Goal: Task Accomplishment & Management: Complete application form

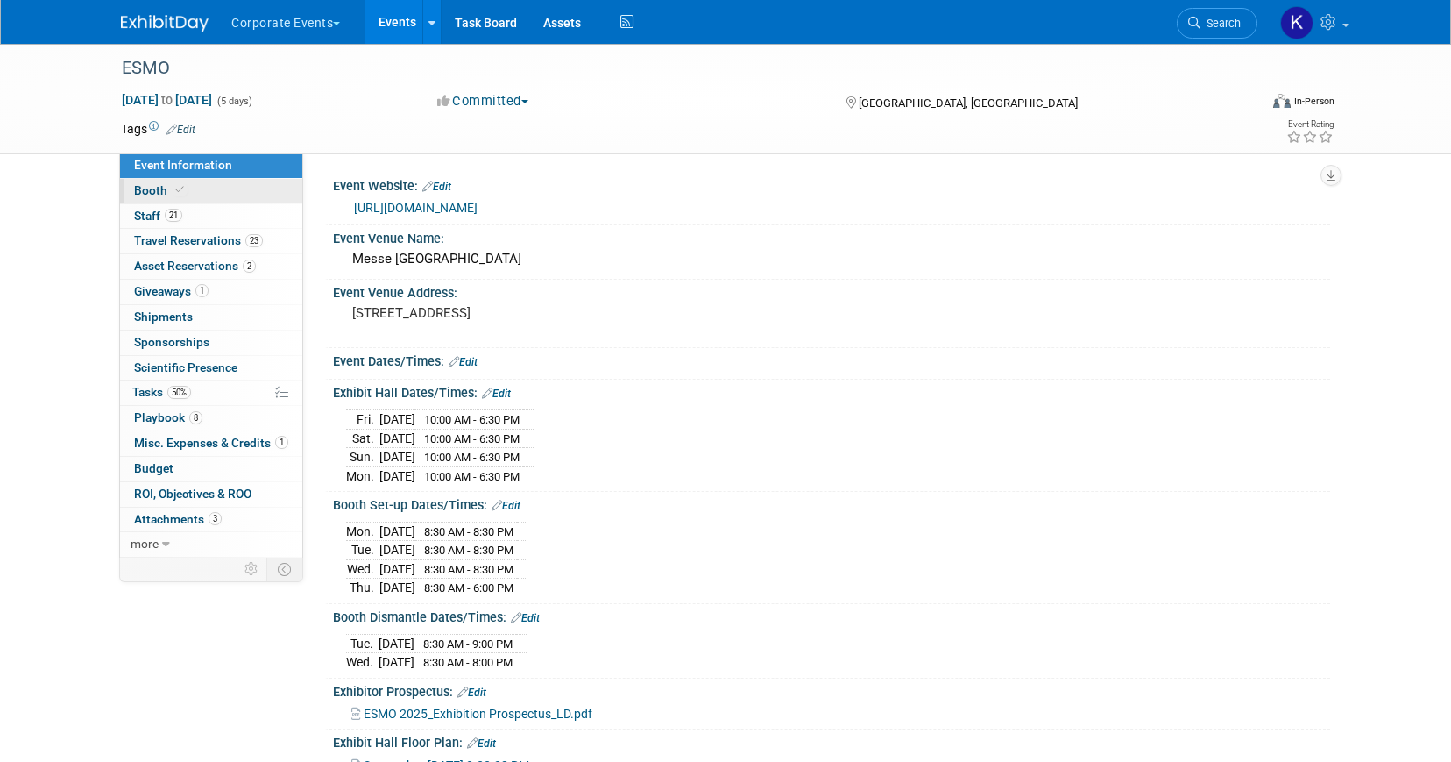
click at [226, 197] on link "Booth" at bounding box center [211, 191] width 182 height 25
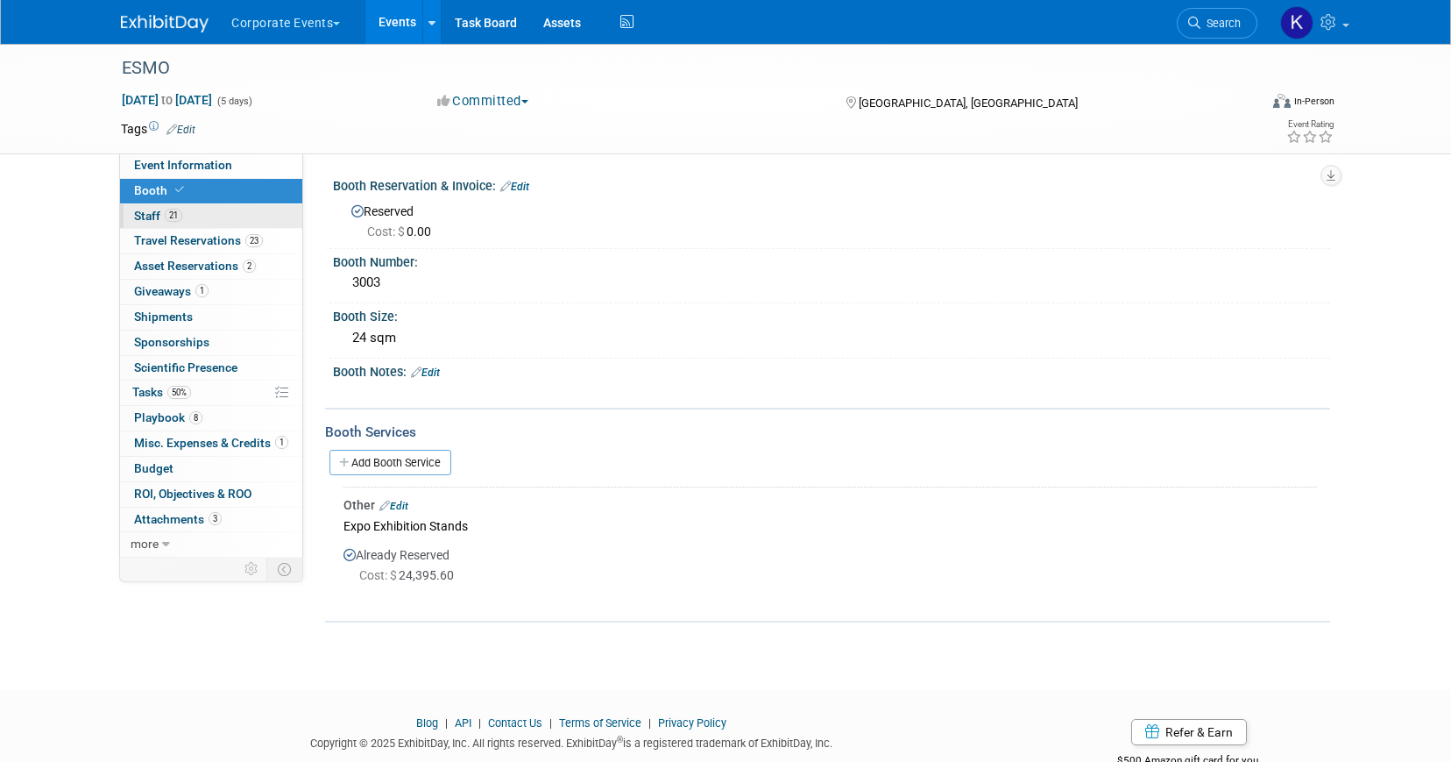
click at [202, 216] on link "21 Staff 21" at bounding box center [211, 216] width 182 height 25
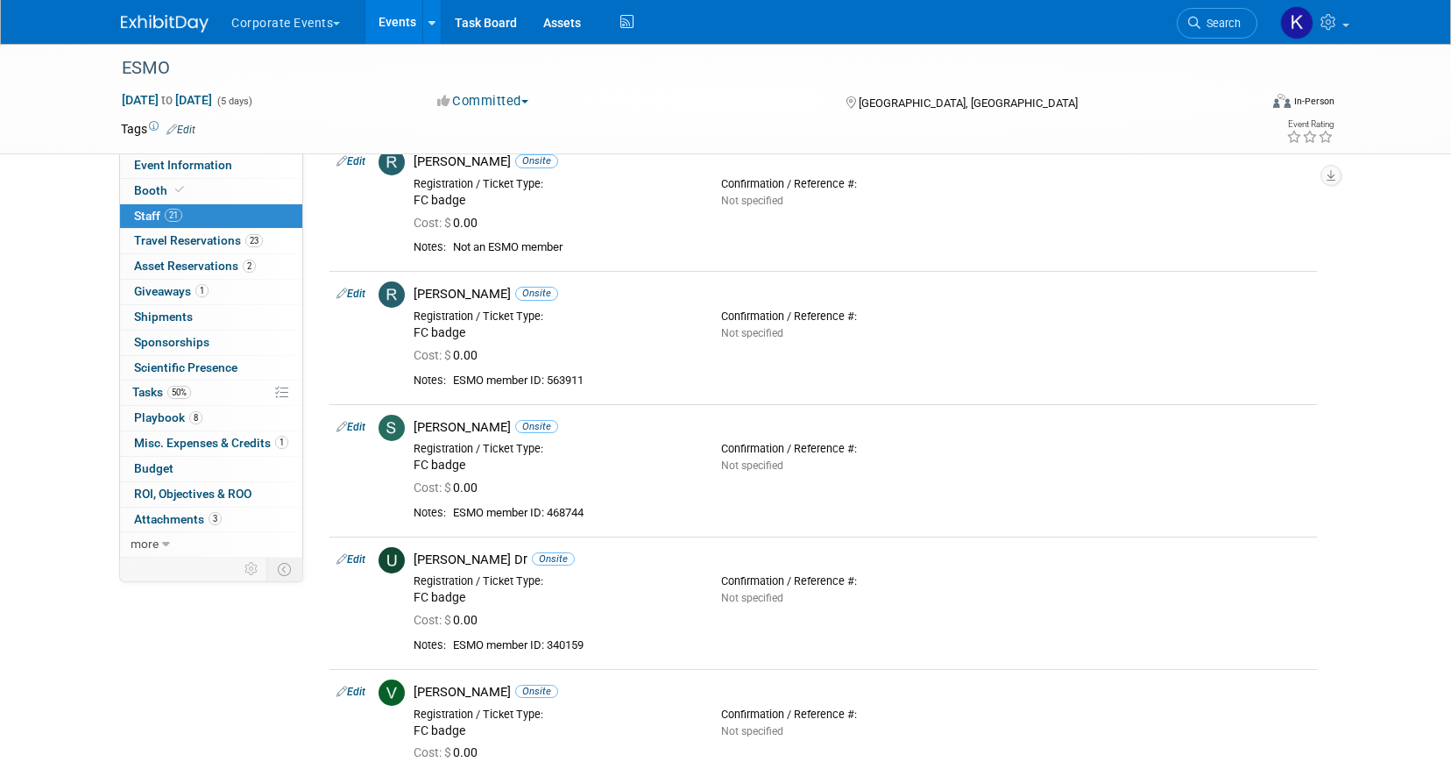
scroll to position [2152, 0]
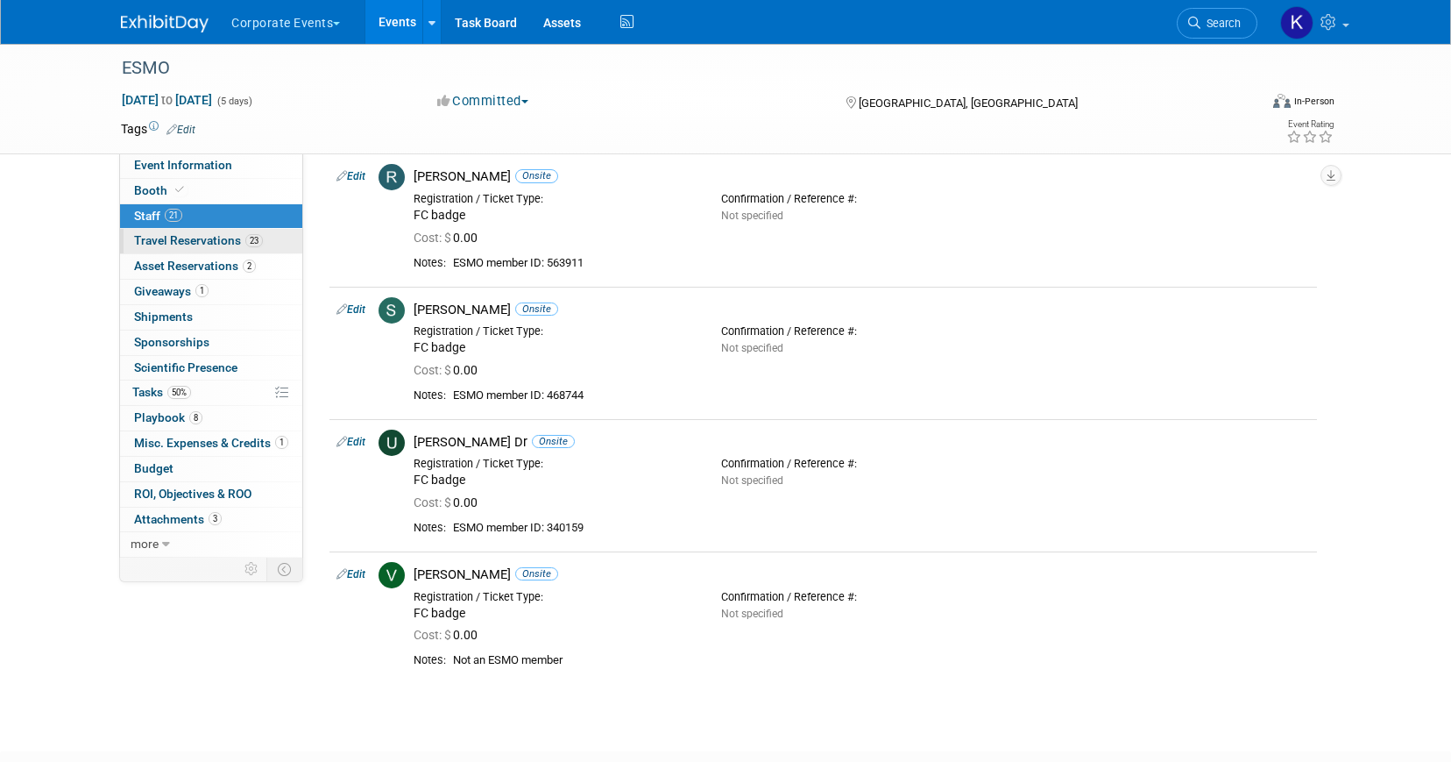
click at [193, 245] on span "Travel Reservations 23" at bounding box center [198, 240] width 129 height 14
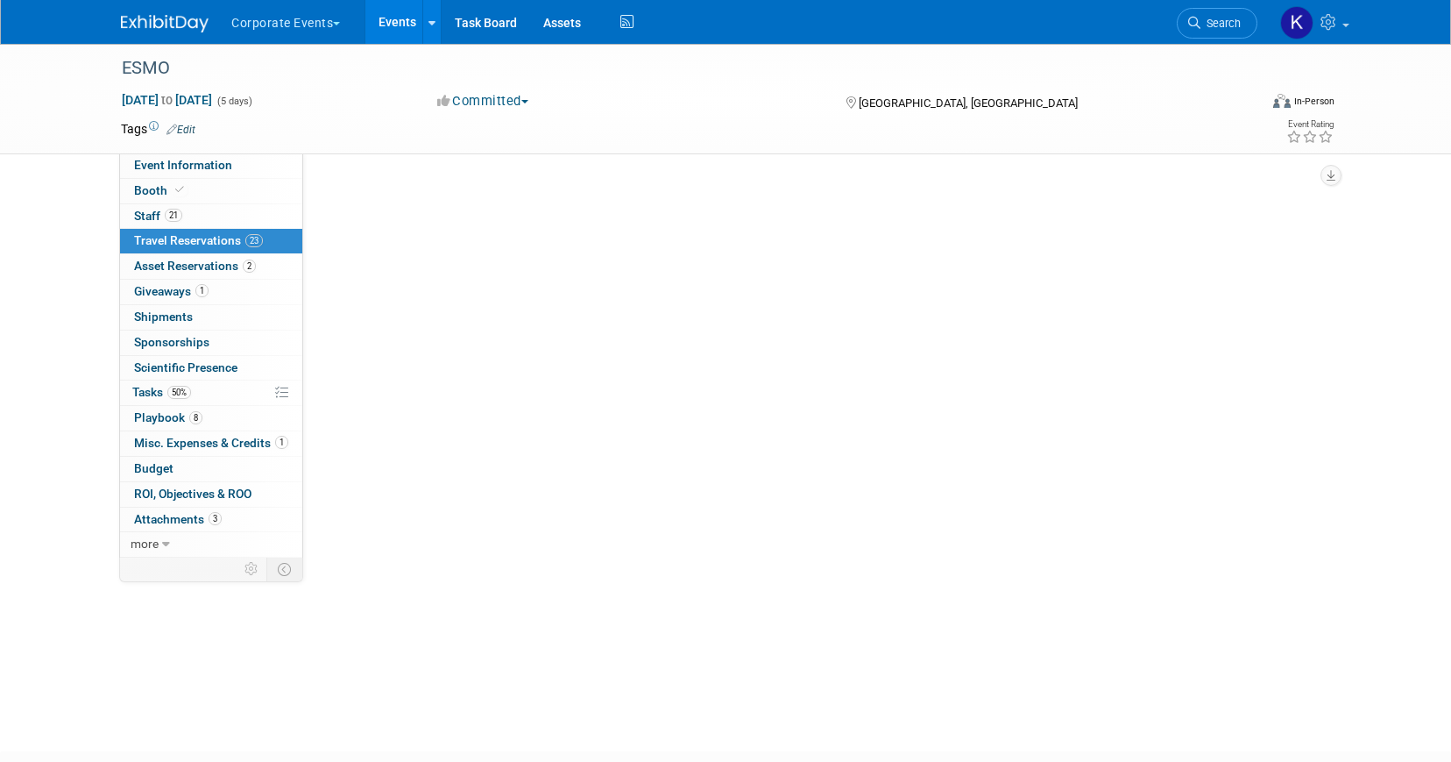
scroll to position [0, 0]
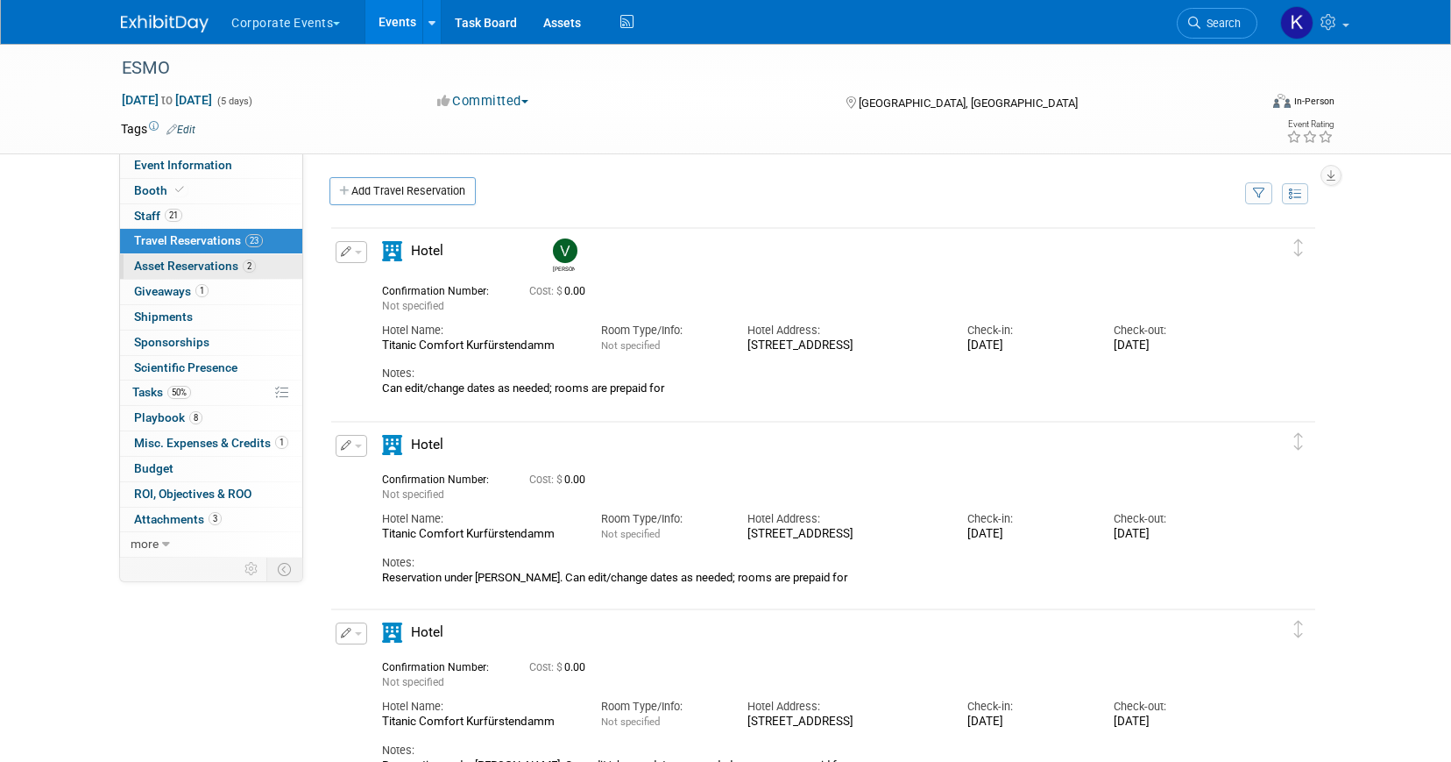
click at [193, 263] on span "Asset Reservations 2" at bounding box center [195, 266] width 122 height 14
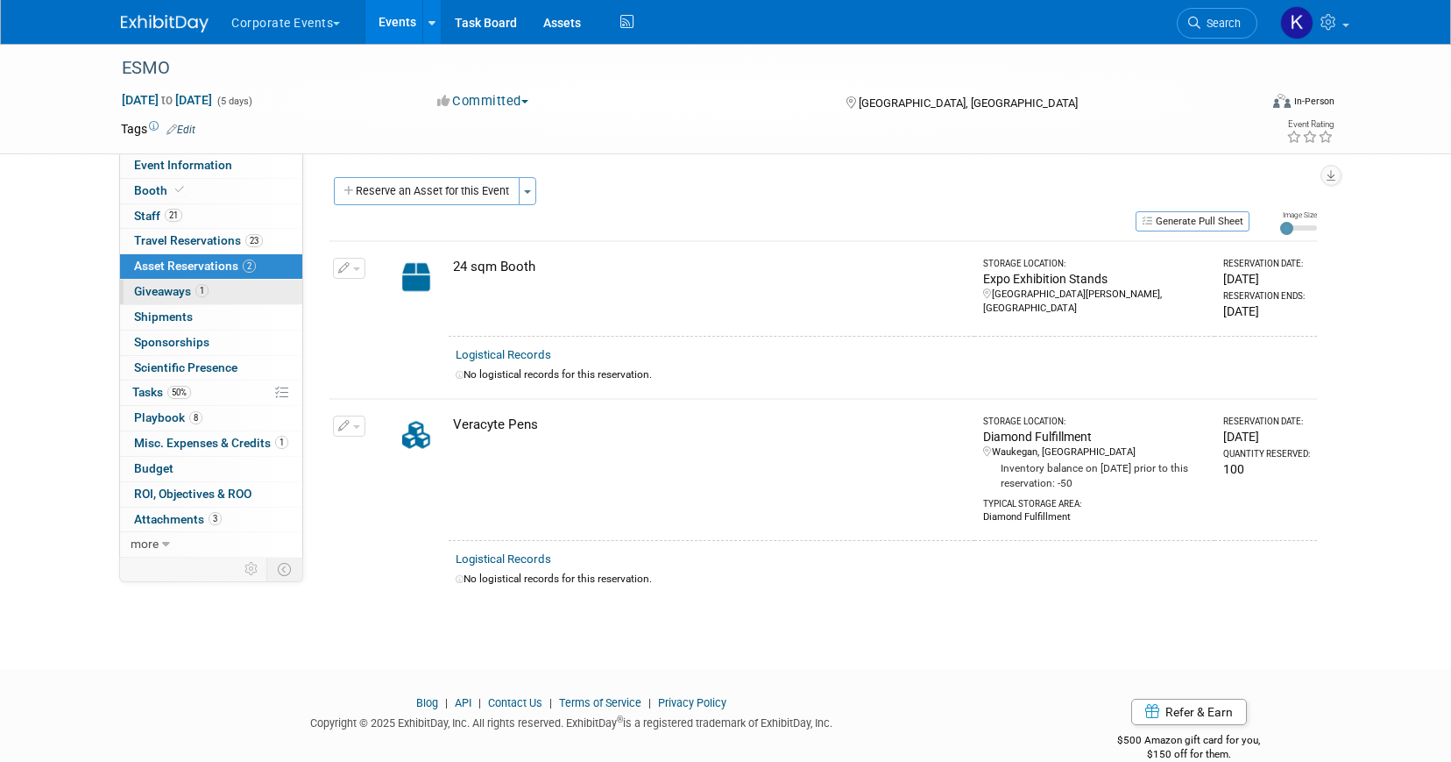
click at [198, 285] on span "Giveaways 1" at bounding box center [171, 291] width 75 height 14
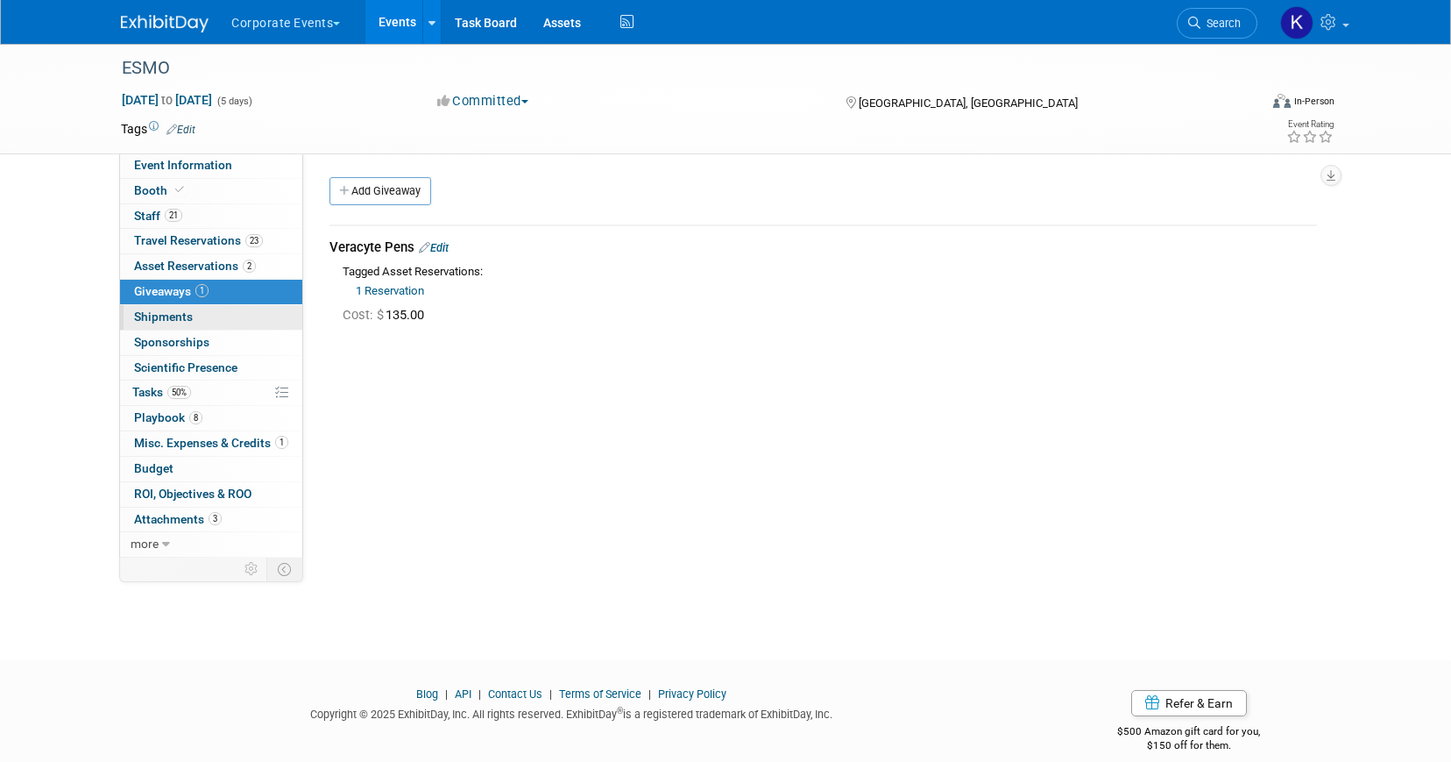
click at [220, 309] on link "0 Shipments 0" at bounding box center [211, 317] width 182 height 25
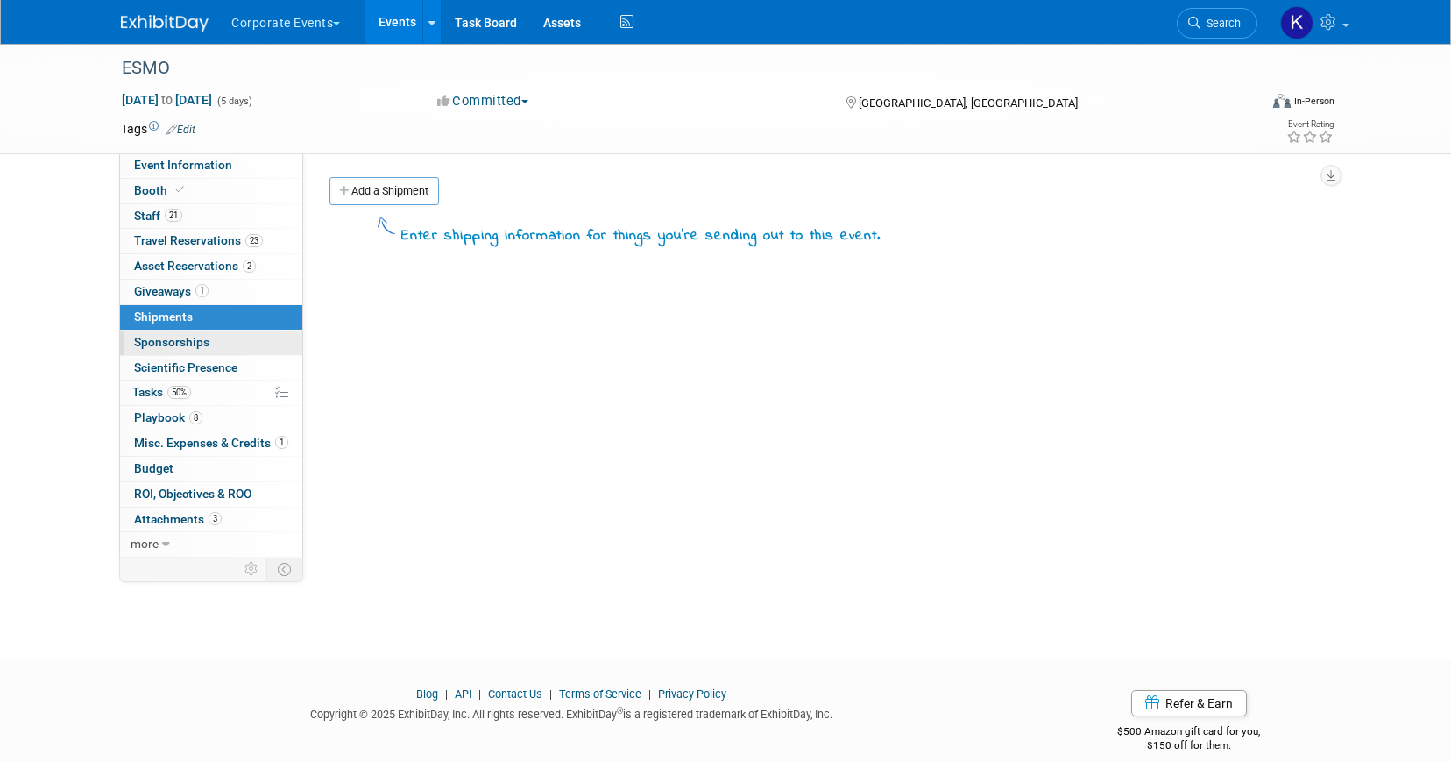
click at [223, 333] on link "0 Sponsorships 0" at bounding box center [211, 342] width 182 height 25
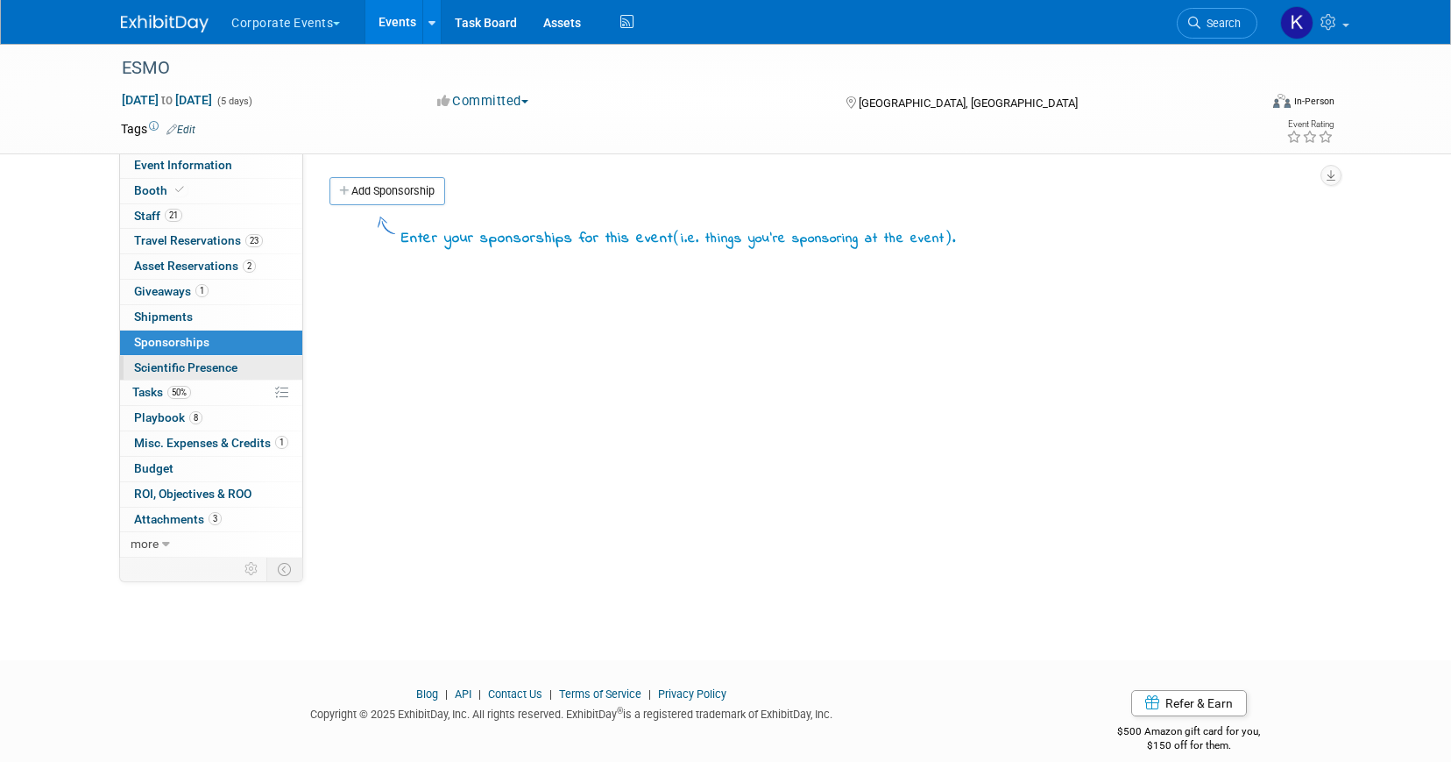
click at [224, 365] on span "Scientific Presence" at bounding box center [185, 367] width 103 height 14
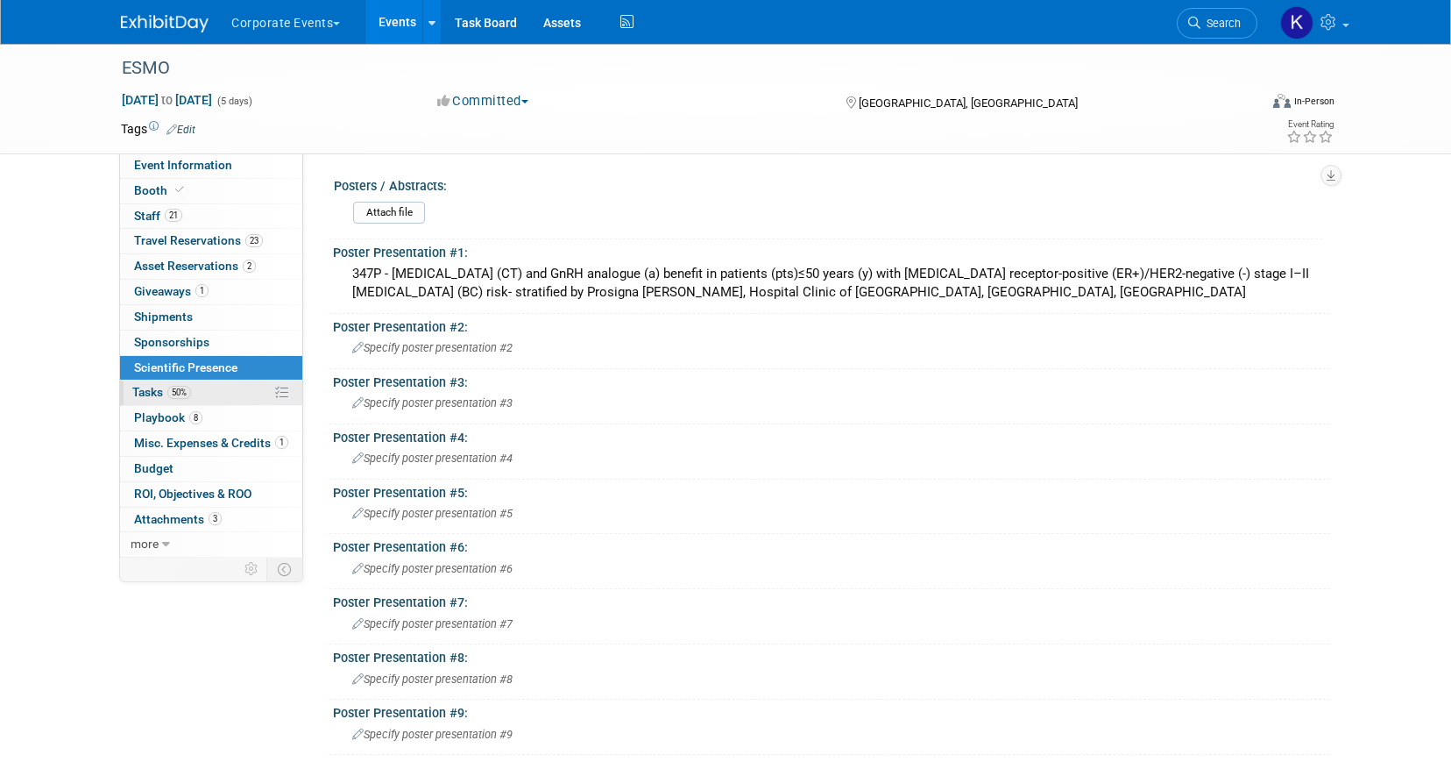
click at [221, 394] on link "50% Tasks 50%" at bounding box center [211, 392] width 182 height 25
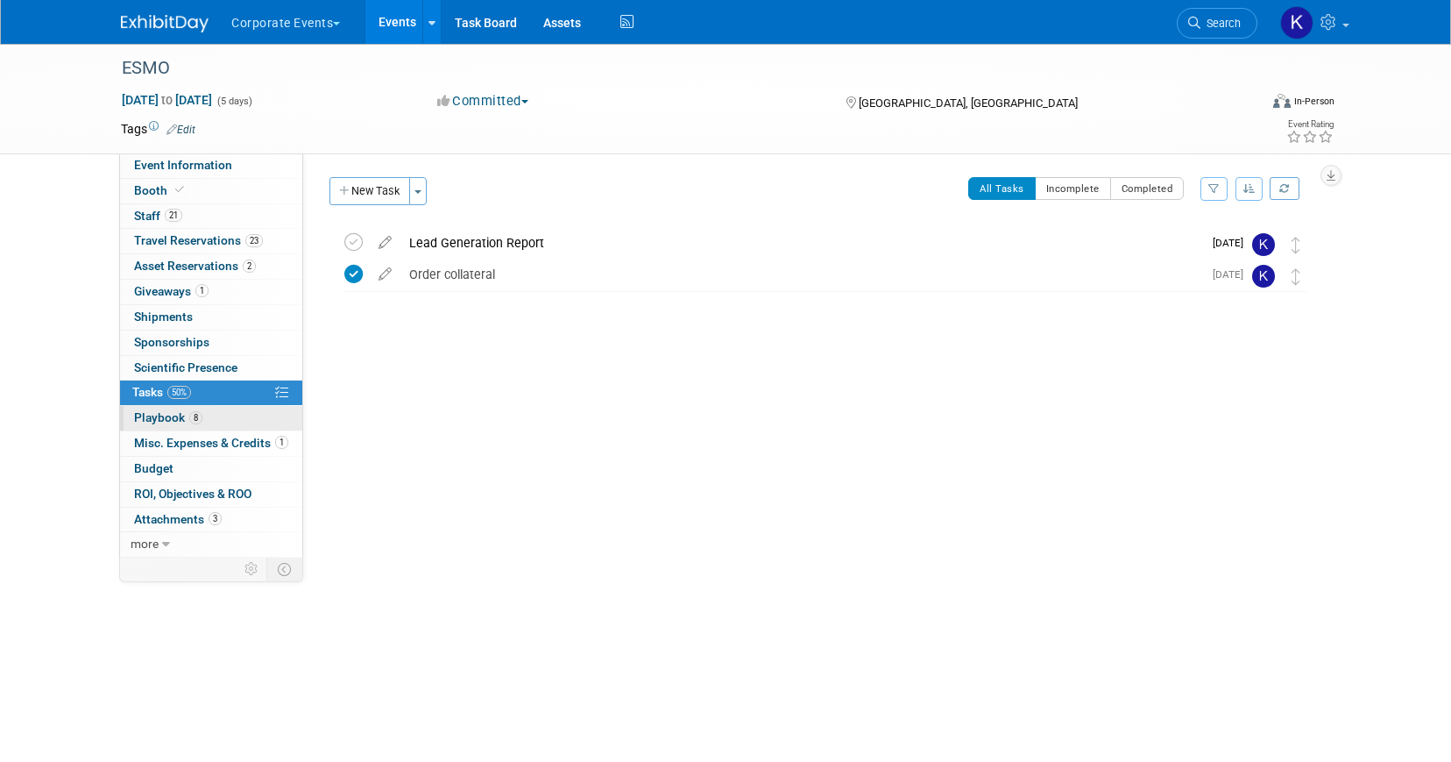
click at [220, 411] on link "8 Playbook 8" at bounding box center [211, 418] width 182 height 25
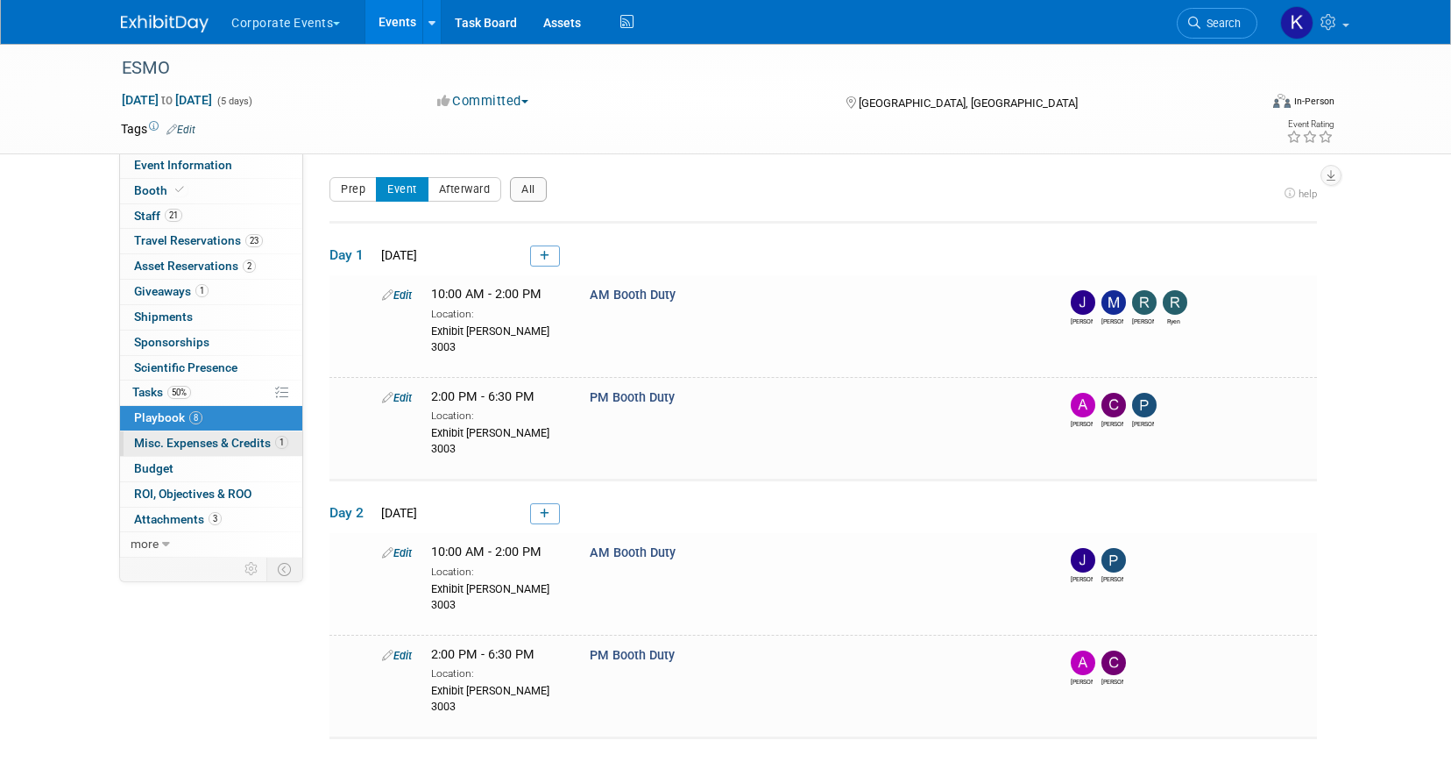
click at [220, 436] on span "Misc. Expenses & Credits 1" at bounding box center [211, 443] width 154 height 14
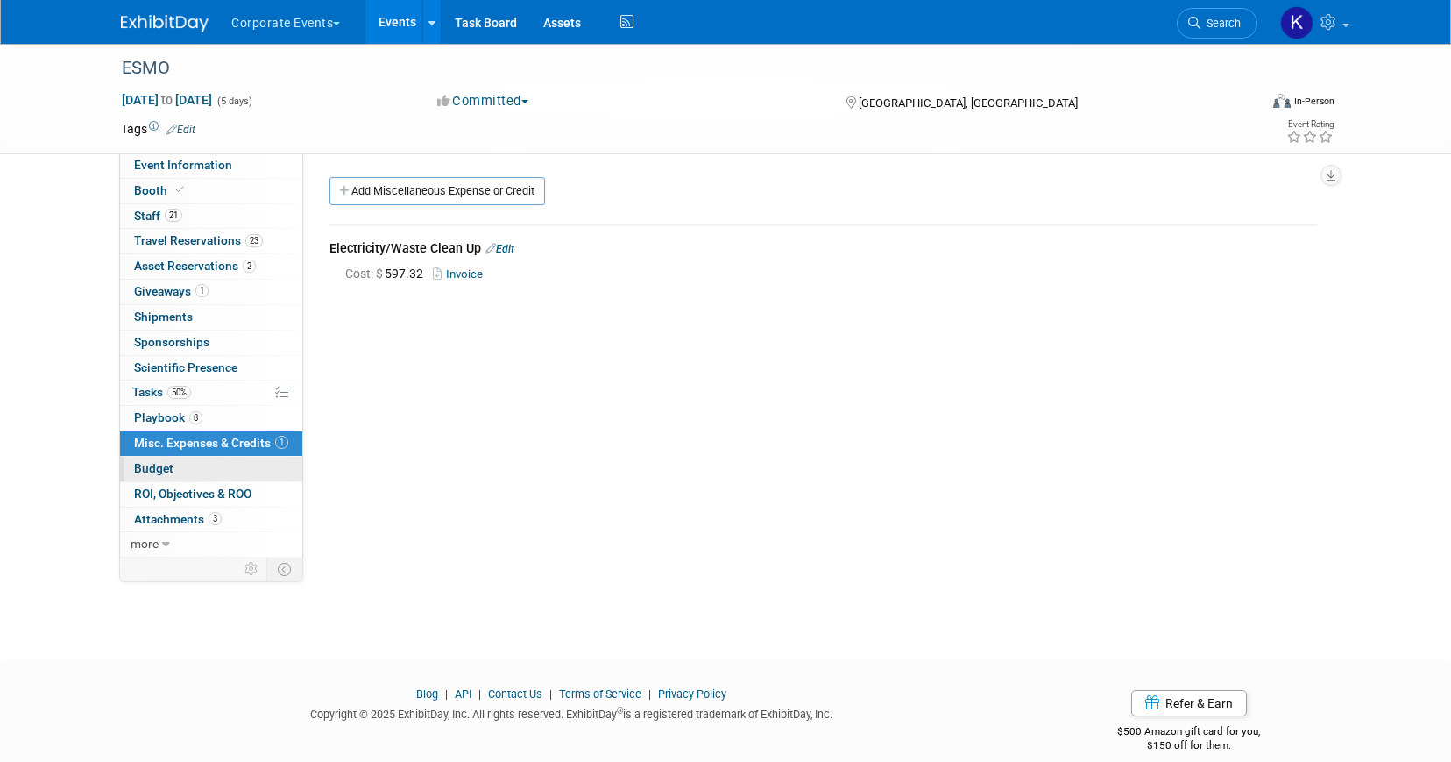
click at [233, 466] on link "Budget" at bounding box center [211, 469] width 182 height 25
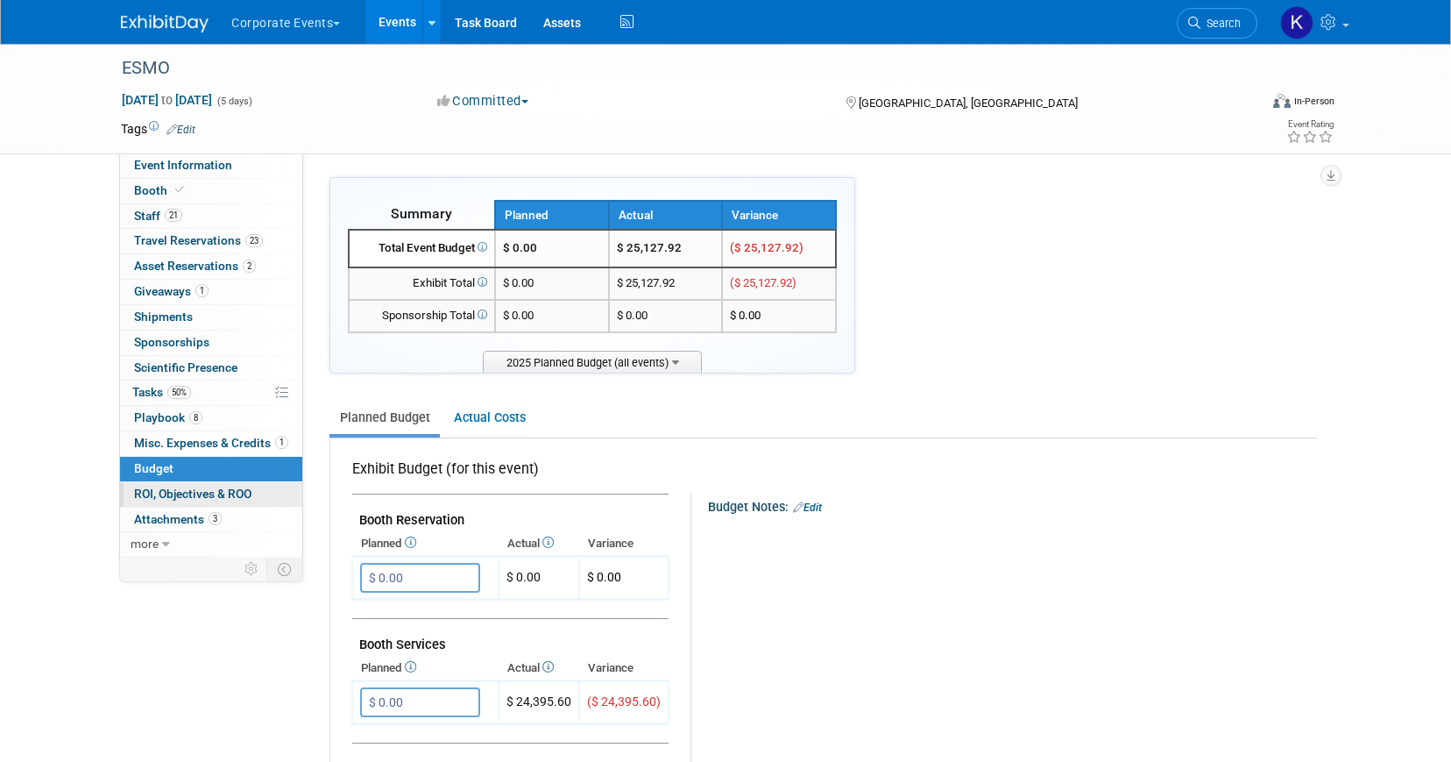
click at [232, 491] on span "ROI, Objectives & ROO 0" at bounding box center [192, 493] width 117 height 14
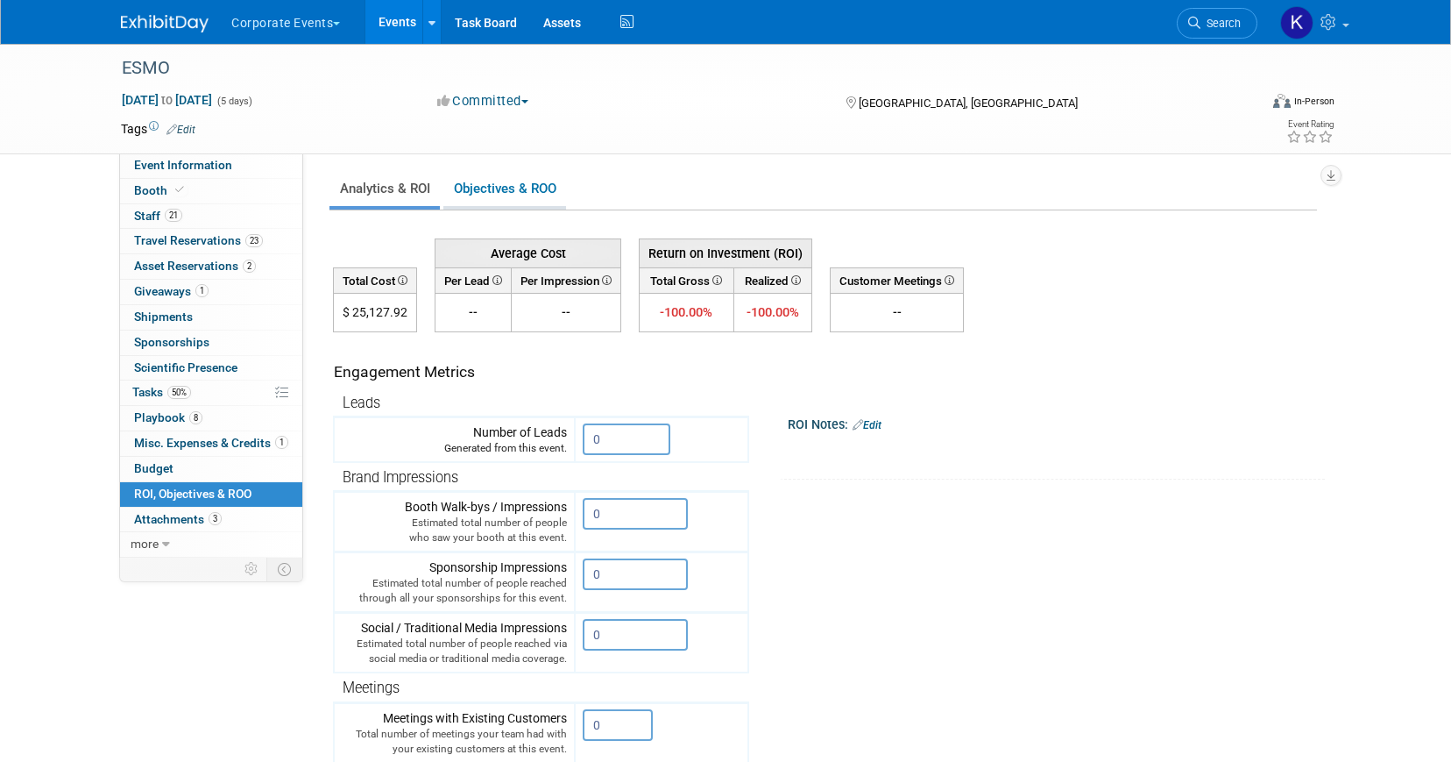
click at [498, 197] on link "Objectives & ROO 0" at bounding box center [504, 189] width 123 height 34
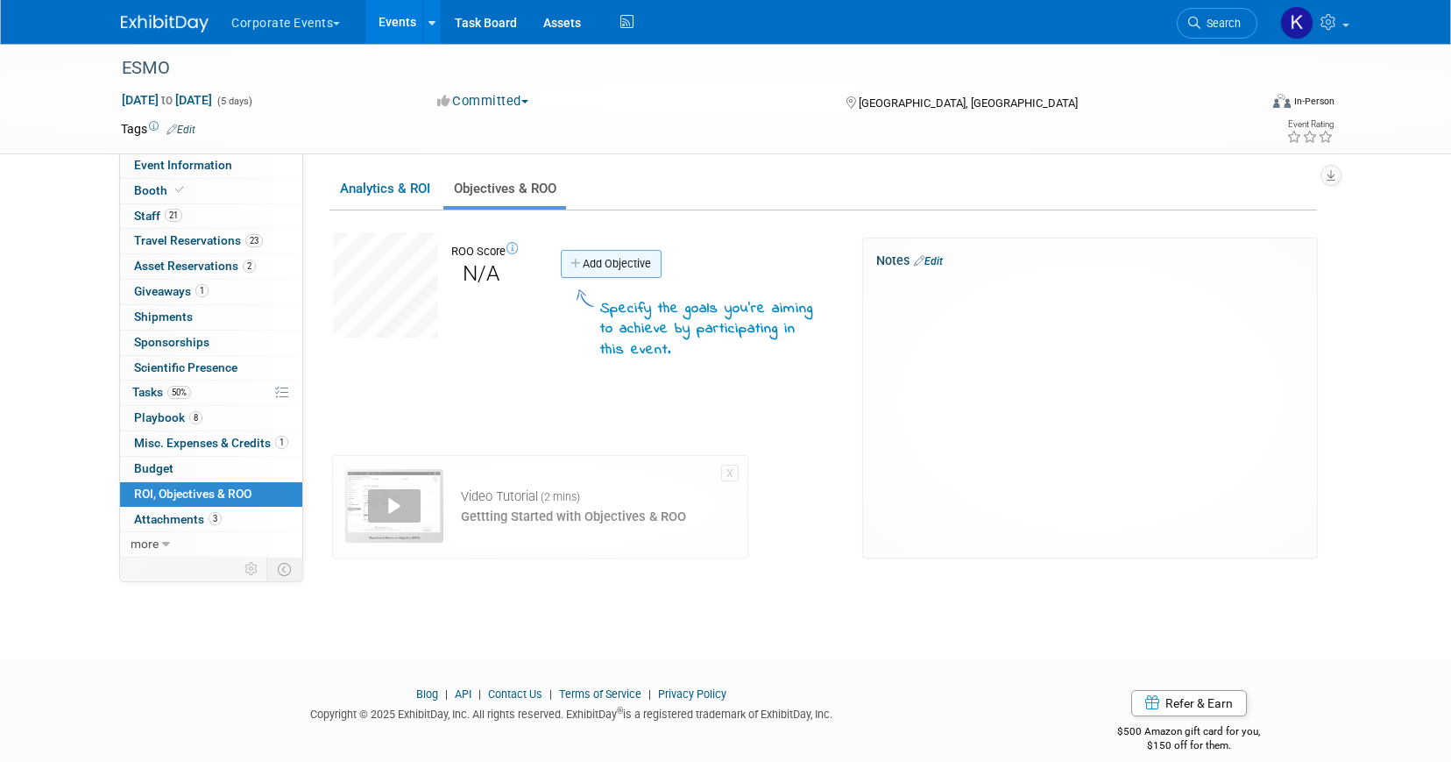
click at [614, 259] on link "Add Objective" at bounding box center [611, 264] width 101 height 28
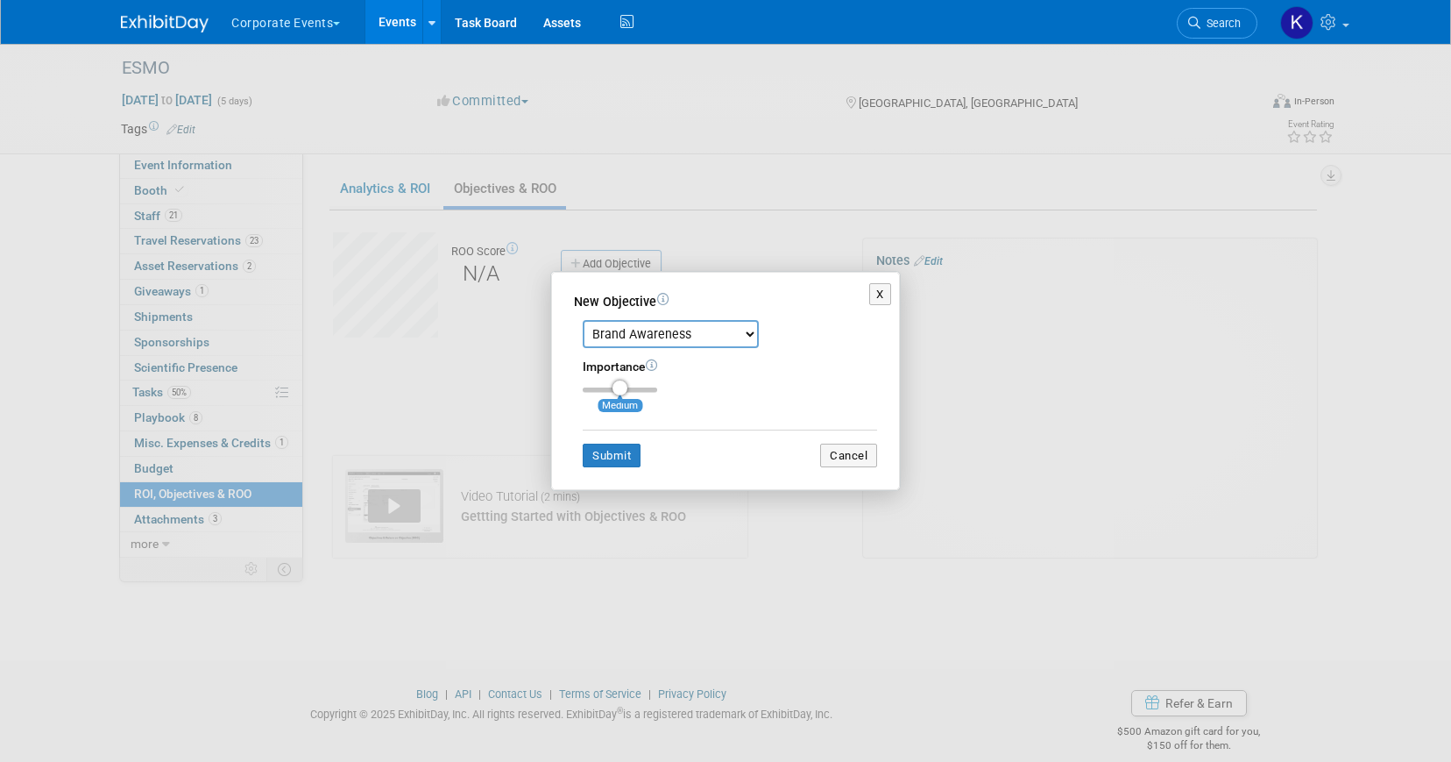
click at [638, 341] on select "Brand Awareness Competition Research Customer Retention Feedback Collection Lea…" at bounding box center [671, 334] width 176 height 28
select select "11"
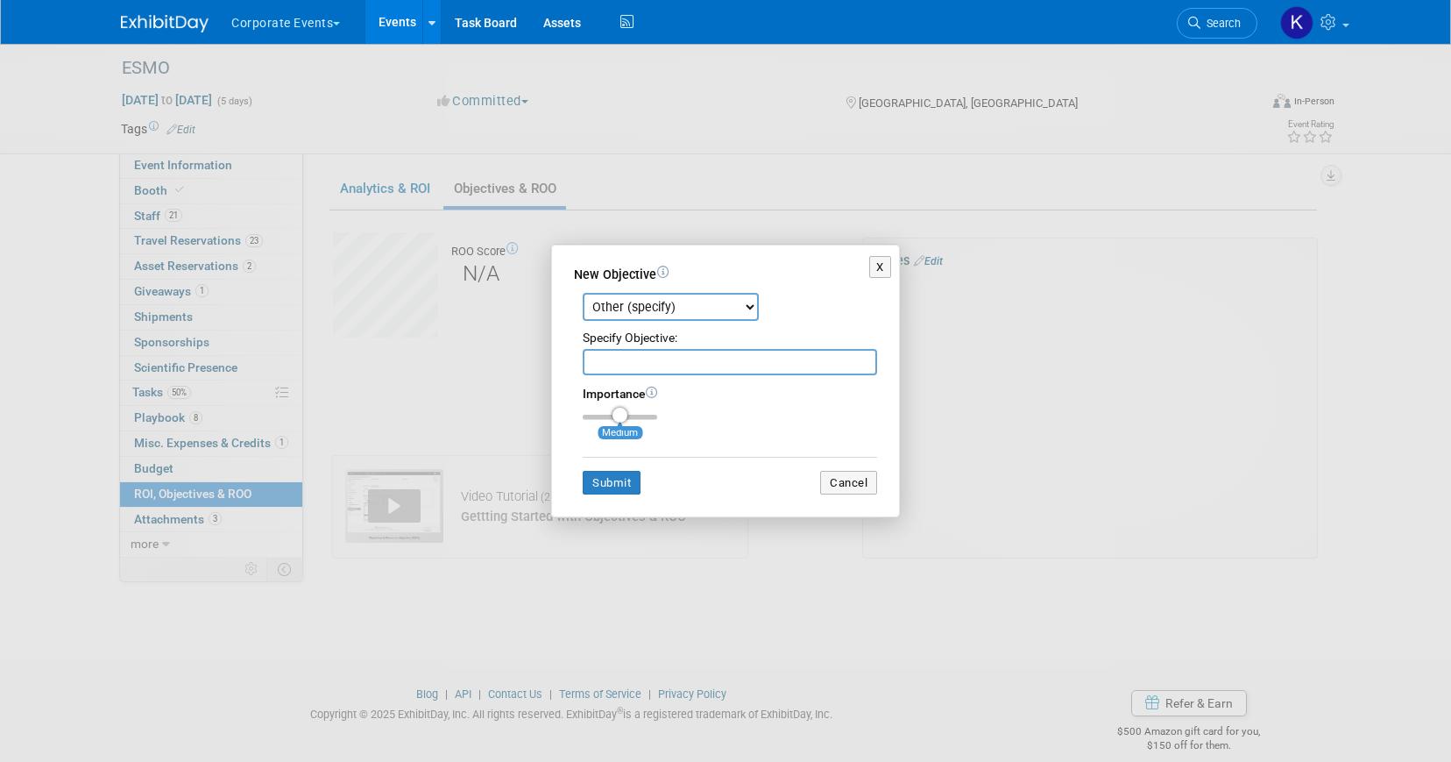
click at [646, 366] on input "text" at bounding box center [730, 362] width 294 height 26
paste input "Increase awareness with new publications; prepare for upcoming publications"
drag, startPoint x: 867, startPoint y: 362, endPoint x: 813, endPoint y: 363, distance: 53.5
click at [813, 363] on input "Increase awareness with new publications; prepare for upcoming publications" at bounding box center [730, 362] width 294 height 26
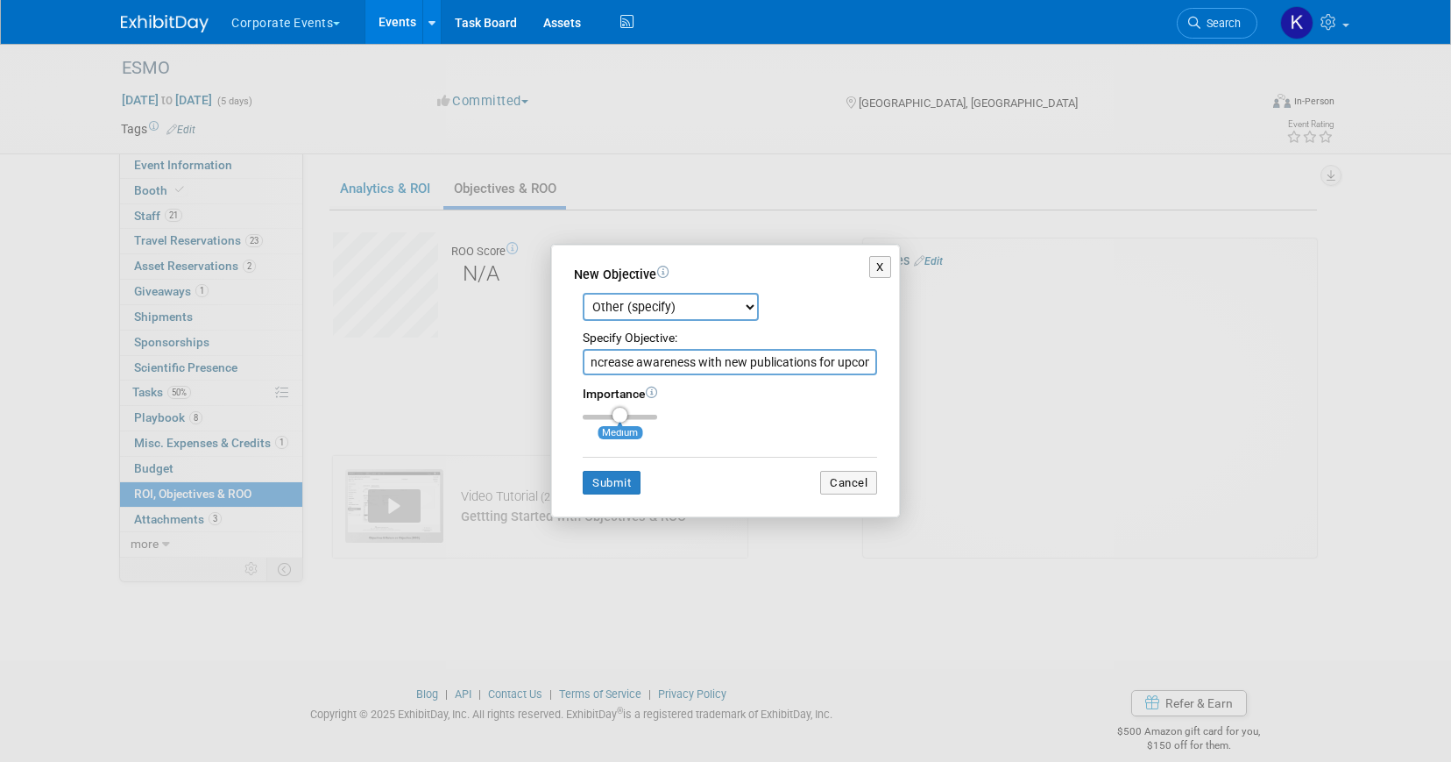
drag, startPoint x: 865, startPoint y: 365, endPoint x: 820, endPoint y: 365, distance: 44.7
click at [820, 365] on input "Increase awareness with new publications for upcoming publications" at bounding box center [730, 362] width 294 height 26
drag, startPoint x: 867, startPoint y: 361, endPoint x: 822, endPoint y: 361, distance: 44.7
click at [822, 361] on input "Increase awareness with new publications ming publications" at bounding box center [730, 362] width 294 height 26
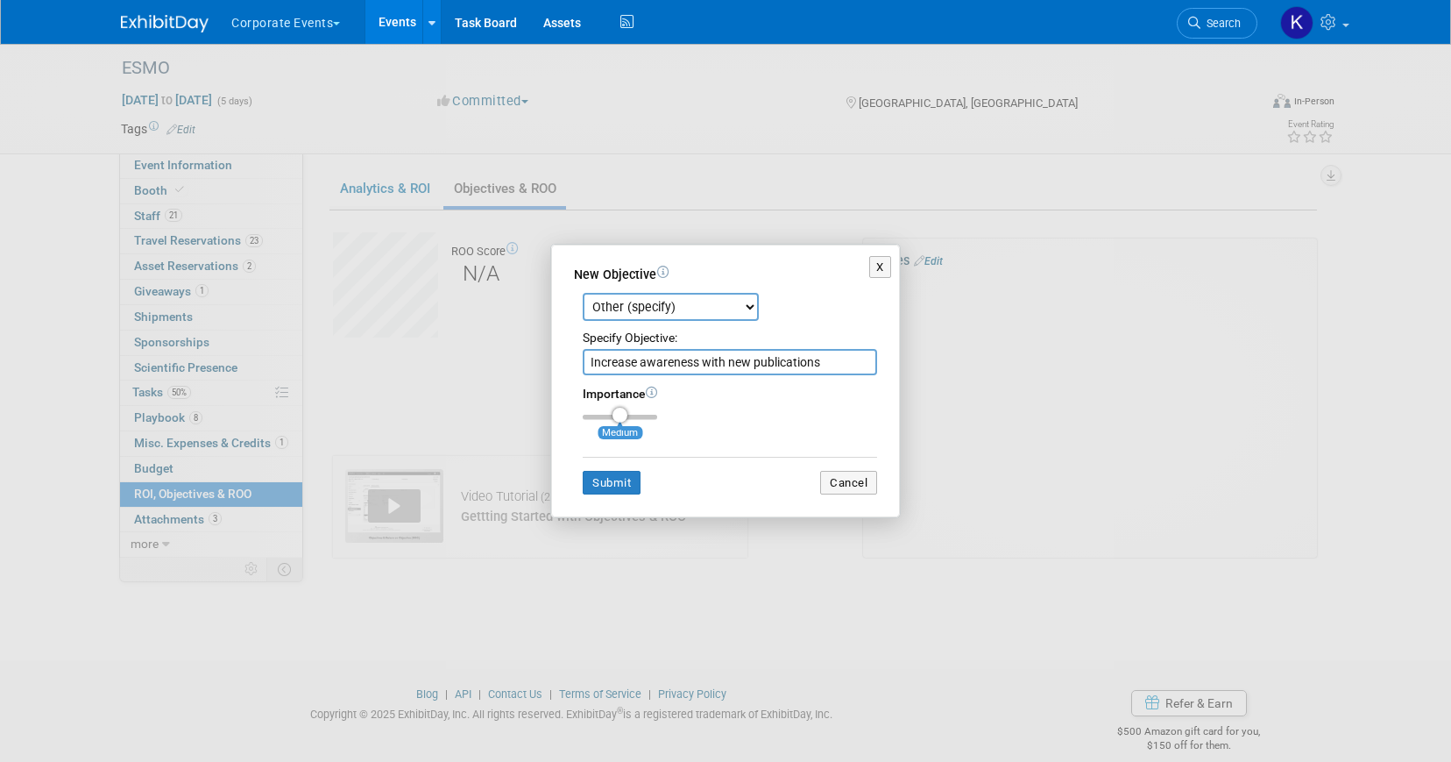
click at [589, 357] on input "Increase awareness with new publications" at bounding box center [730, 362] width 294 height 26
type input "Prosigna: Increase awareness with new publications"
click at [601, 494] on td "Submit" at bounding box center [699, 483] width 232 height 25
click at [601, 479] on button "Submit" at bounding box center [612, 483] width 58 height 25
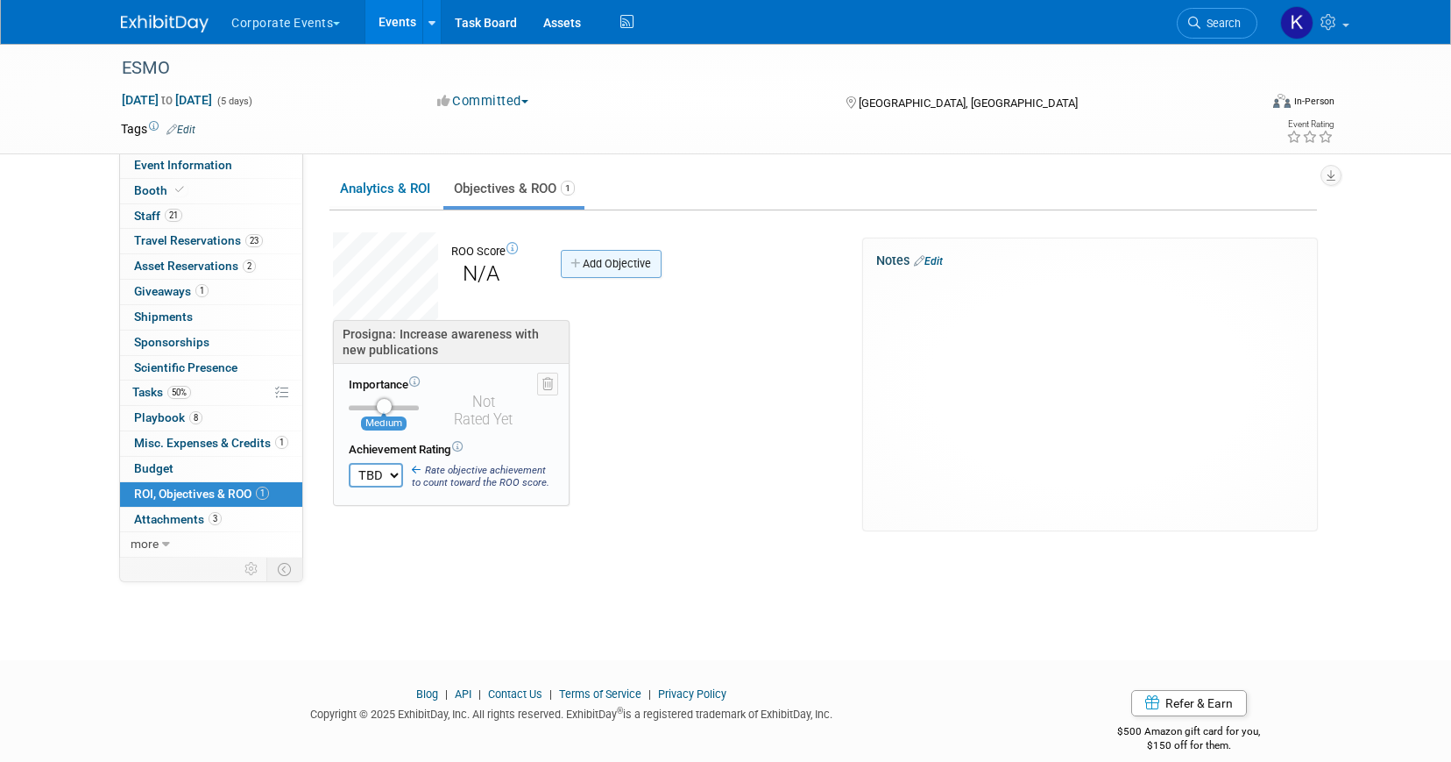
click at [607, 272] on link "Add Objective" at bounding box center [611, 264] width 101 height 28
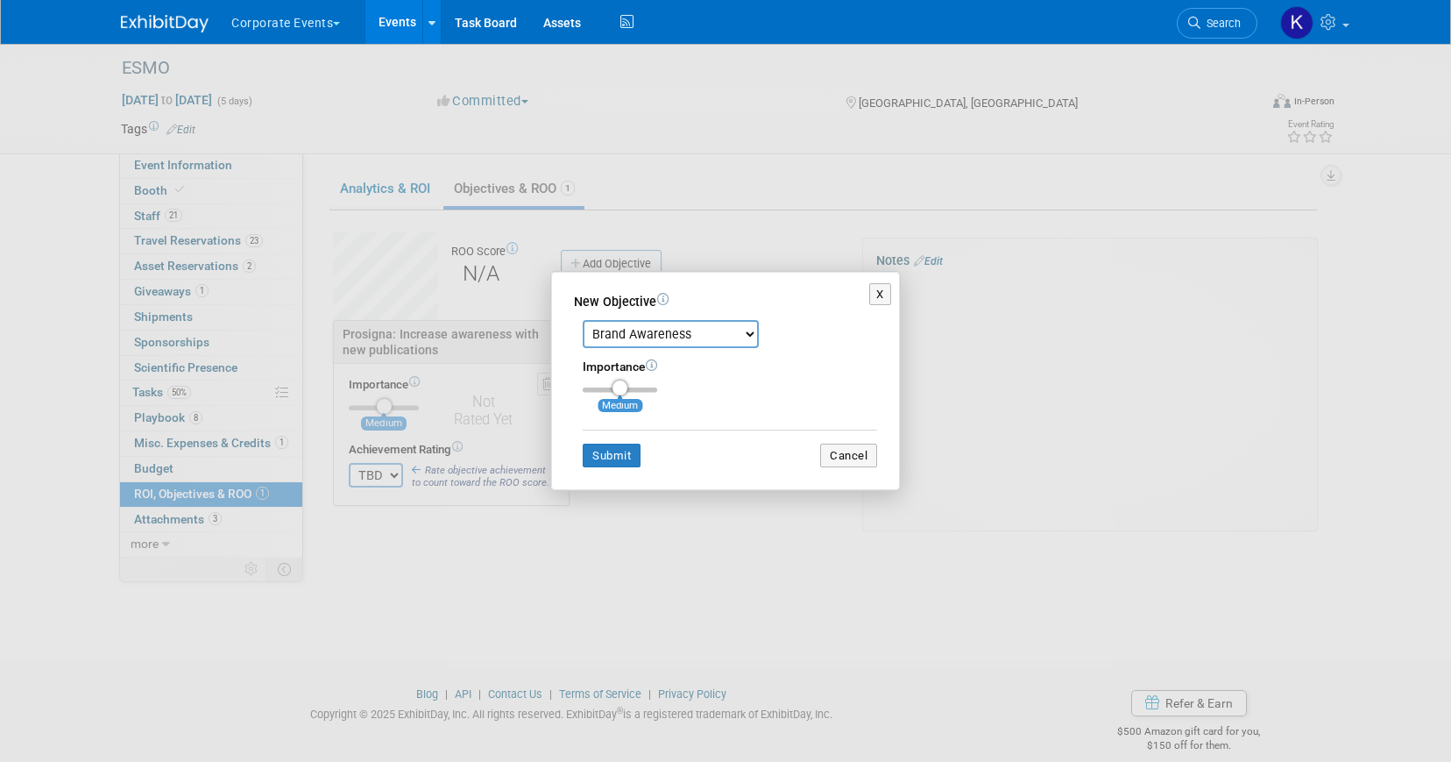
click at [642, 345] on select "Brand Awareness Competition Research Customer Retention Feedback Collection Lea…" at bounding box center [671, 334] width 176 height 28
select select "11"
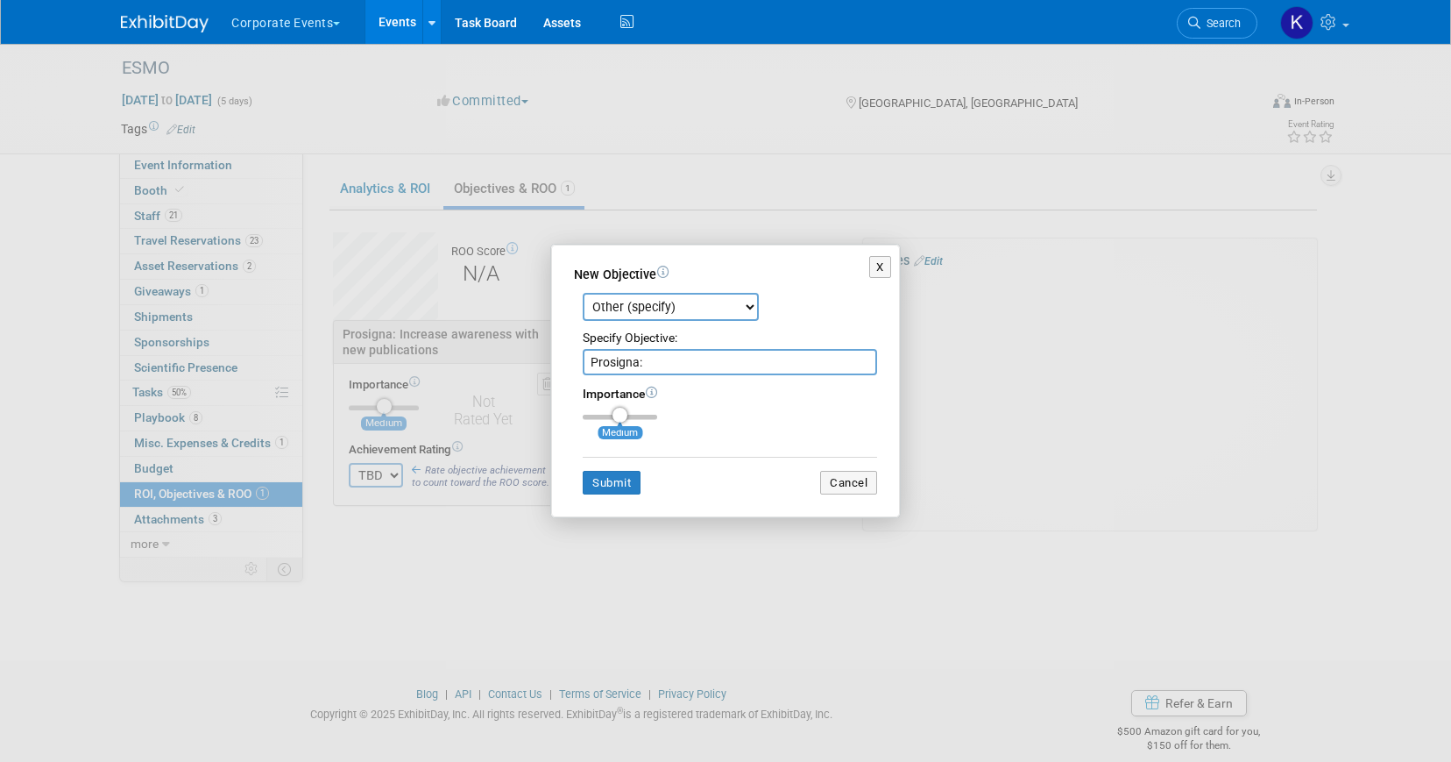
paste input "prepare for upcoming publications highlighting the accuracy of Pr"
click at [649, 369] on input "Prosigna: prepare for upcoming publications highlighting the accuracy of Pr" at bounding box center [730, 362] width 294 height 26
click at [862, 364] on input "Prepare for upcoming publications highlighting the accuracy of Pr" at bounding box center [730, 362] width 294 height 26
click at [717, 364] on input "Prepare for upcoming publications highlighting the accuracy of [PERSON_NAME] vs" at bounding box center [730, 362] width 294 height 26
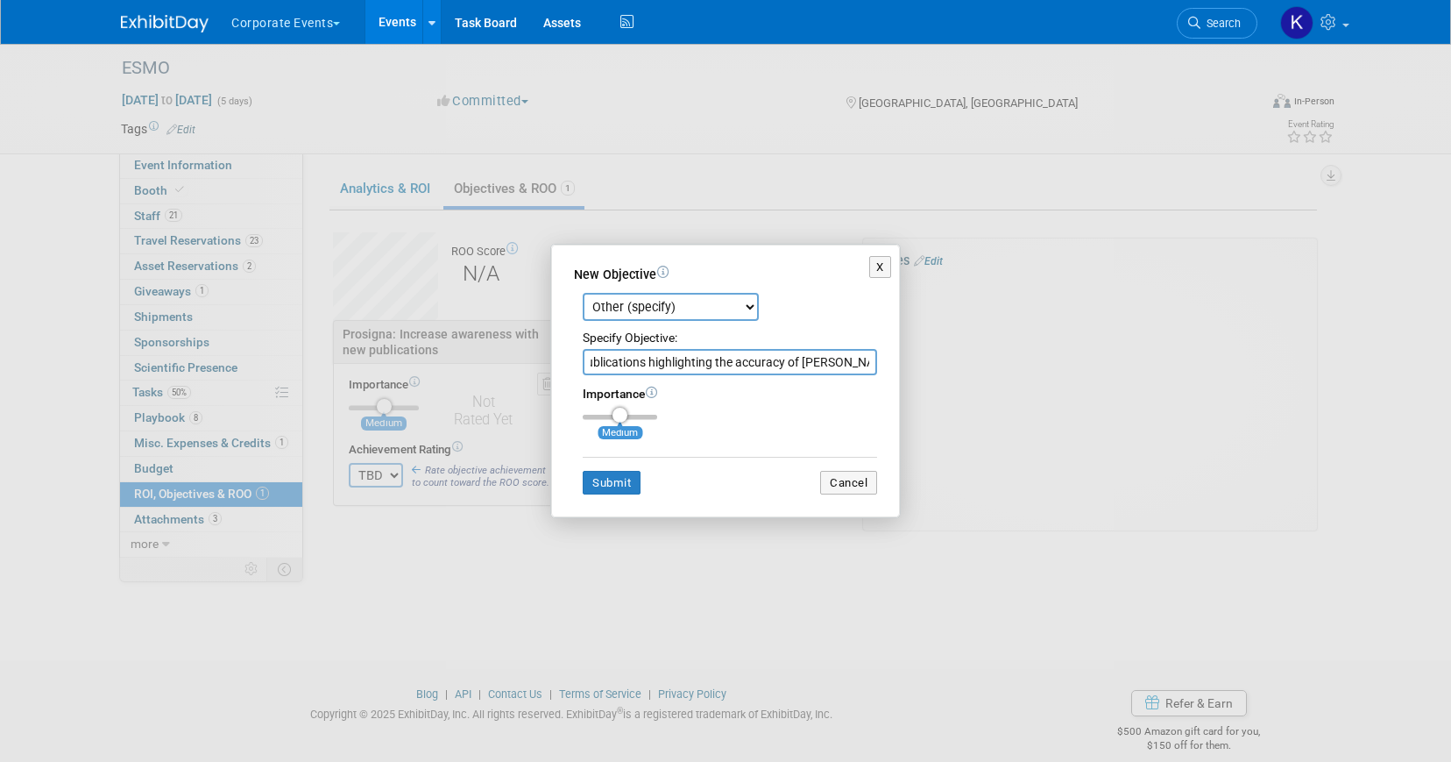
scroll to position [0, 0]
click at [811, 359] on input "Prepare for publications highlighting the accuracy of [PERSON_NAME] vs" at bounding box center [730, 362] width 294 height 26
type input "Prepare for publications highlighting the accuracy of Prosigna vs ODx"
click at [618, 485] on button "Submit" at bounding box center [612, 483] width 58 height 25
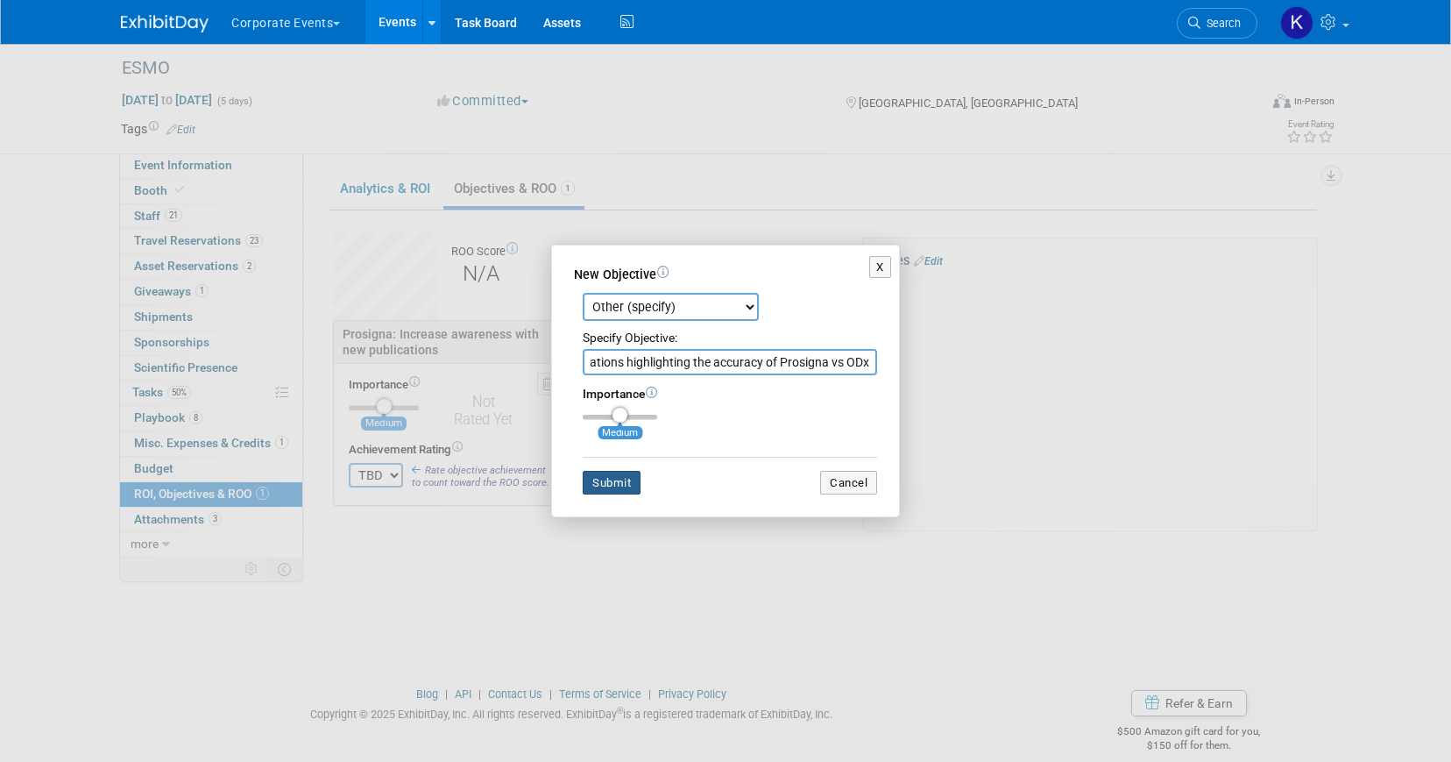
scroll to position [0, 0]
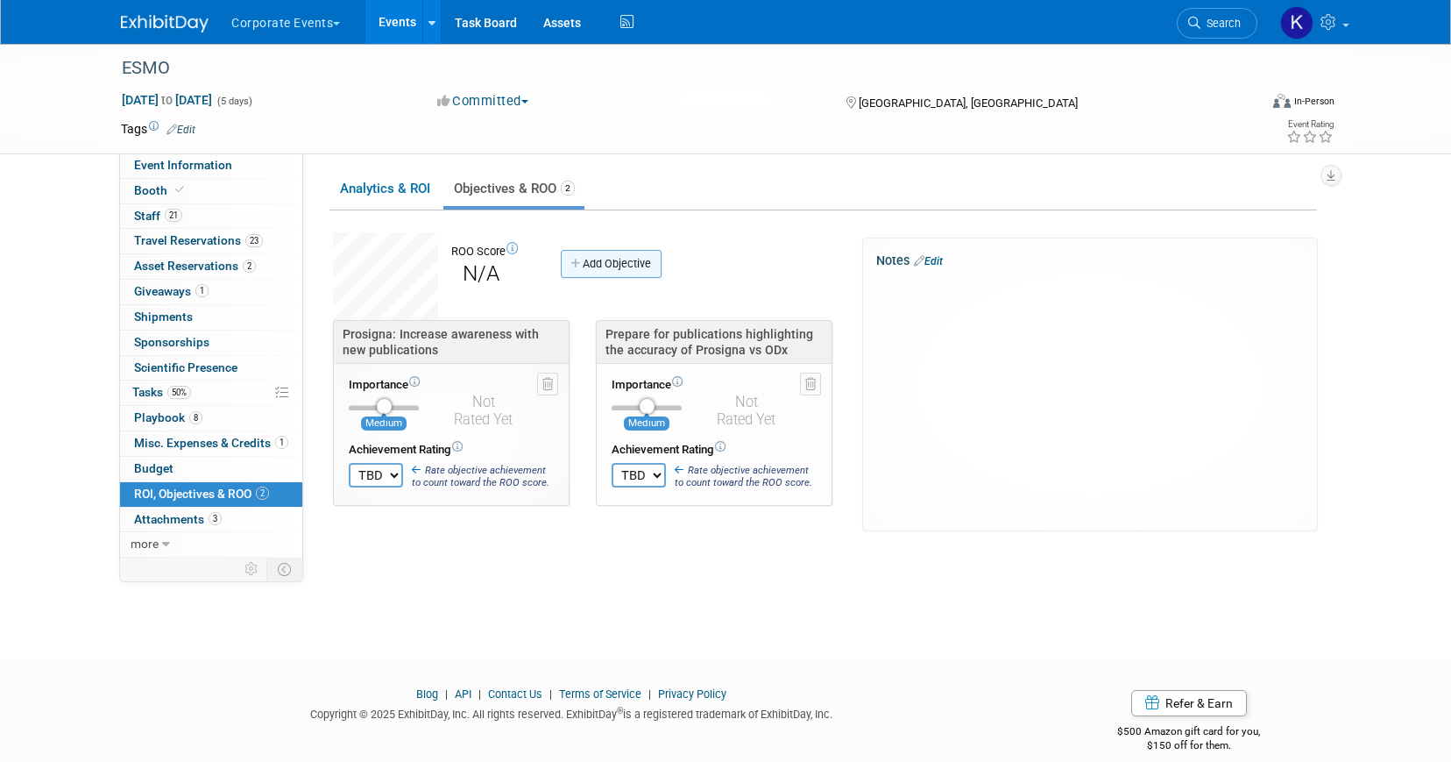
click at [614, 258] on link "Add Objective" at bounding box center [611, 264] width 101 height 28
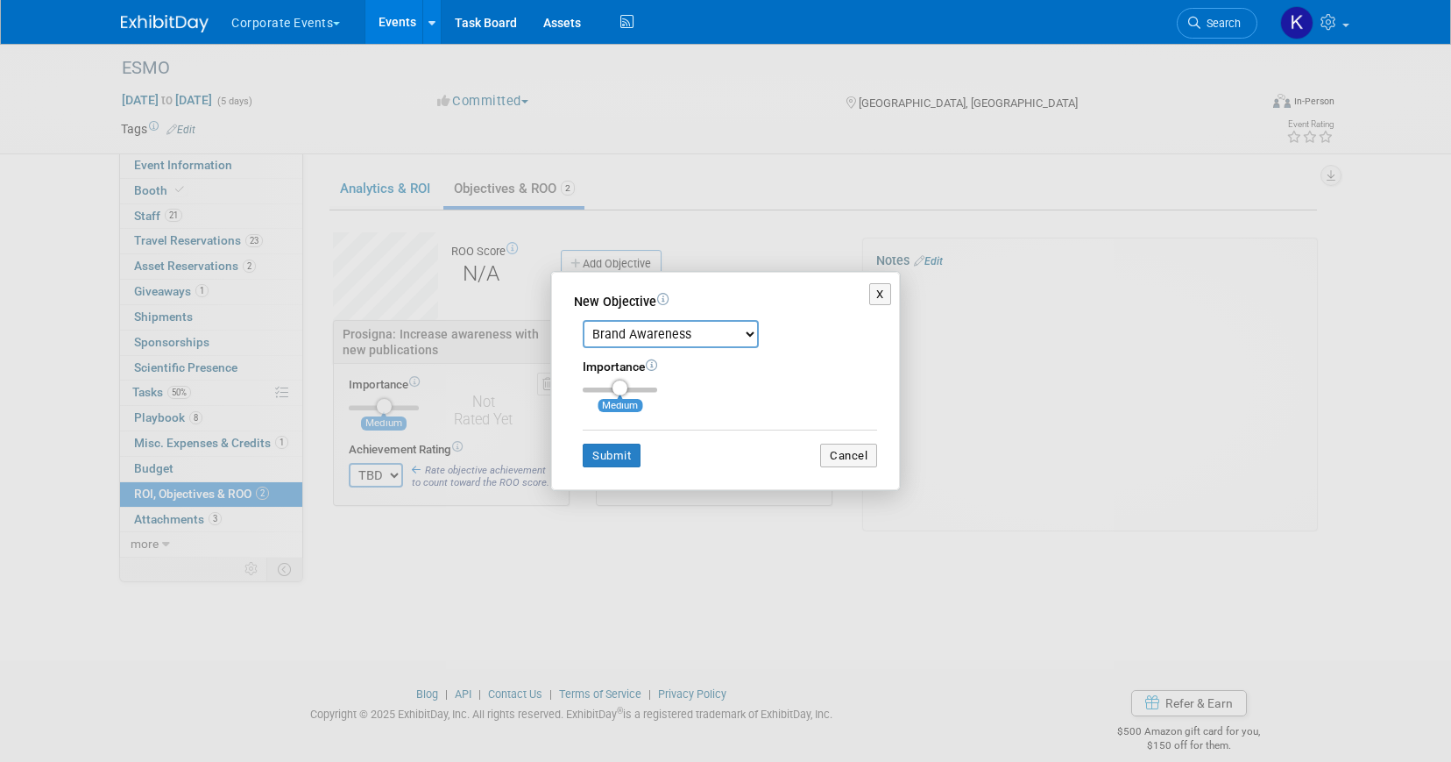
click at [628, 344] on select "Brand Awareness Competition Research Customer Retention Feedback Collection Lea…" at bounding box center [671, 334] width 176 height 28
select select "1"
drag, startPoint x: 617, startPoint y: 389, endPoint x: 596, endPoint y: 387, distance: 21.2
type input "1"
click at [596, 387] on input "range" at bounding box center [620, 389] width 75 height 5
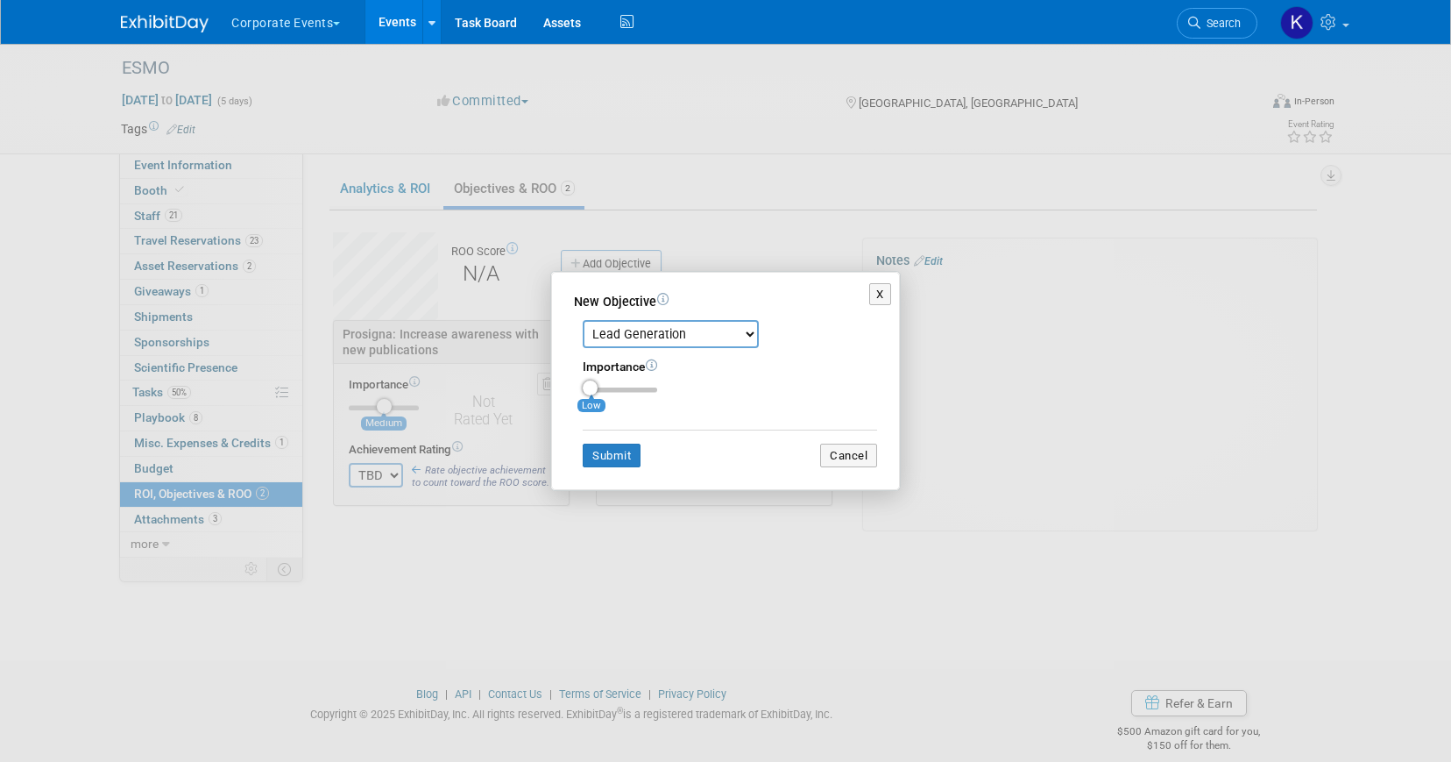
click at [599, 471] on div "New Objective Brand Awareness Competition Research Customer Retention Feedback …" at bounding box center [725, 381] width 349 height 219
click at [599, 454] on button "Submit" at bounding box center [612, 455] width 58 height 25
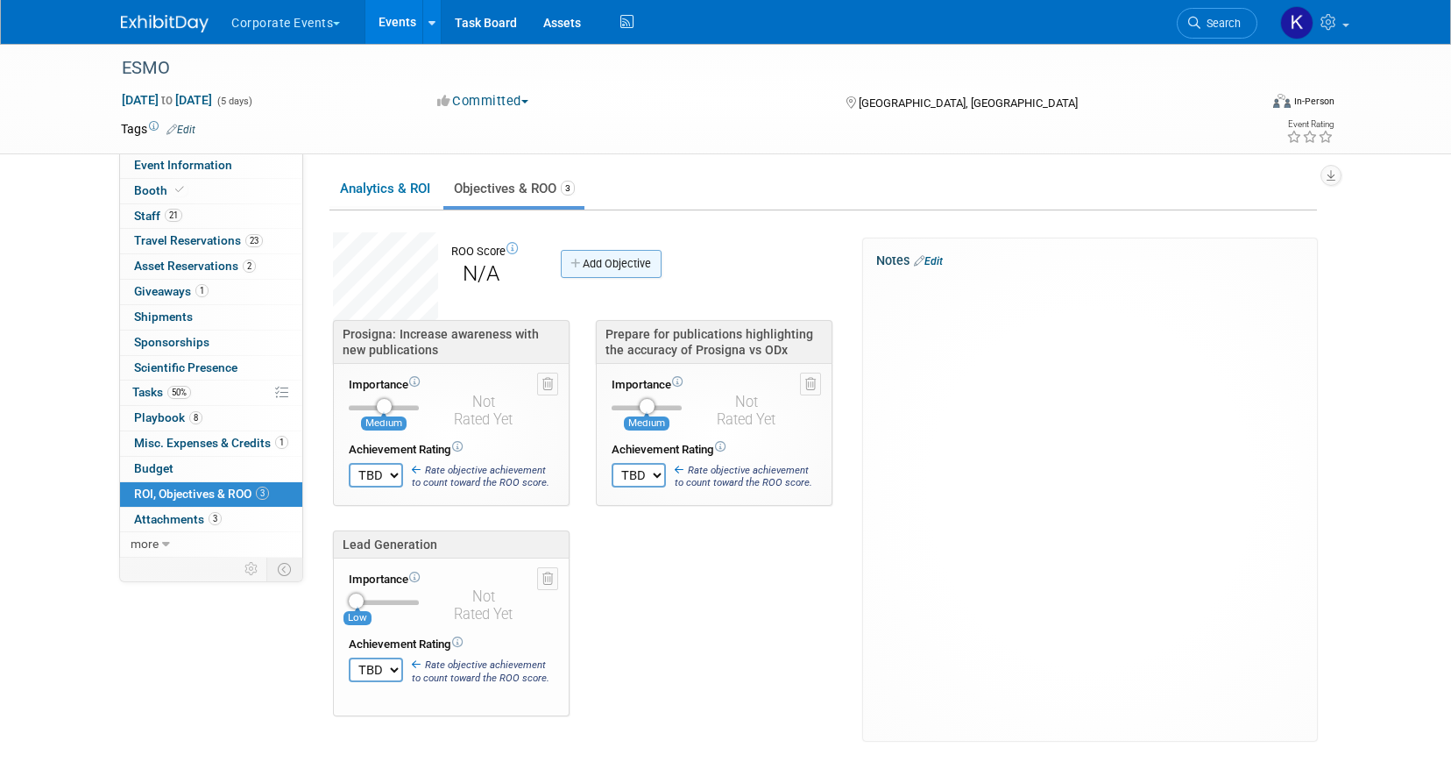
click at [600, 260] on link "Add Objective" at bounding box center [611, 264] width 101 height 28
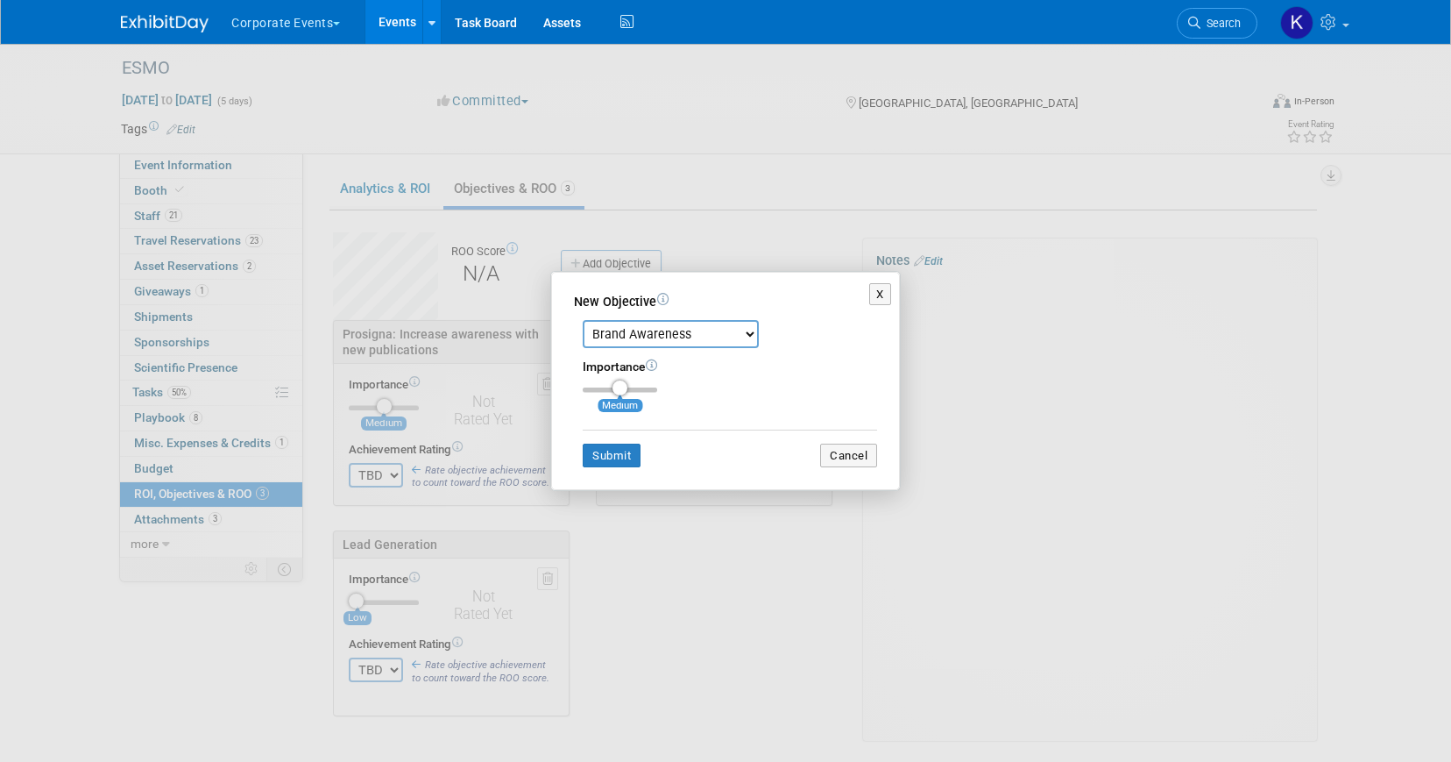
click at [617, 328] on select "Brand Awareness Competition Research Customer Retention Feedback Collection Lea…" at bounding box center [671, 334] width 176 height 28
click at [879, 298] on button "X" at bounding box center [880, 294] width 22 height 23
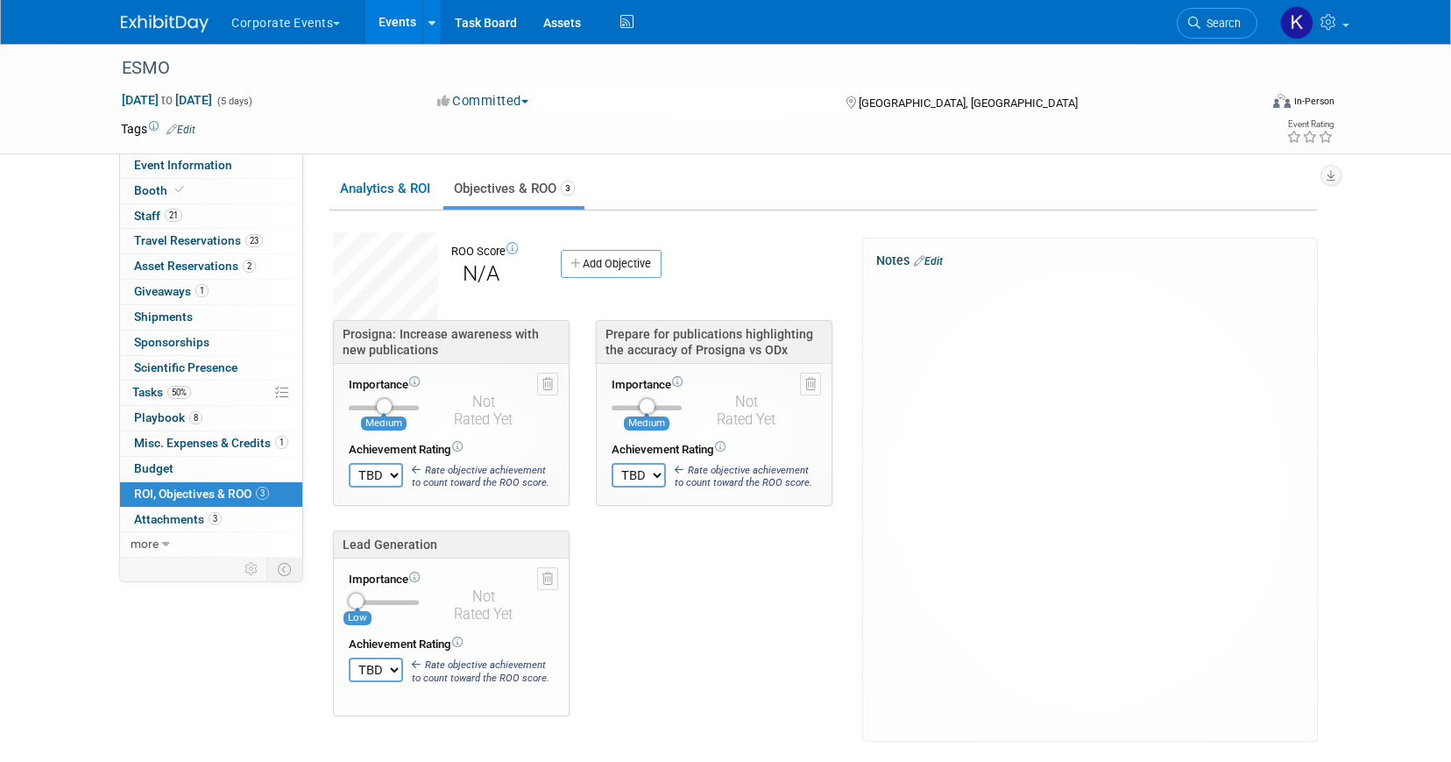
click at [215, 531] on div "3 Attachments 3 Attachments" at bounding box center [211, 519] width 182 height 25
click at [211, 522] on span "3" at bounding box center [215, 518] width 13 height 13
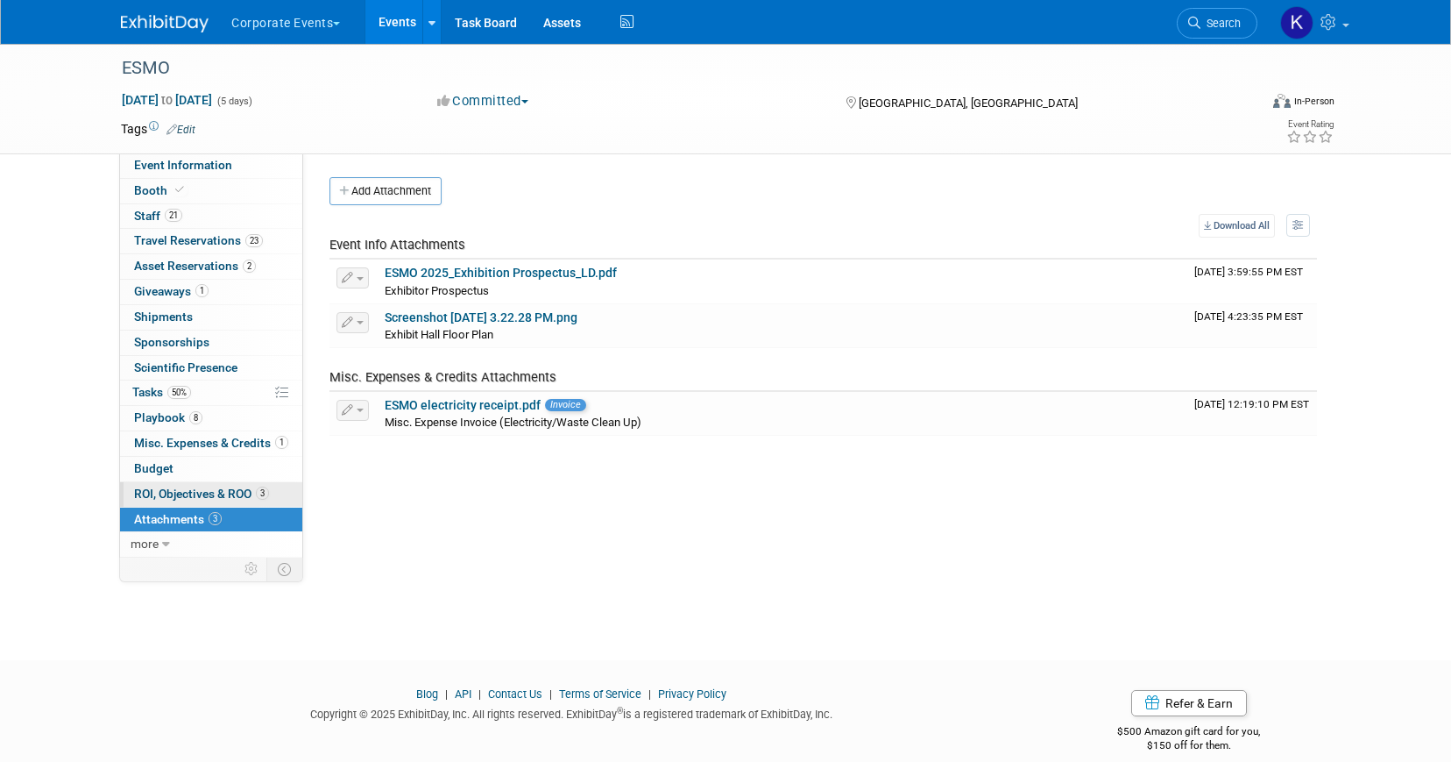
click at [197, 486] on span "ROI, Objectives & ROO 3" at bounding box center [201, 493] width 135 height 14
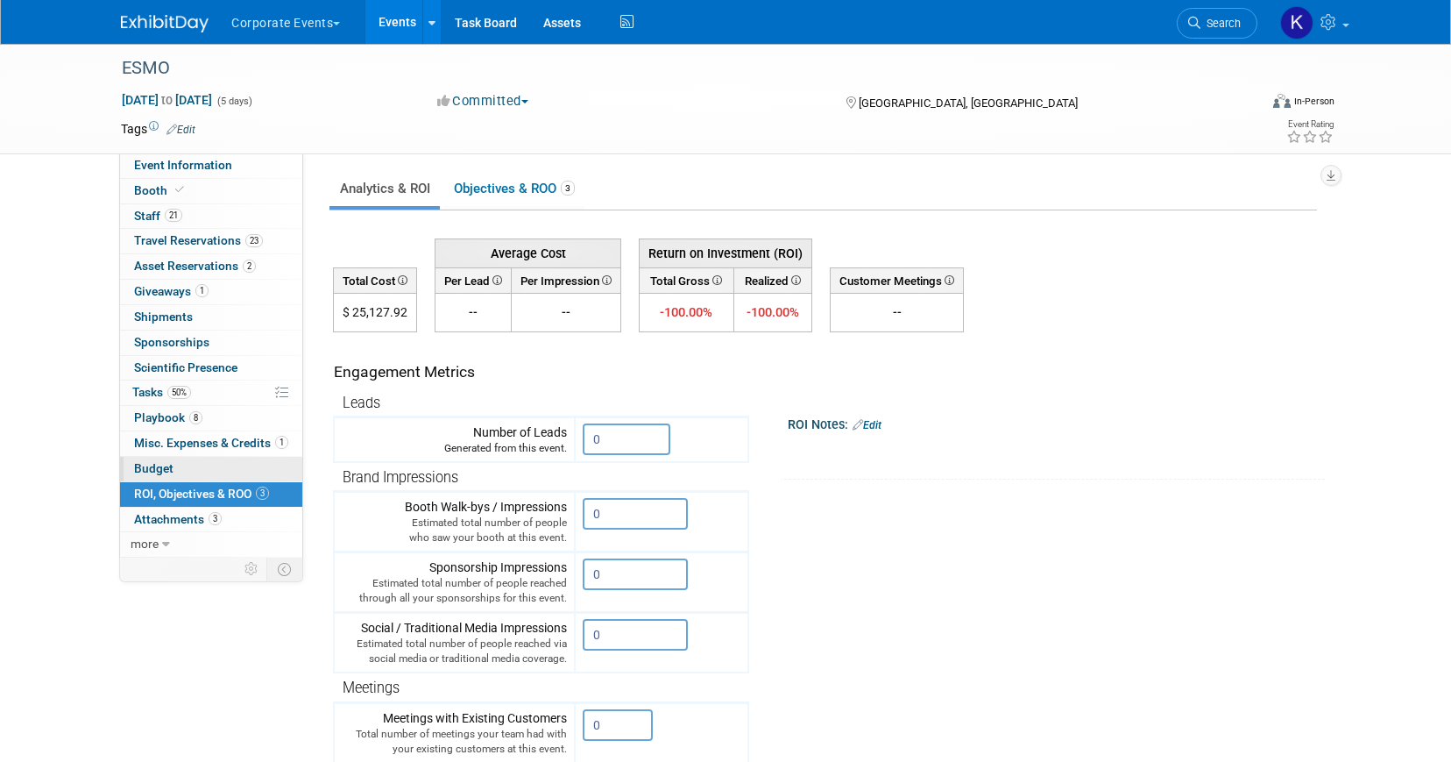
click at [190, 465] on link "Budget" at bounding box center [211, 469] width 182 height 25
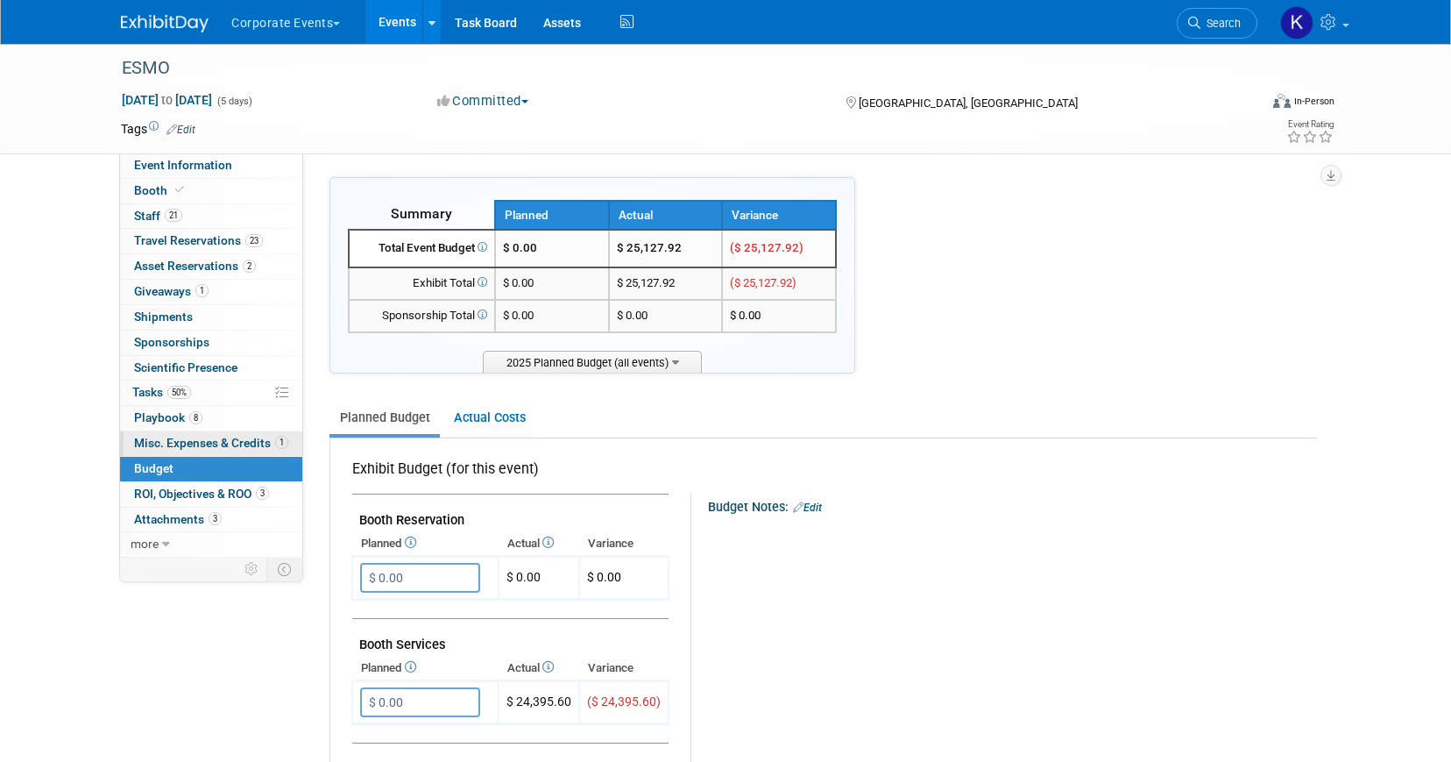
click at [185, 444] on span "Misc. Expenses & Credits 1" at bounding box center [211, 443] width 154 height 14
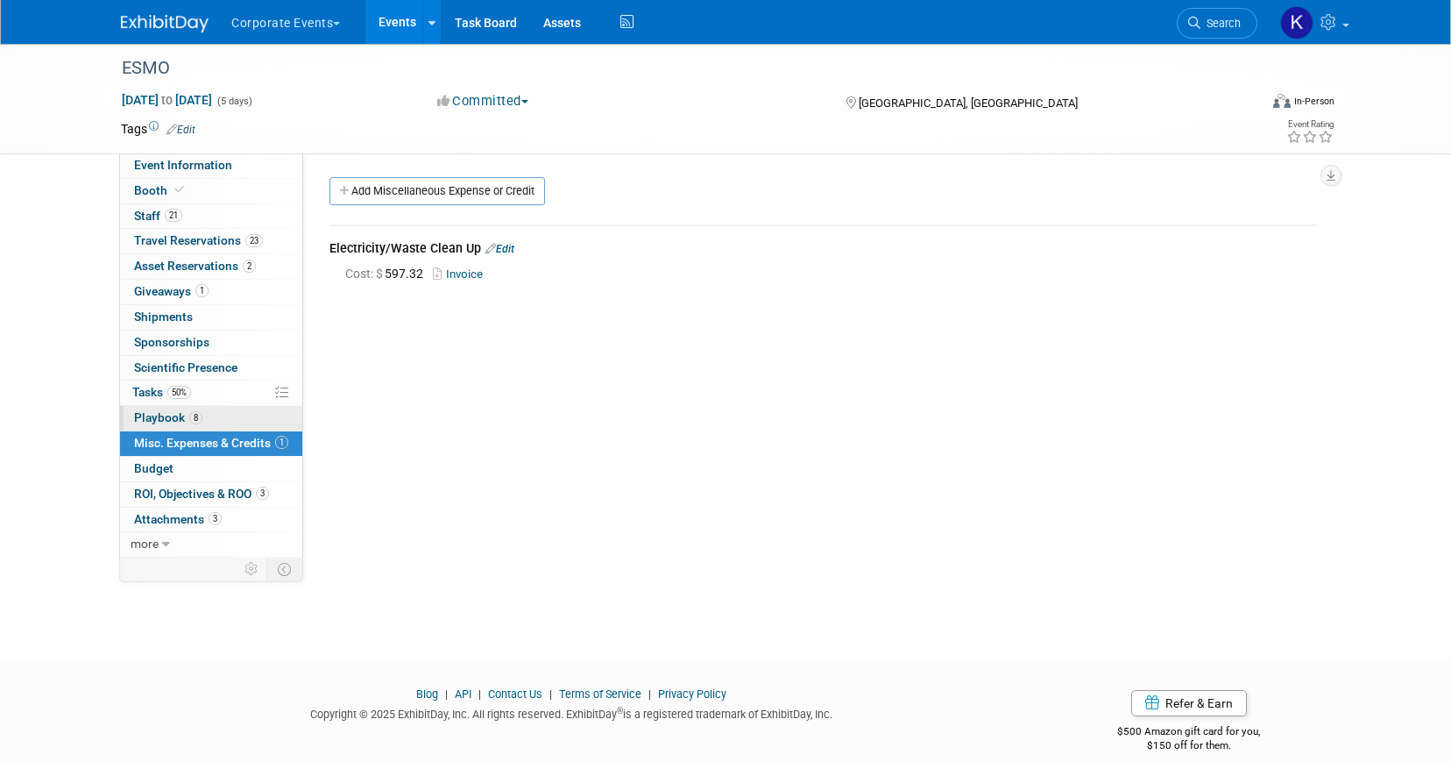
click at [175, 416] on span "Playbook 8" at bounding box center [168, 417] width 68 height 14
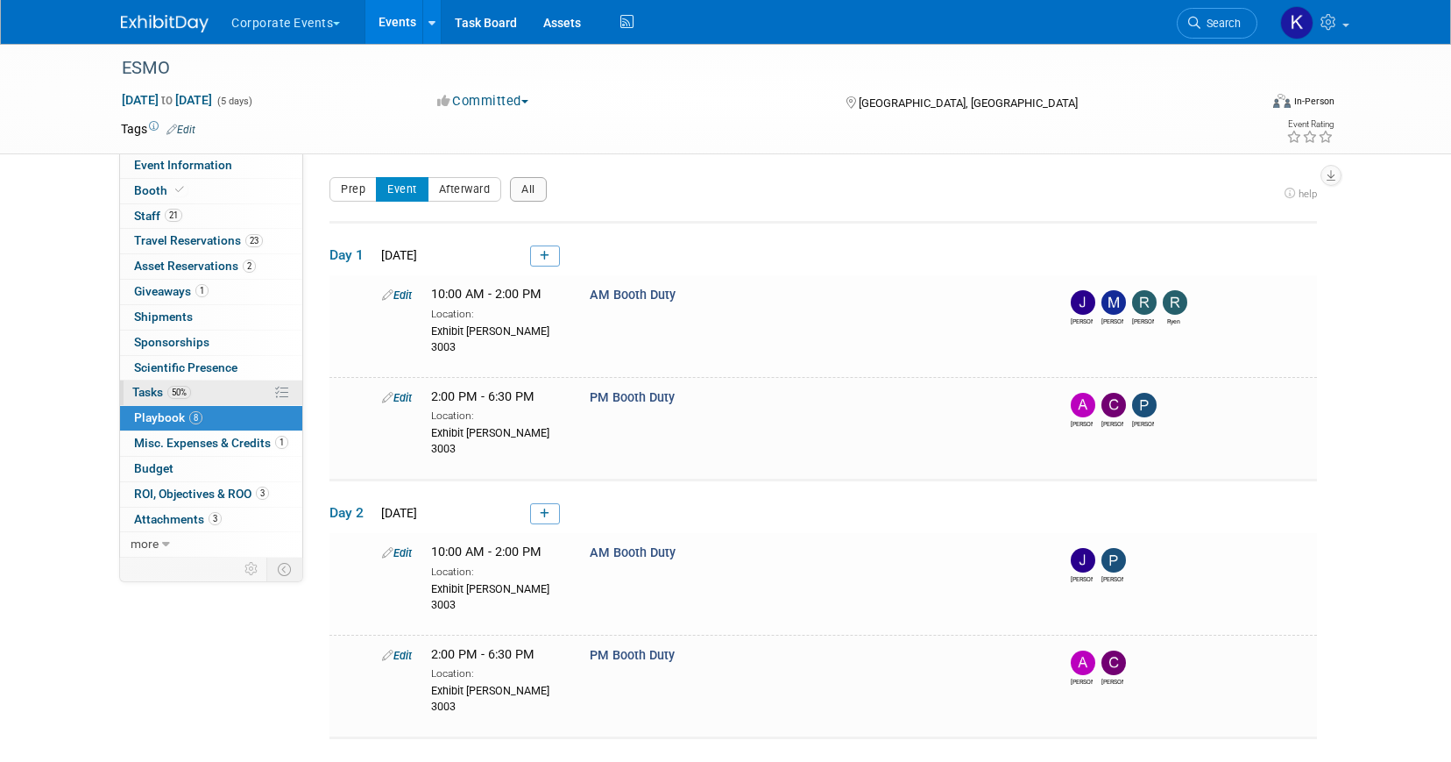
click at [175, 387] on span "50%" at bounding box center [179, 392] width 24 height 13
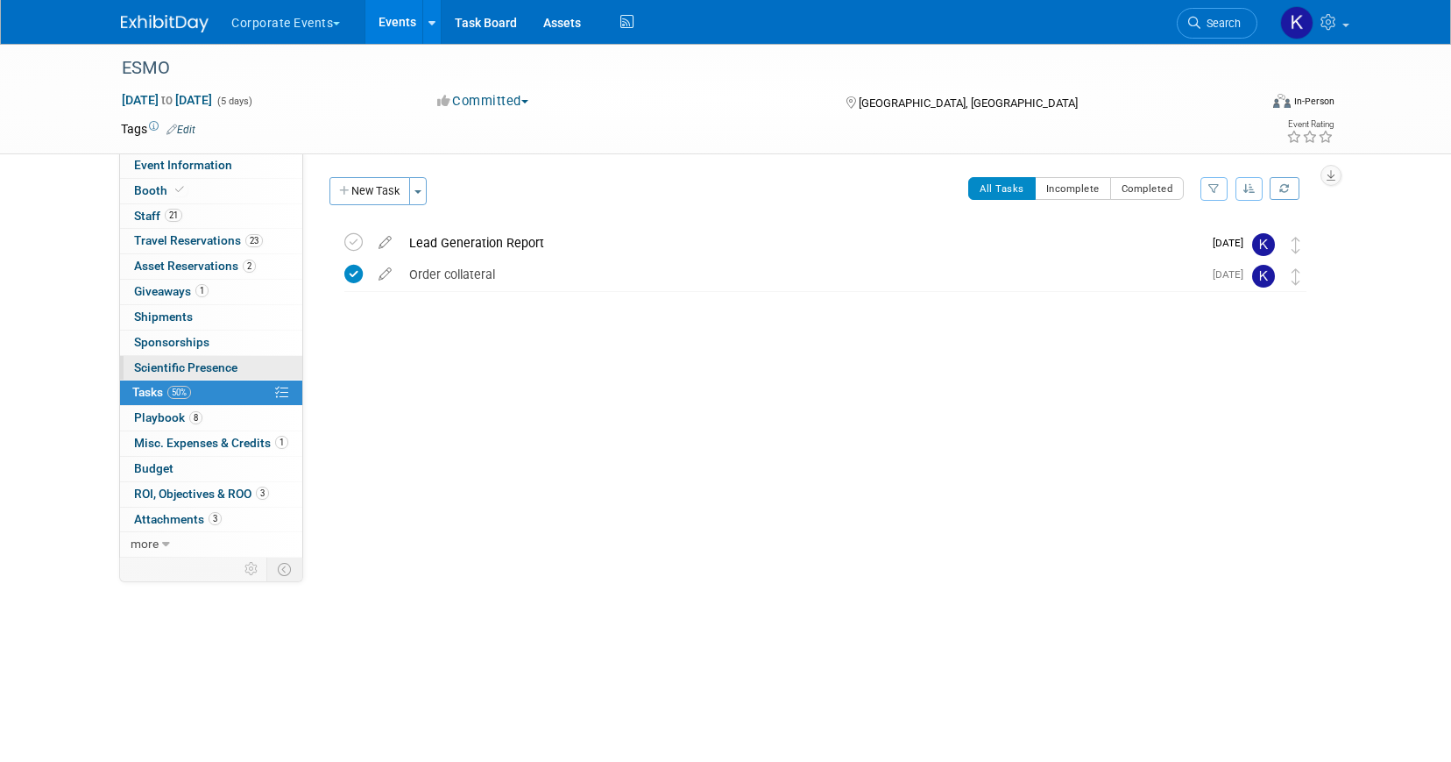
click at [175, 373] on span "Scientific Presence" at bounding box center [185, 367] width 103 height 14
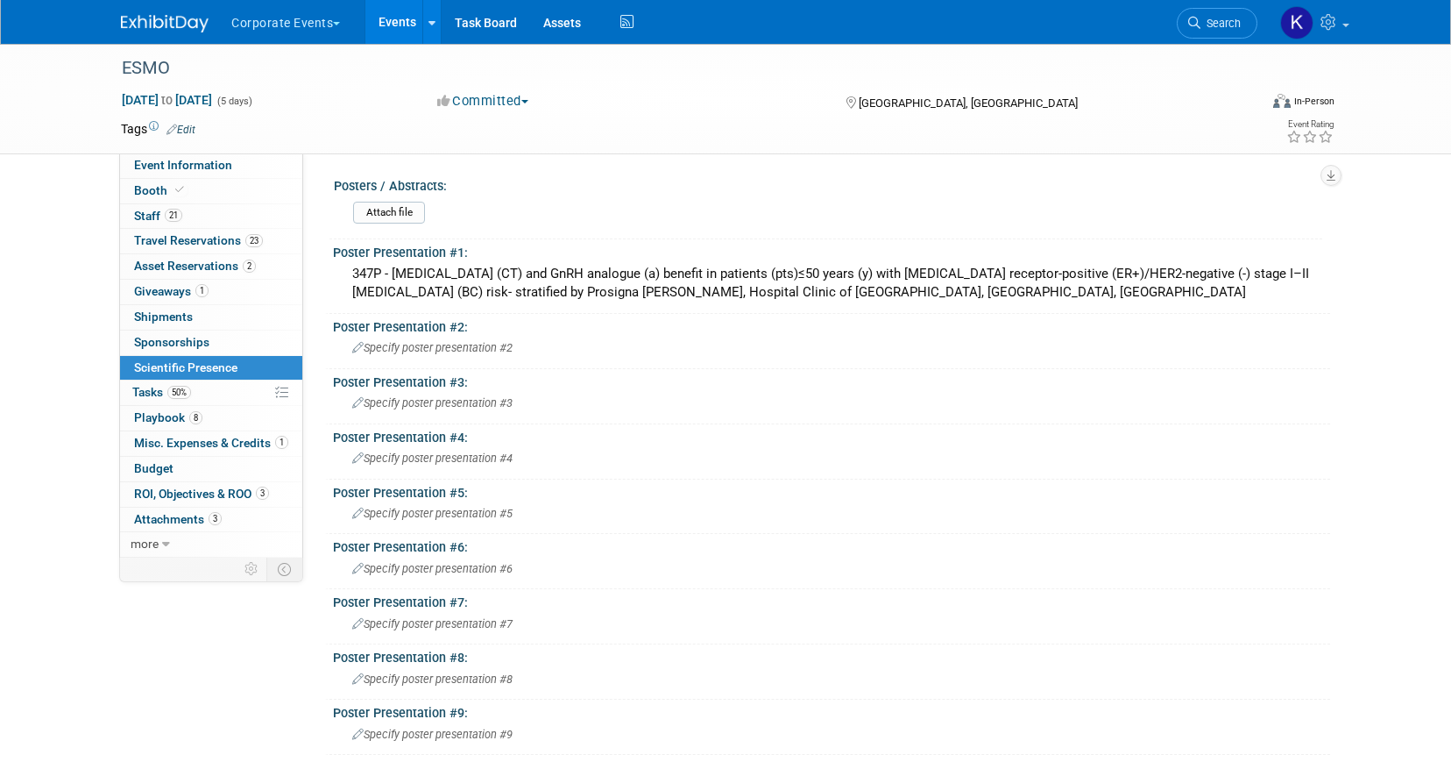
click at [171, 356] on link "Scientific Presence" at bounding box center [211, 368] width 182 height 25
click at [170, 328] on link "0 Shipments 0" at bounding box center [211, 317] width 182 height 25
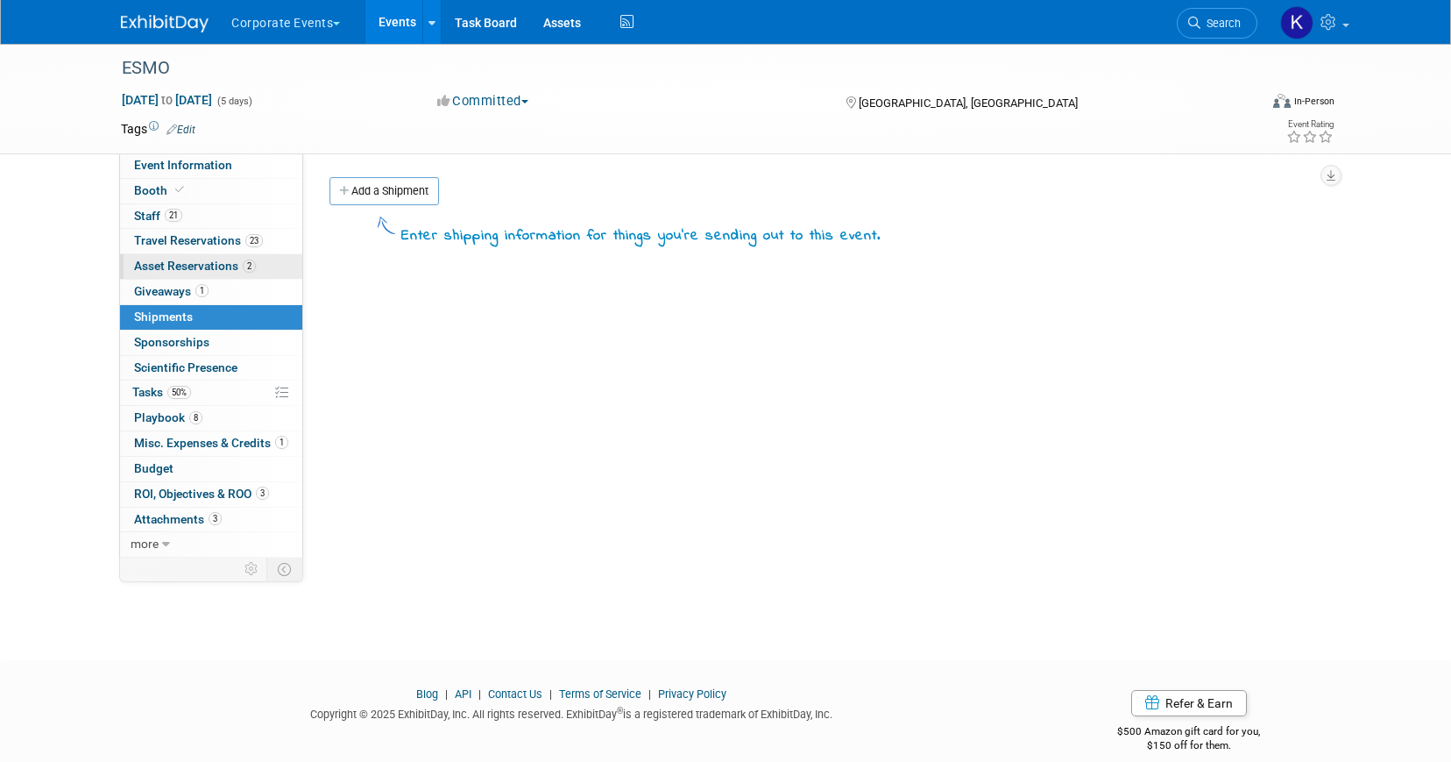
click at [167, 277] on link "2 Asset Reservations 2" at bounding box center [211, 266] width 182 height 25
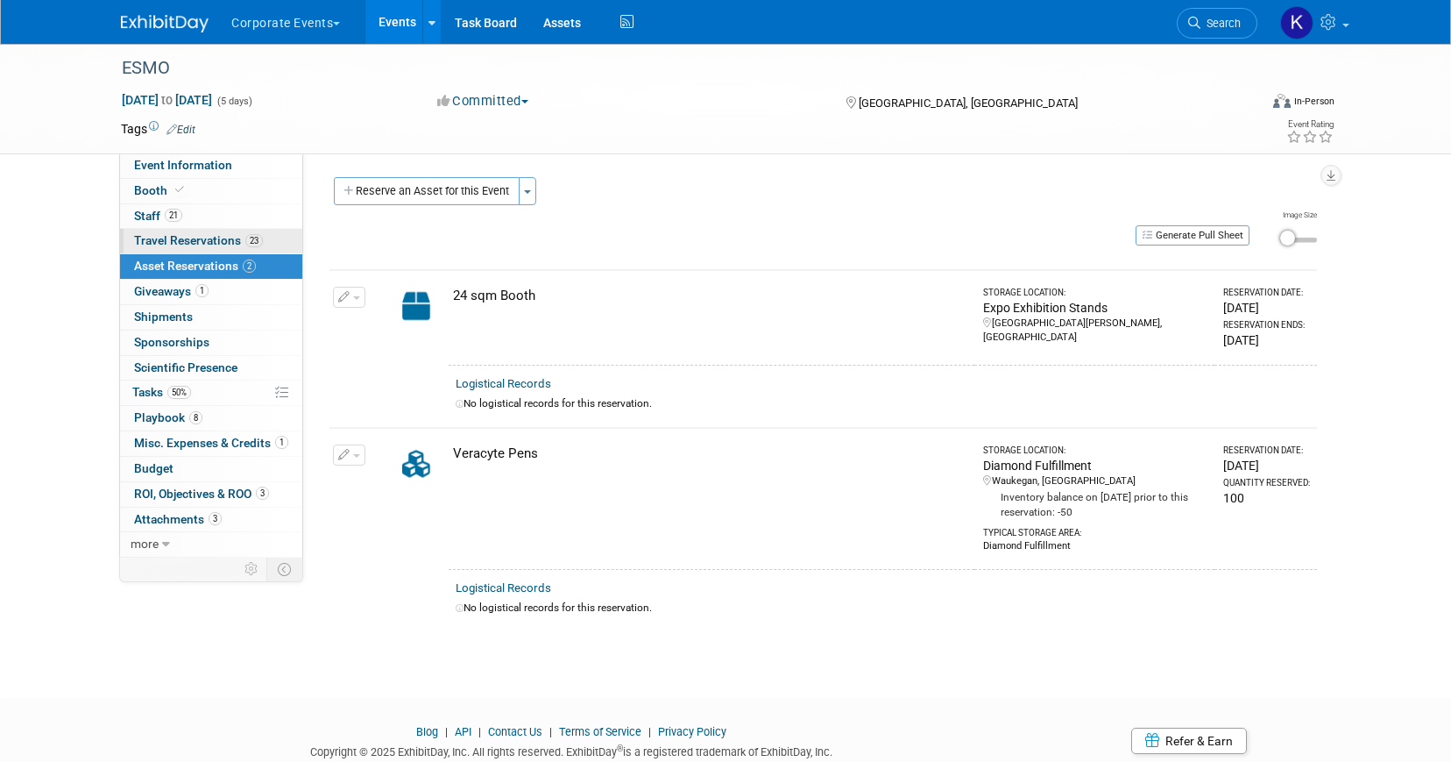
click at [165, 247] on span "Travel Reservations 23" at bounding box center [198, 240] width 129 height 14
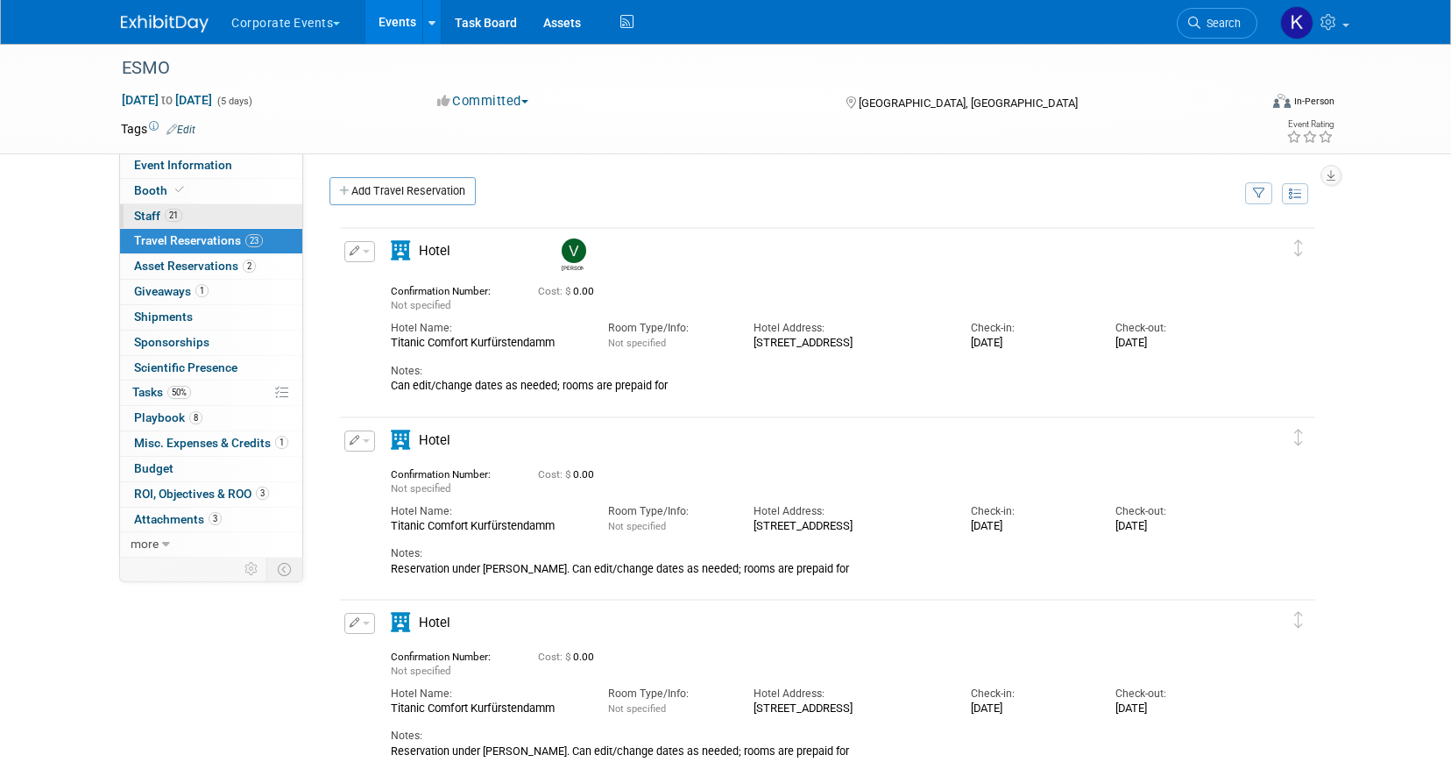
click at [158, 211] on span "Staff 21" at bounding box center [158, 216] width 48 height 14
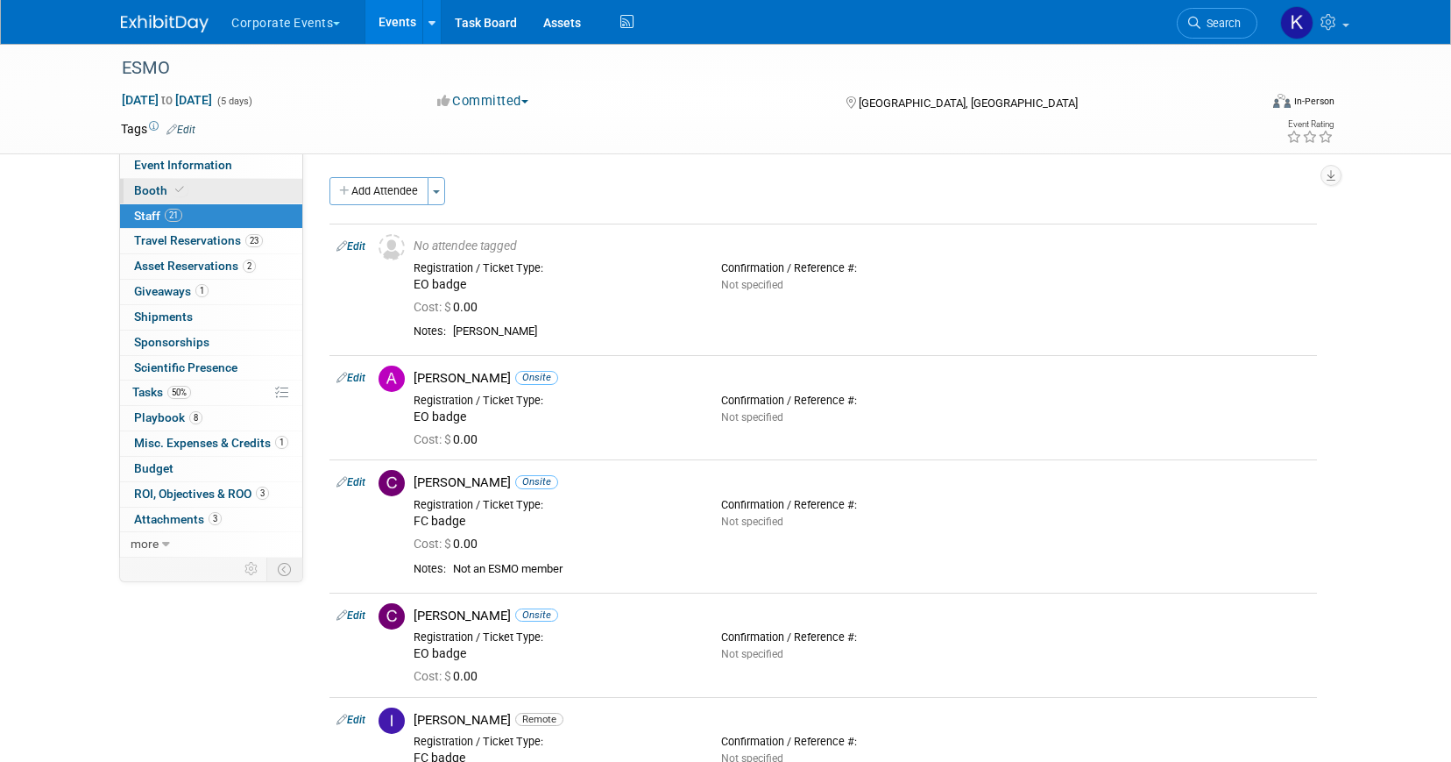
click at [155, 185] on span "Booth" at bounding box center [160, 190] width 53 height 14
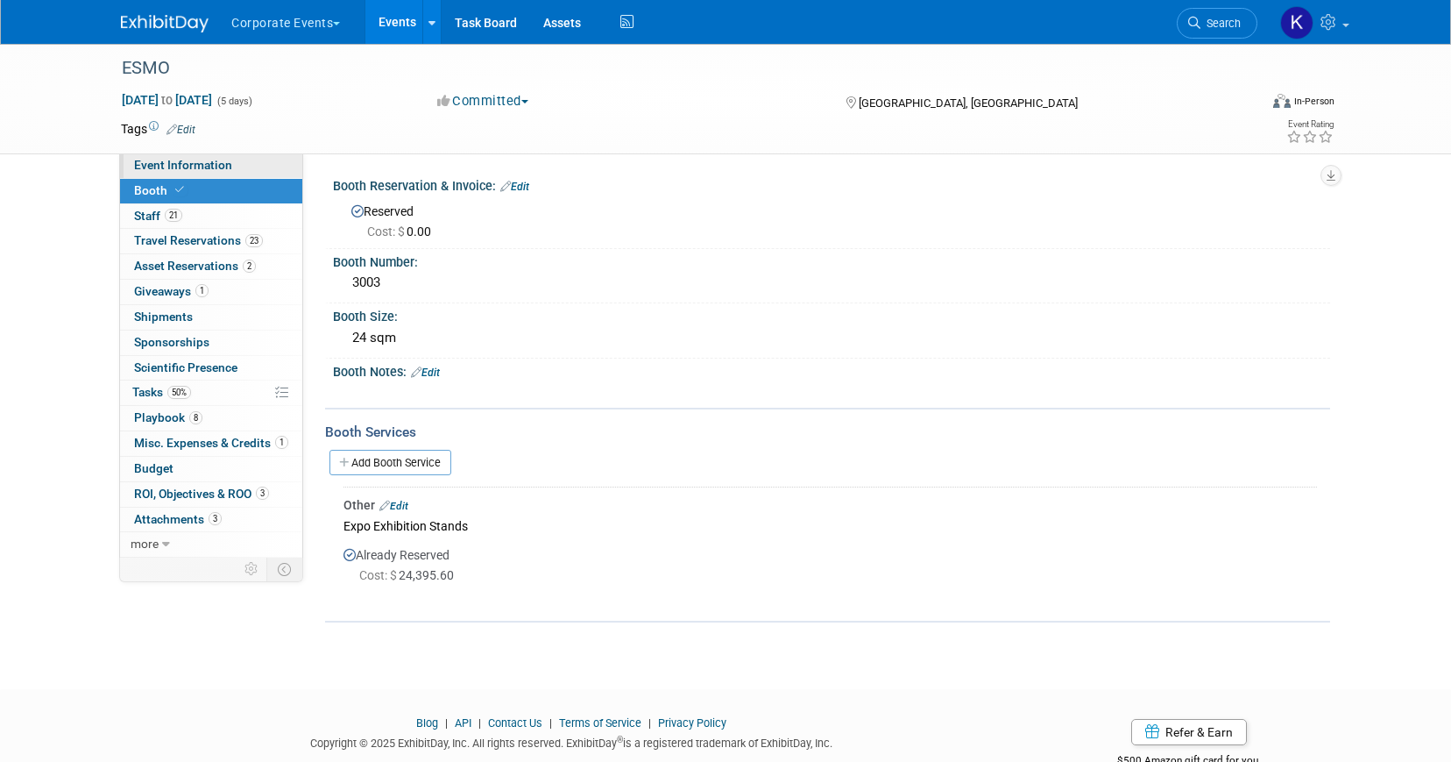
click at [154, 167] on span "Event Information" at bounding box center [183, 165] width 98 height 14
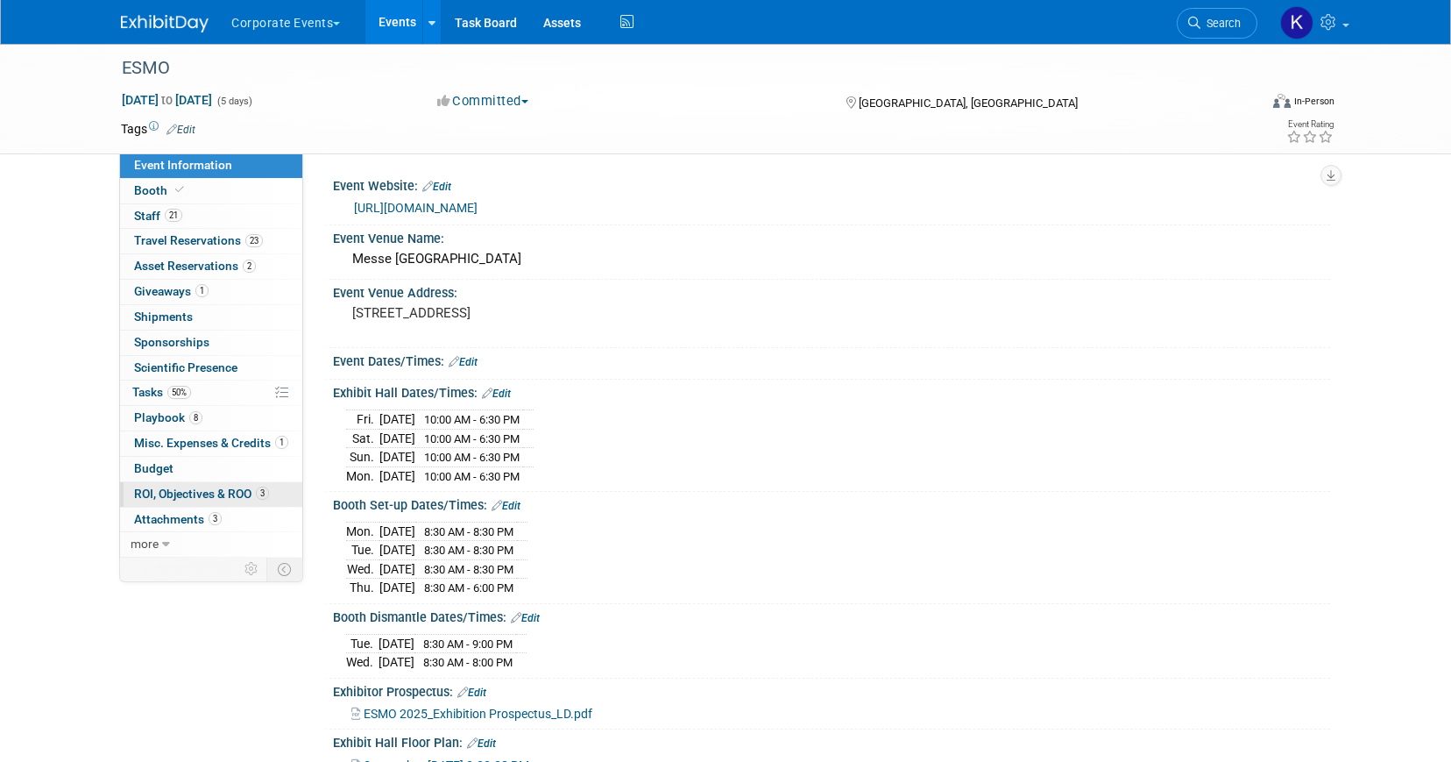
click at [174, 489] on span "ROI, Objectives & ROO 3" at bounding box center [201, 493] width 135 height 14
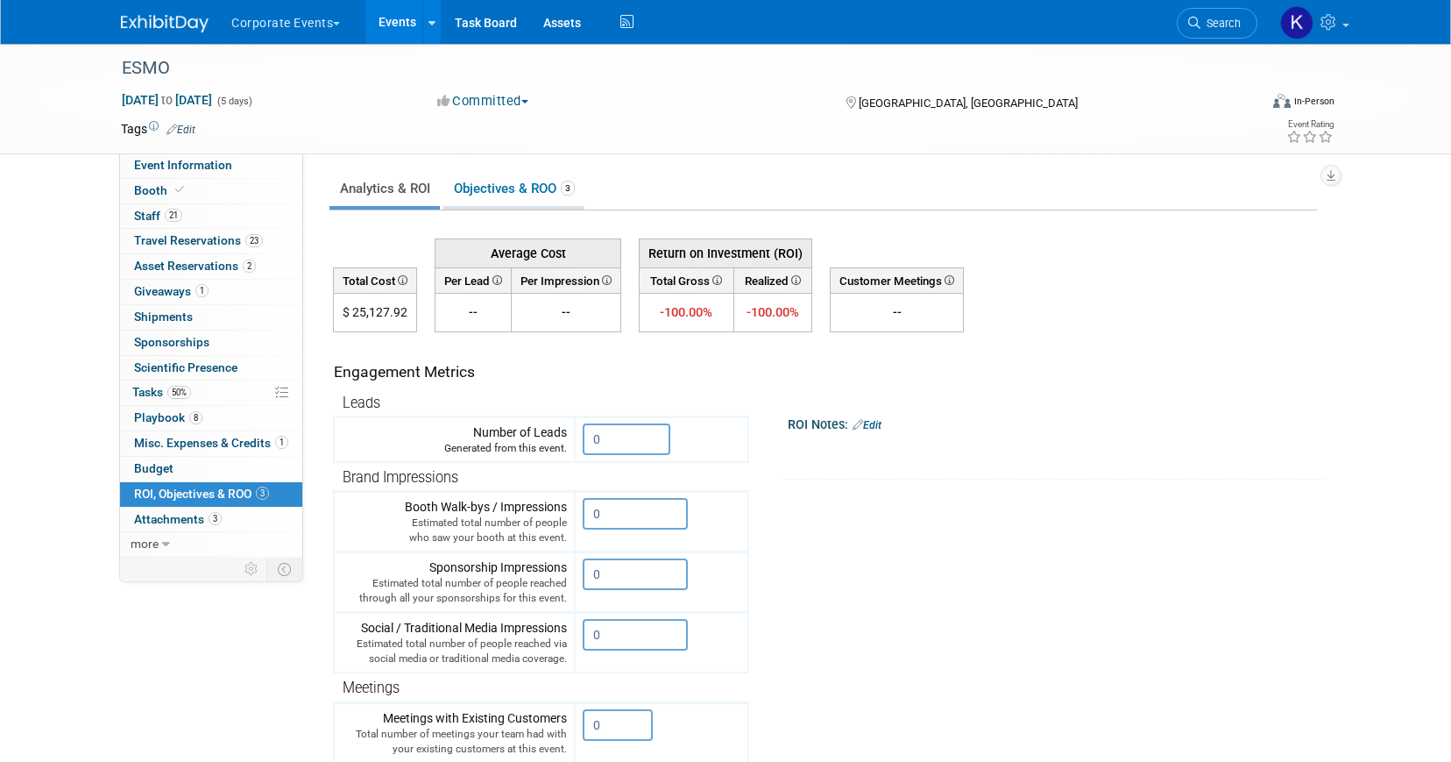
click at [519, 192] on link "Objectives & ROO 3" at bounding box center [513, 189] width 141 height 34
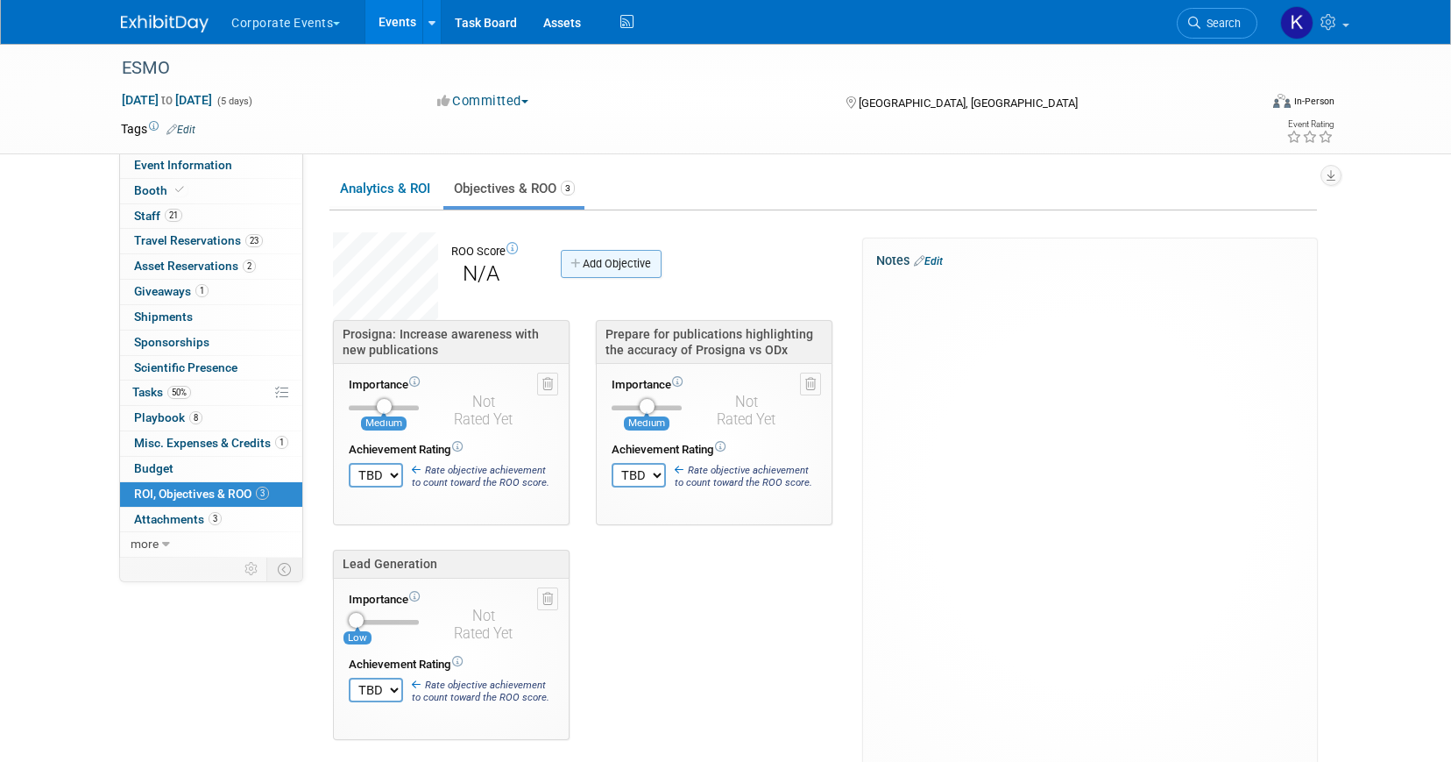
click at [621, 256] on link "Add Objective" at bounding box center [611, 264] width 101 height 28
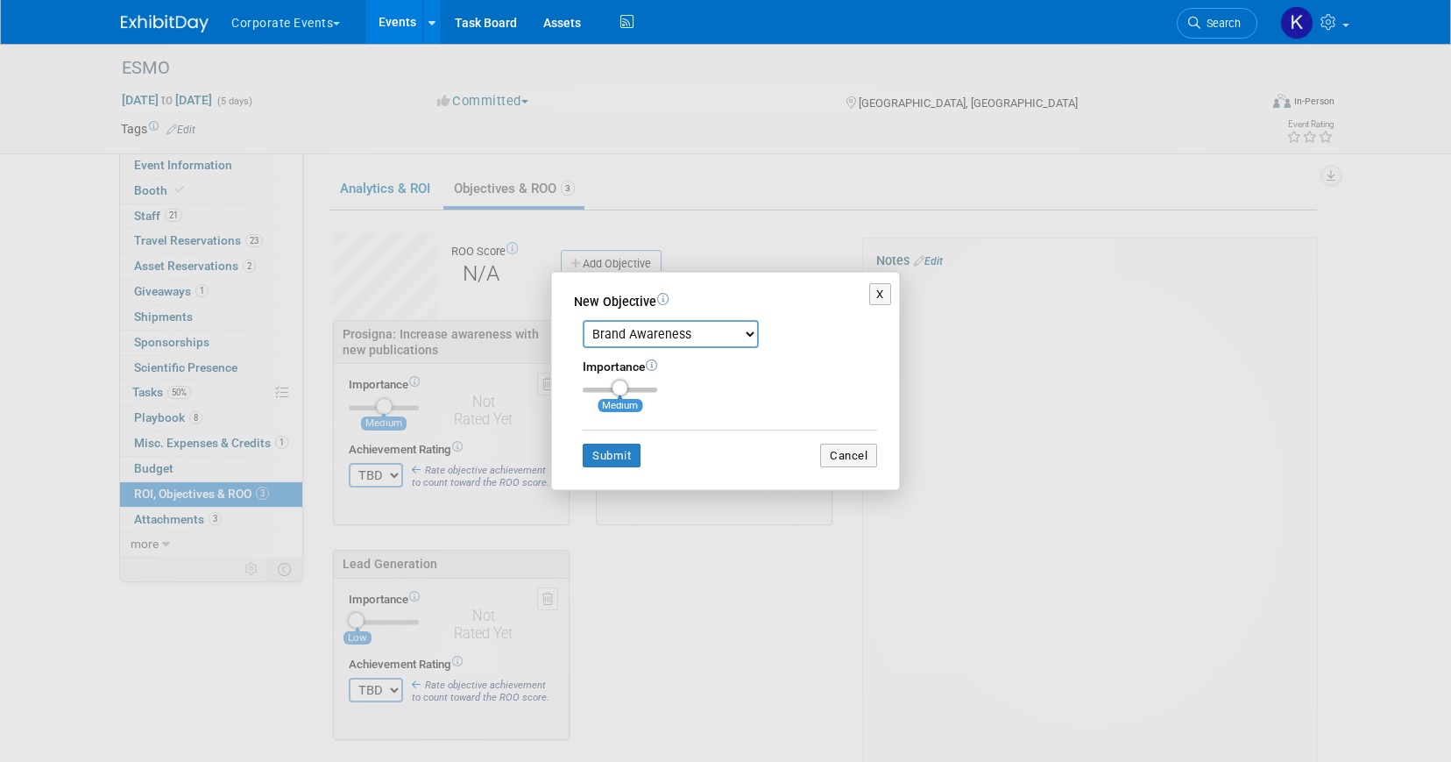
click at [618, 335] on select "Brand Awareness Competition Research Customer Retention Feedback Collection Lea…" at bounding box center [671, 334] width 176 height 28
select select "11"
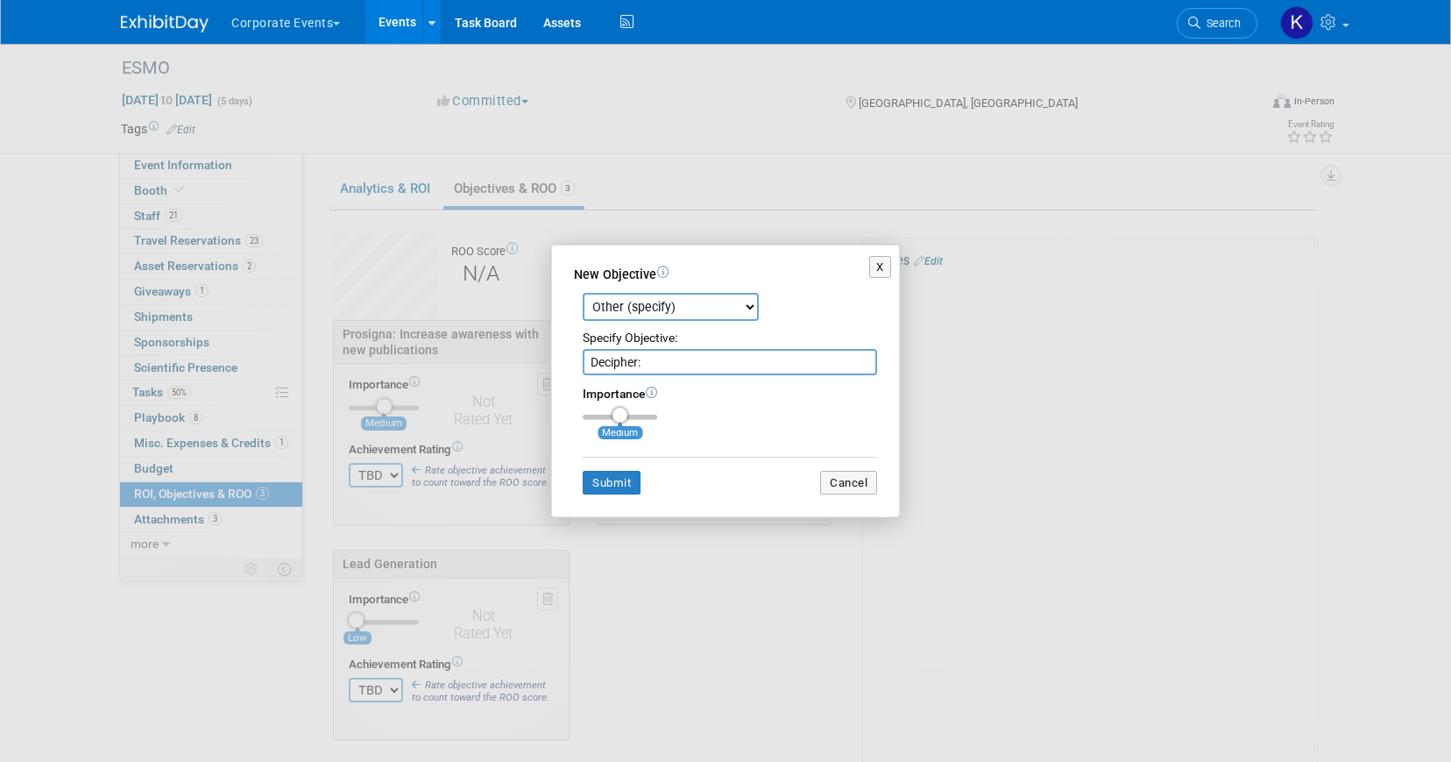
paste input "Engage, prospect, and better understand [MEDICAL_DATA] managemen"
drag, startPoint x: 649, startPoint y: 361, endPoint x: 587, endPoint y: 358, distance: 61.5
click at [587, 358] on input "Decipher: Engage, prospect, and better understand [MEDICAL_DATA] managemen" at bounding box center [730, 362] width 294 height 26
click at [848, 368] on input "Engage, prospect, and better understand [MEDICAL_DATA] managemen" at bounding box center [730, 362] width 294 height 26
click at [693, 365] on input "Engage, prospect, and better understand [MEDICAL_DATA] management in the E" at bounding box center [730, 362] width 294 height 26
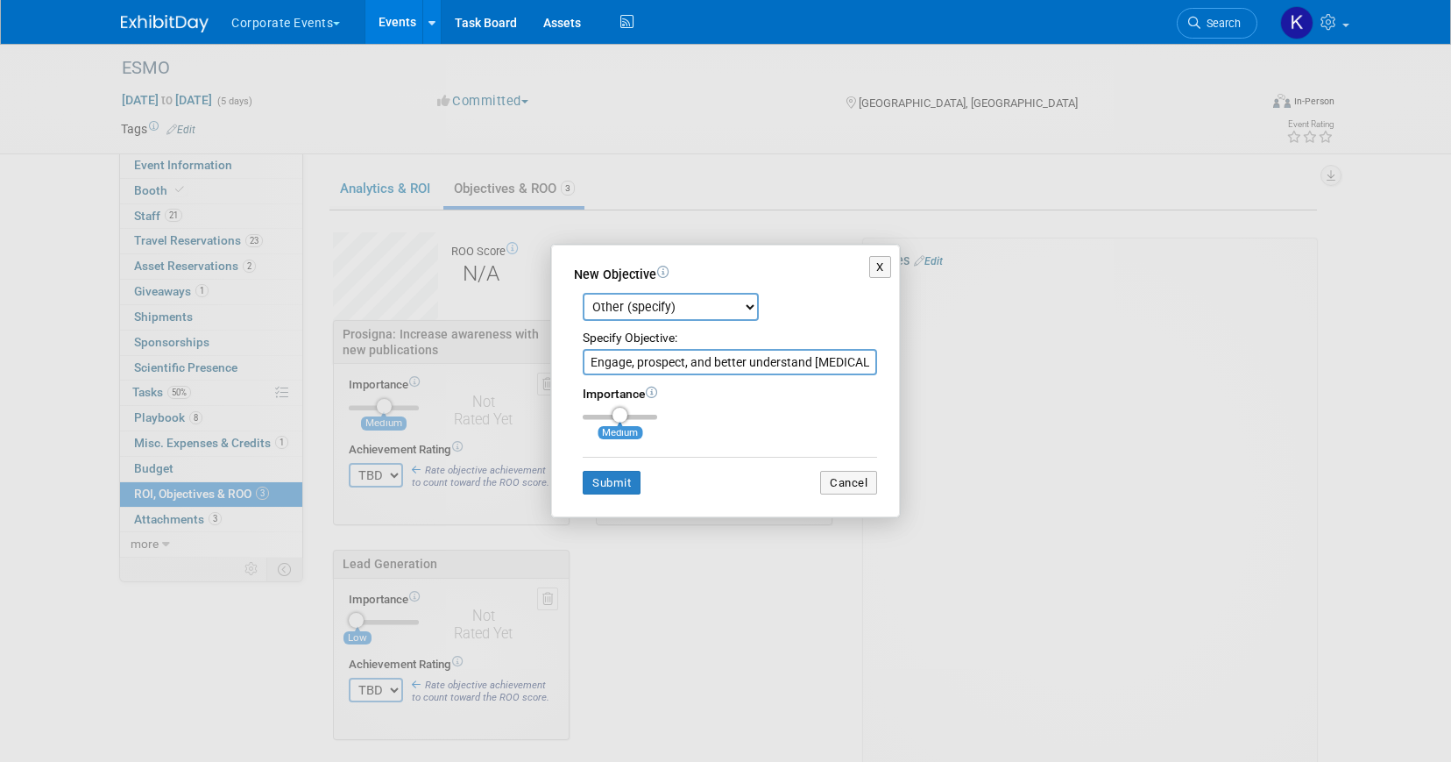
click at [693, 365] on input "Engage, prospect, and better understand [MEDICAL_DATA] management in the E" at bounding box center [730, 362] width 294 height 26
click at [868, 362] on input "Engage, prospect, & better understand [MEDICAL_DATA] management in the E" at bounding box center [730, 362] width 294 height 26
click at [586, 365] on input "Engage, prospect, & better understand [MEDICAL_DATA] management in the [GEOGRAP…" at bounding box center [730, 362] width 294 height 26
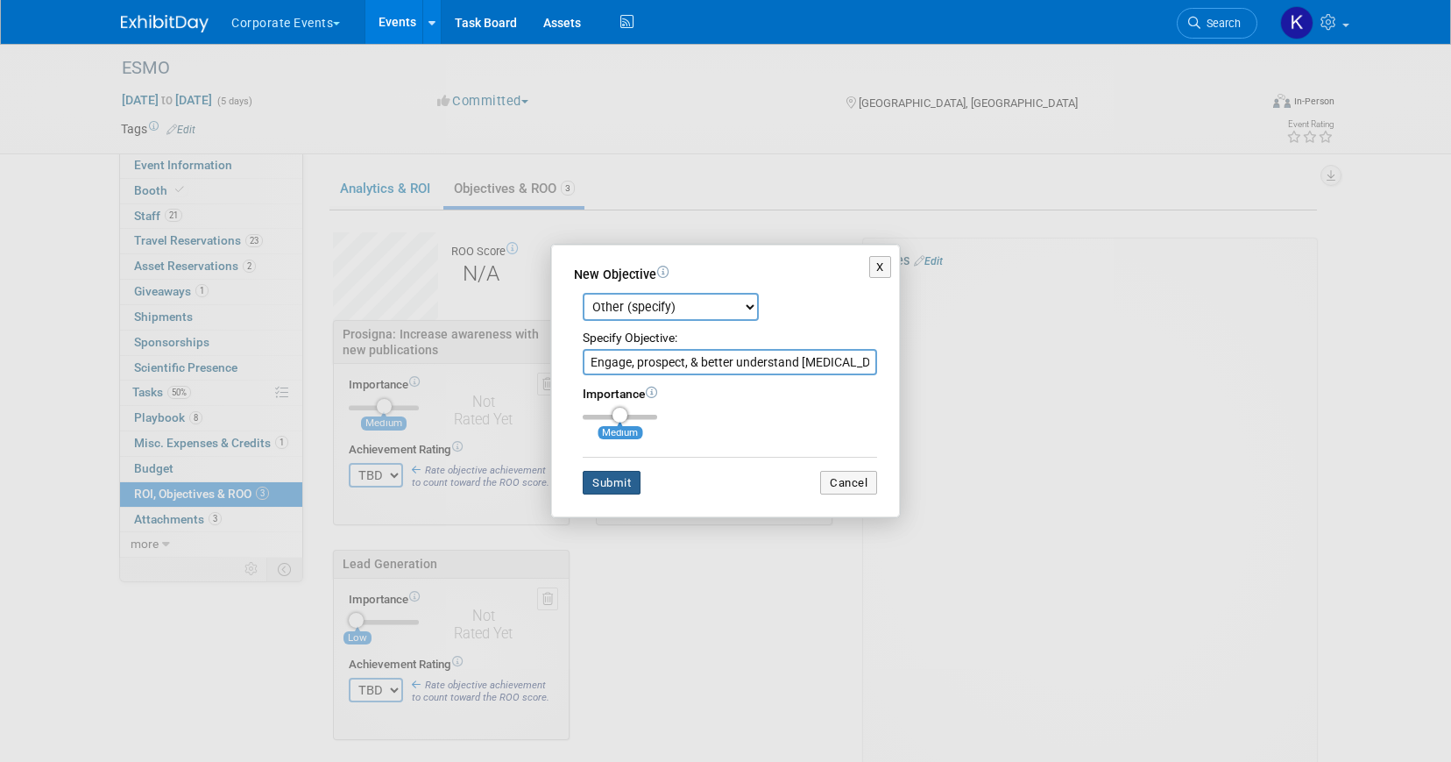
type input "Engage, prospect, & better understand [MEDICAL_DATA] management in the [GEOGRAP…"
click at [594, 478] on button "Submit" at bounding box center [612, 483] width 58 height 25
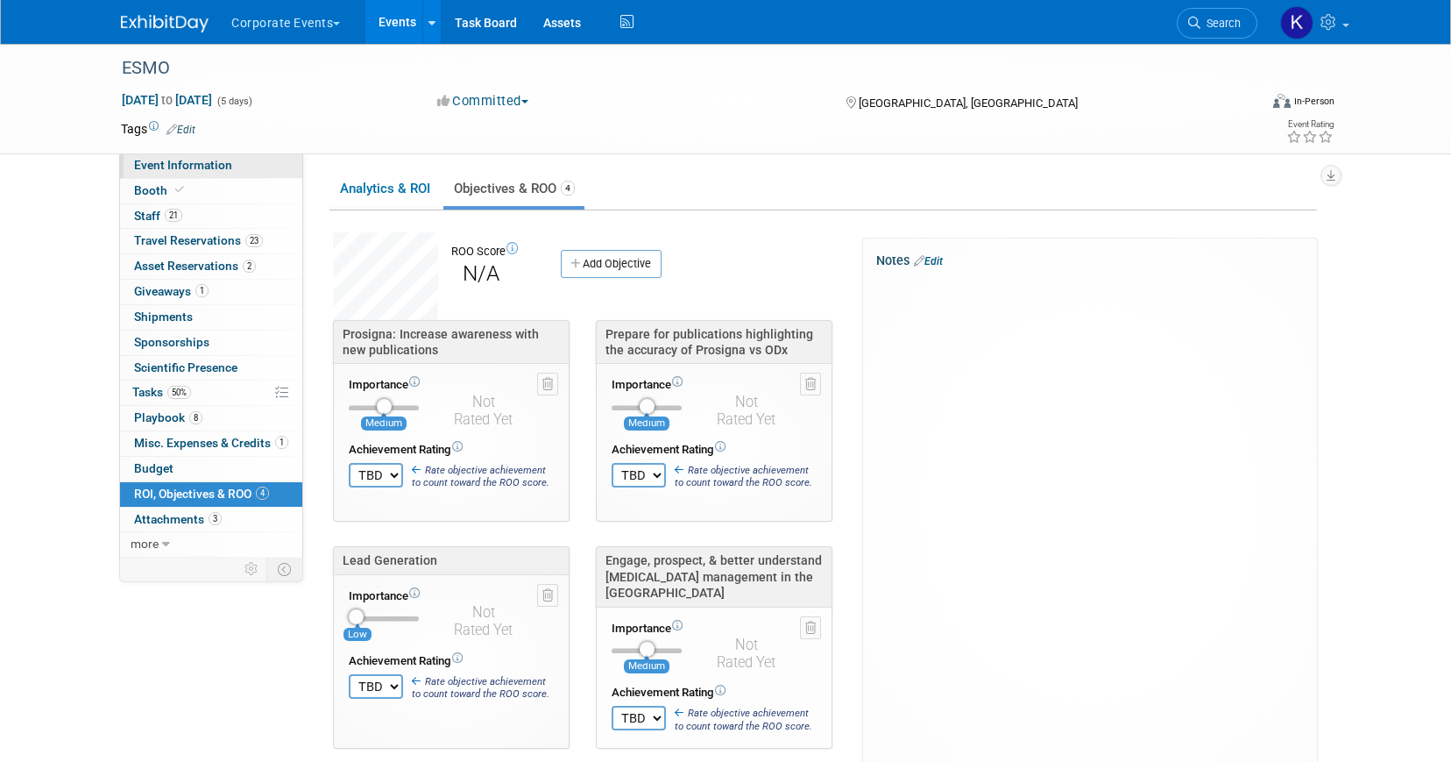
click at [221, 171] on span "Event Information" at bounding box center [183, 165] width 98 height 14
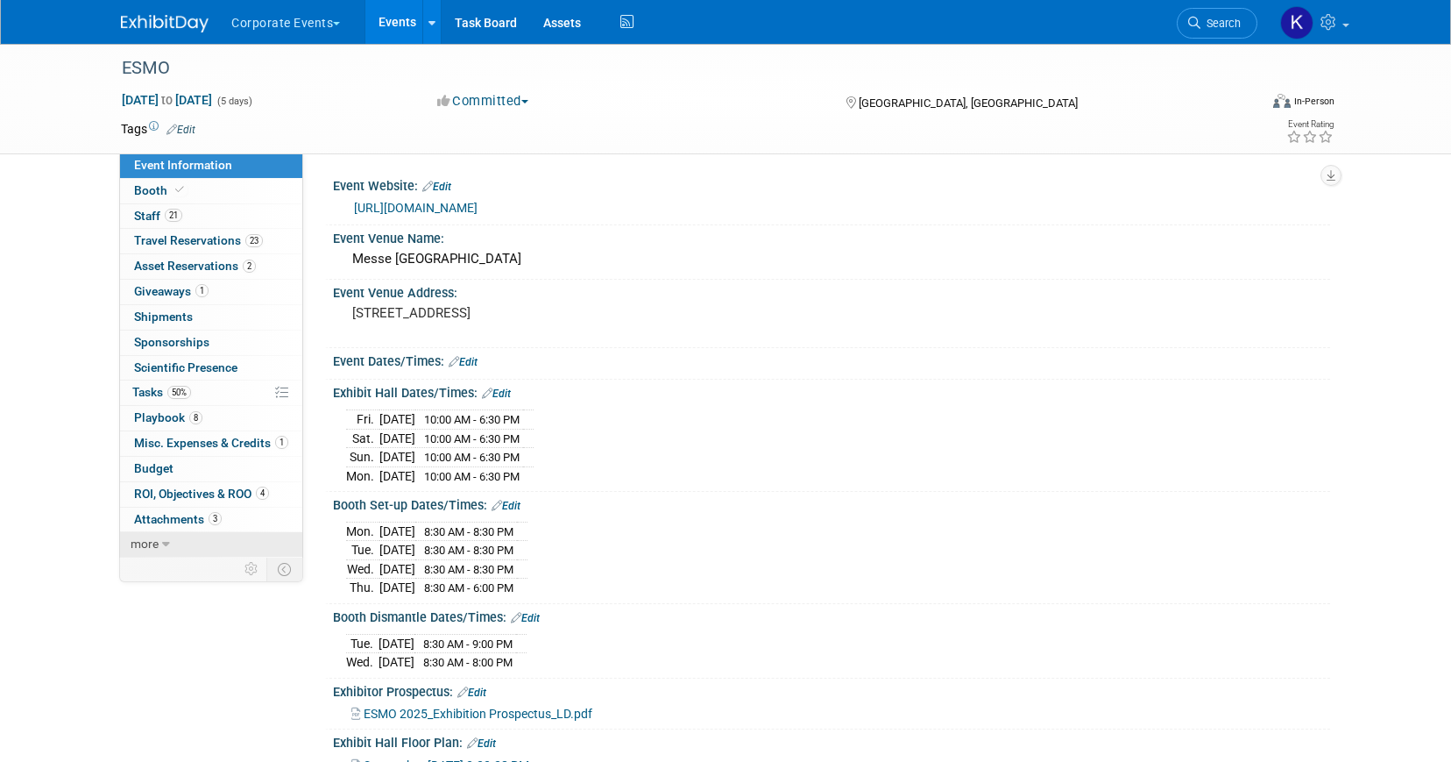
click at [185, 538] on link "more" at bounding box center [211, 544] width 182 height 25
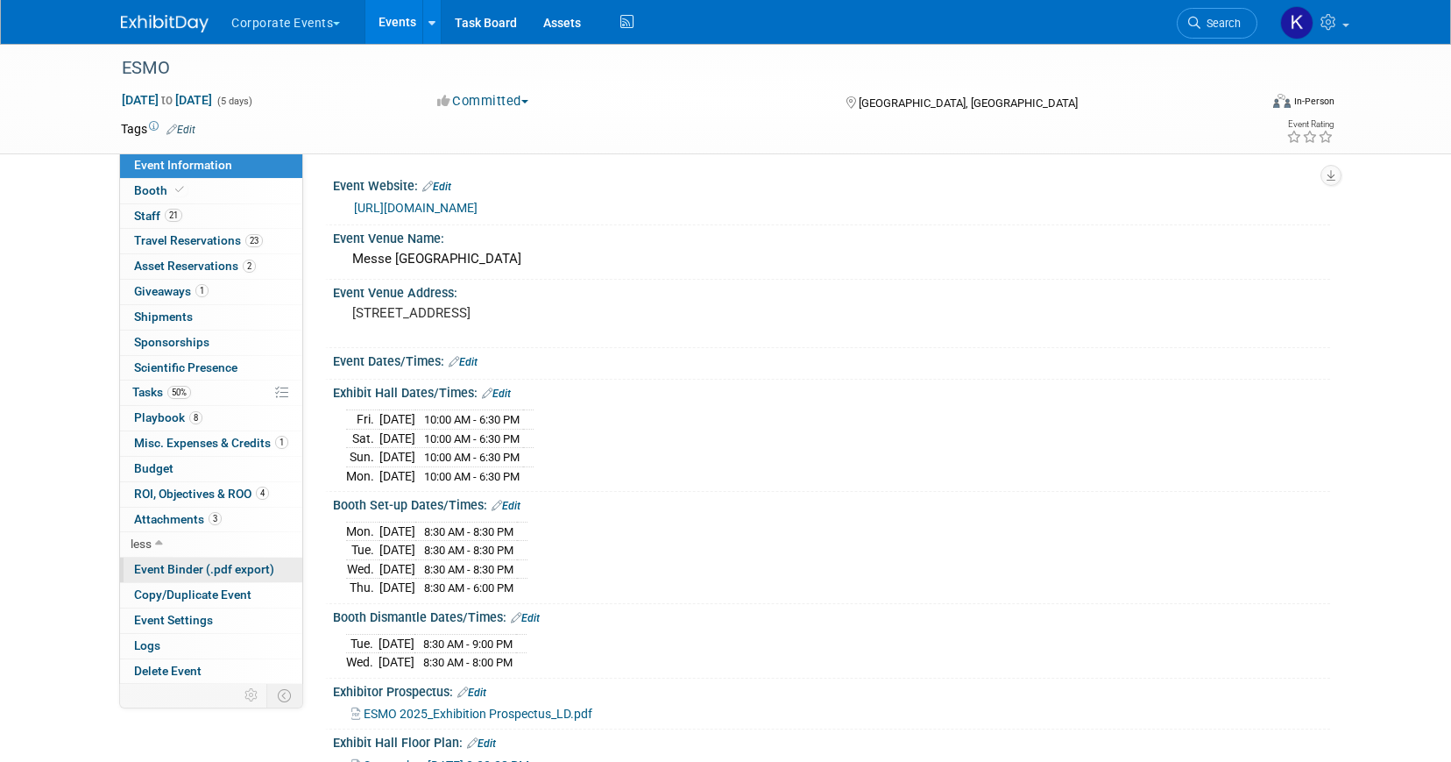
click at [173, 572] on span "Event Binder (.pdf export)" at bounding box center [204, 569] width 140 height 14
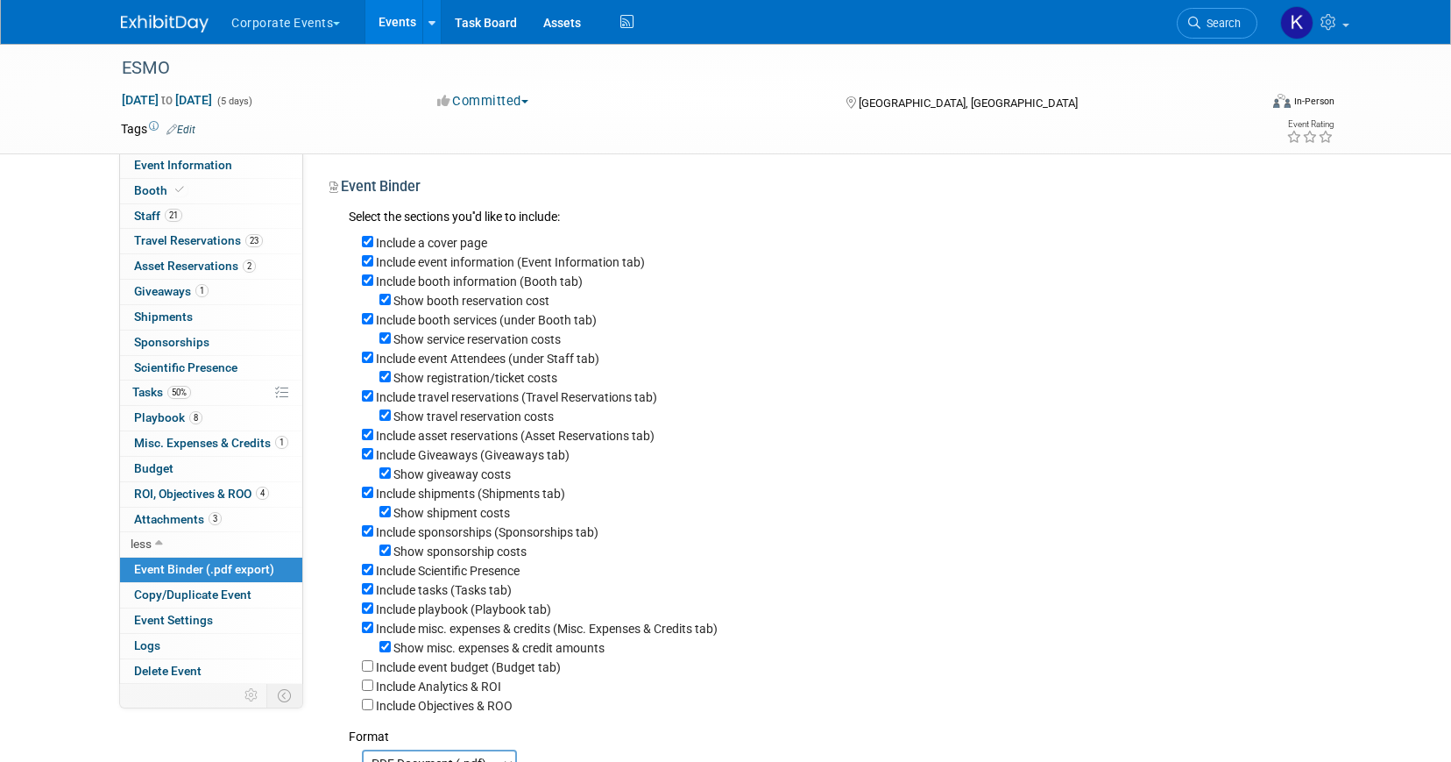
click at [417, 301] on label "Show booth reservation cost" at bounding box center [472, 301] width 156 height 14
click at [391, 301] on input "Show booth reservation cost" at bounding box center [385, 299] width 11 height 11
checkbox input "false"
click at [414, 325] on label "Include booth services (under Booth tab)" at bounding box center [486, 320] width 221 height 14
click at [373, 324] on input "Include booth services (under Booth tab)" at bounding box center [367, 318] width 11 height 11
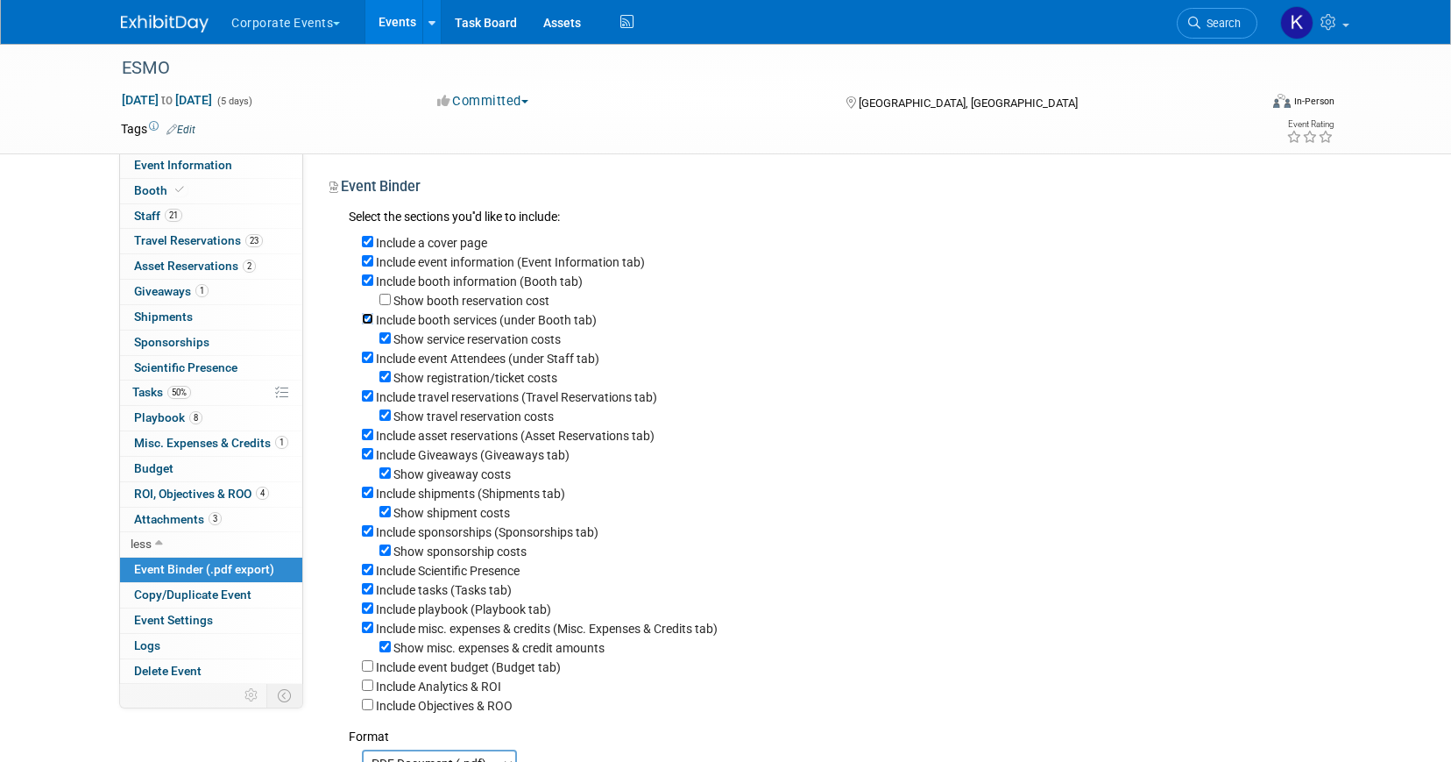
checkbox input "false"
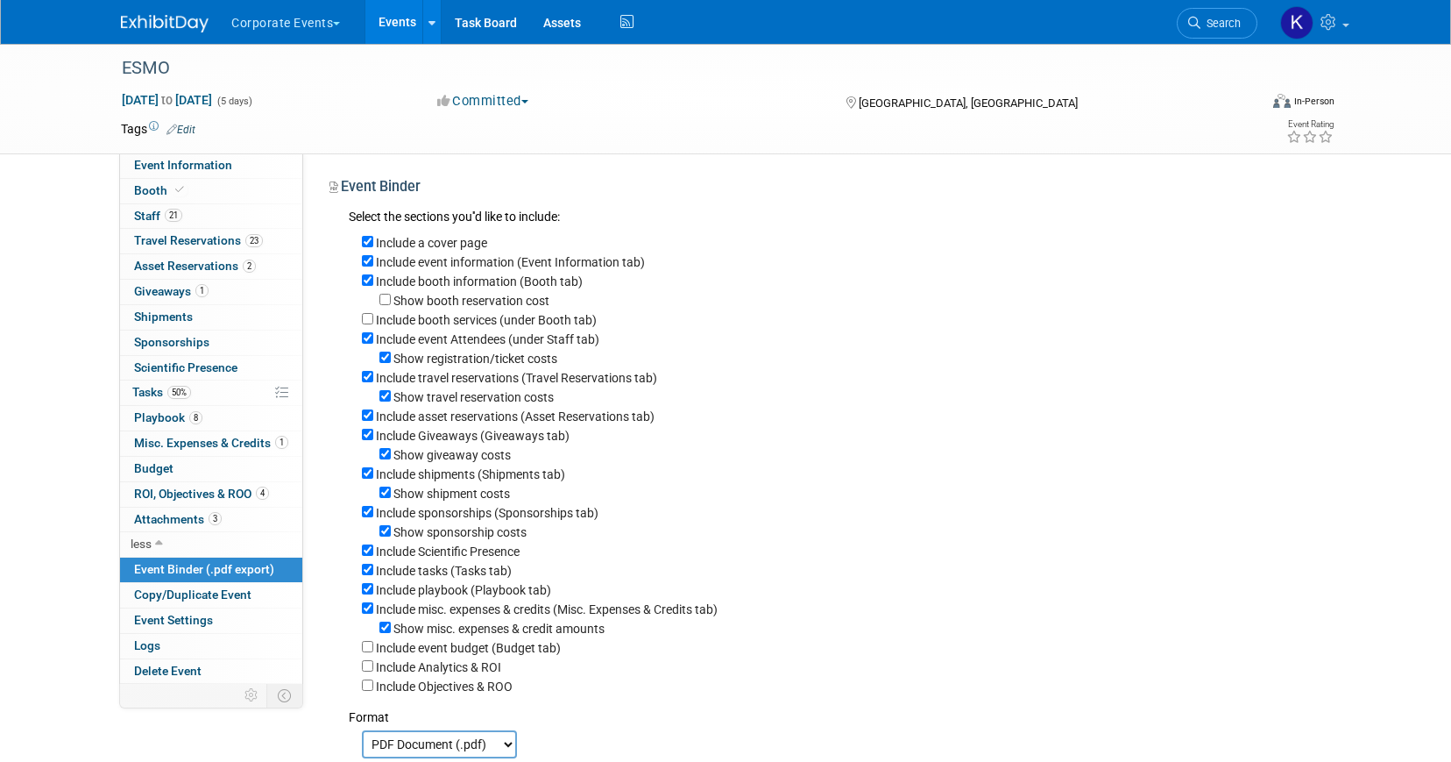
click at [426, 358] on label "Show registration/ticket costs" at bounding box center [476, 358] width 164 height 14
click at [391, 358] on input "Show registration/ticket costs" at bounding box center [385, 356] width 11 height 11
checkbox input "false"
click at [426, 401] on label "Show travel reservation costs" at bounding box center [474, 397] width 160 height 14
click at [391, 401] on input "Show travel reservation costs" at bounding box center [385, 395] width 11 height 11
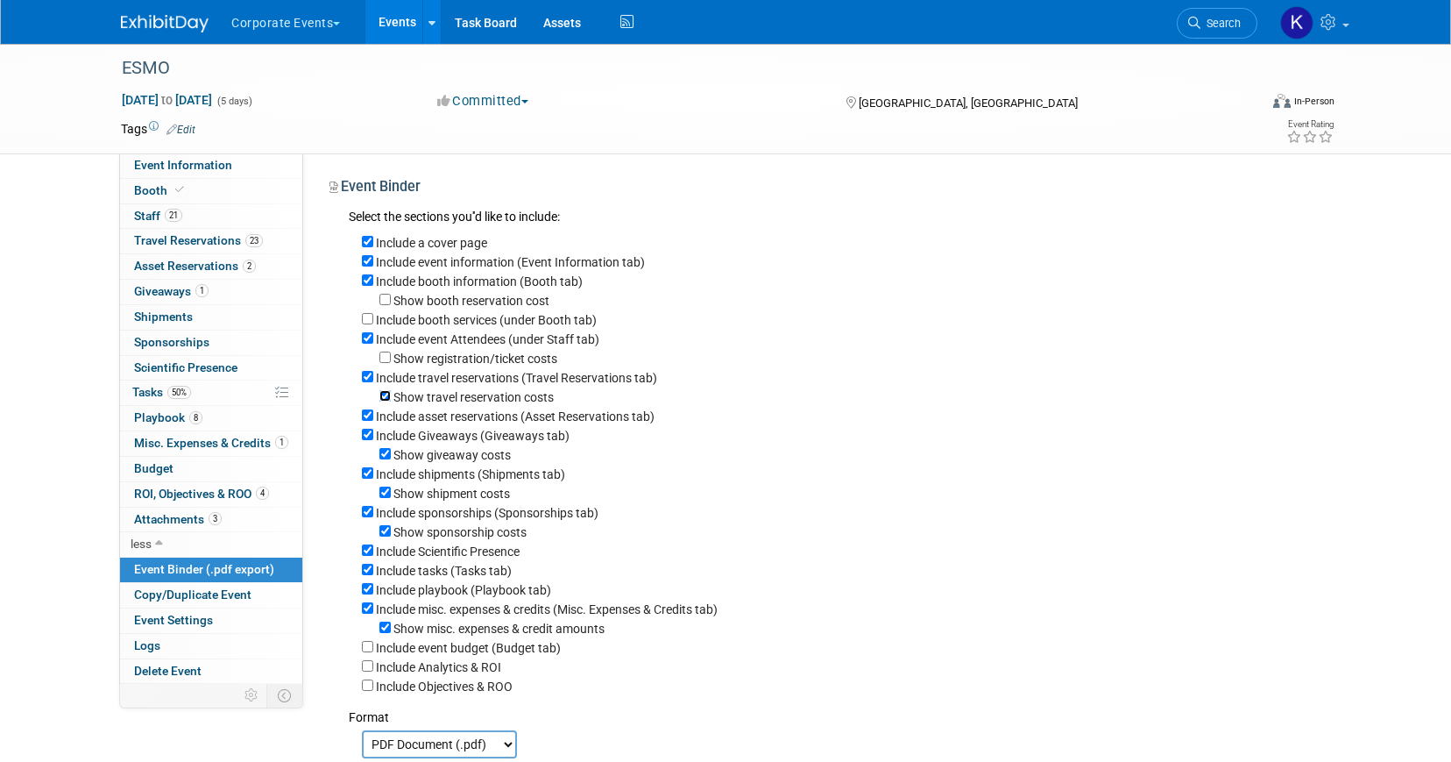
checkbox input "false"
click at [423, 478] on label "Include shipments (Shipments tab)" at bounding box center [470, 474] width 189 height 14
click at [373, 478] on input "Include shipments (Shipments tab)" at bounding box center [367, 472] width 11 height 11
checkbox input "false"
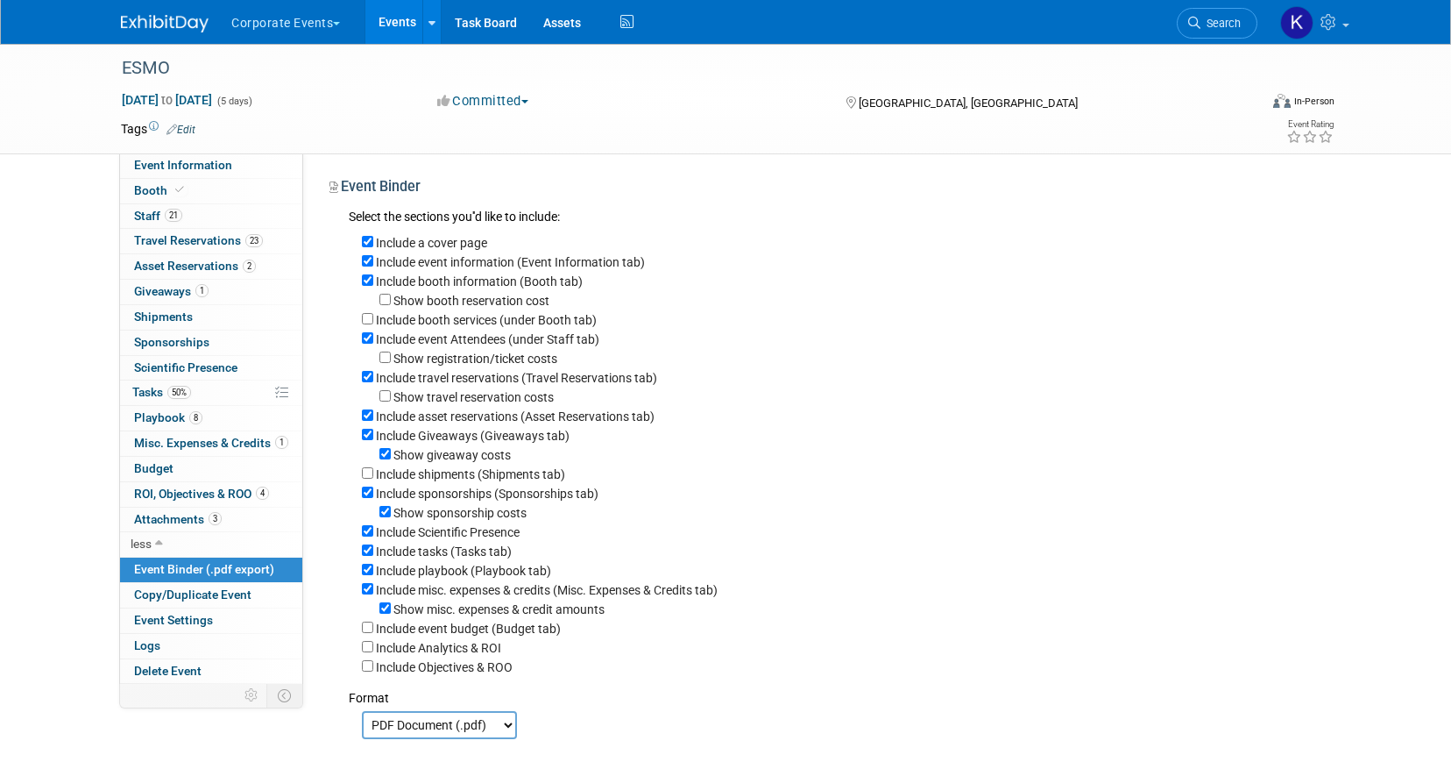
click at [425, 500] on label "Include sponsorships (Sponsorships tab)" at bounding box center [487, 493] width 223 height 14
click at [373, 498] on input "Include sponsorships (Sponsorships tab)" at bounding box center [367, 491] width 11 height 11
checkbox input "false"
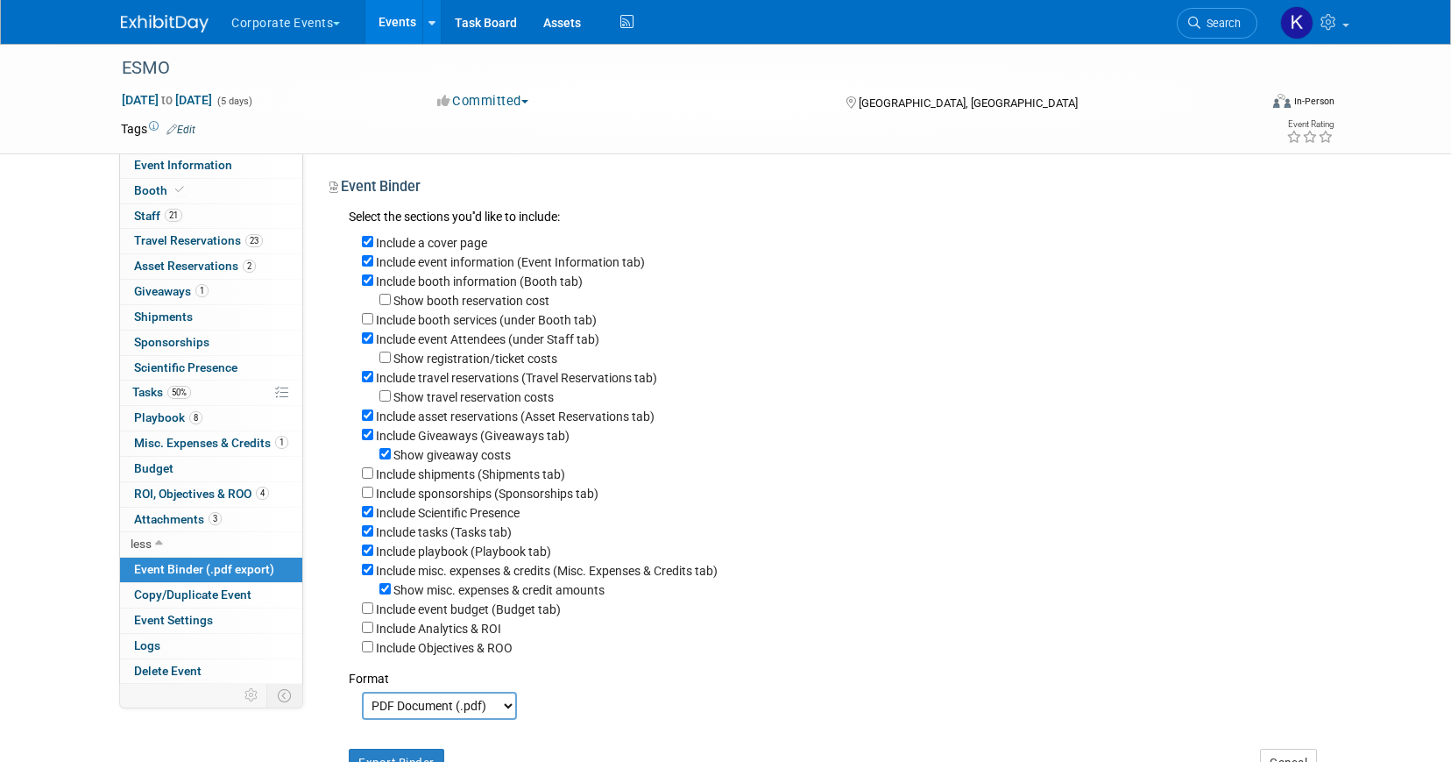
click at [418, 539] on label "Include tasks (Tasks tab)" at bounding box center [444, 532] width 136 height 14
click at [373, 536] on input "Include tasks (Tasks tab)" at bounding box center [367, 530] width 11 height 11
checkbox input "false"
click at [412, 577] on label "Include misc. expenses & credits (Misc. Expenses & Credits tab)" at bounding box center [547, 571] width 342 height 14
click at [373, 575] on input "Include misc. expenses & credits (Misc. Expenses & Credits tab)" at bounding box center [367, 569] width 11 height 11
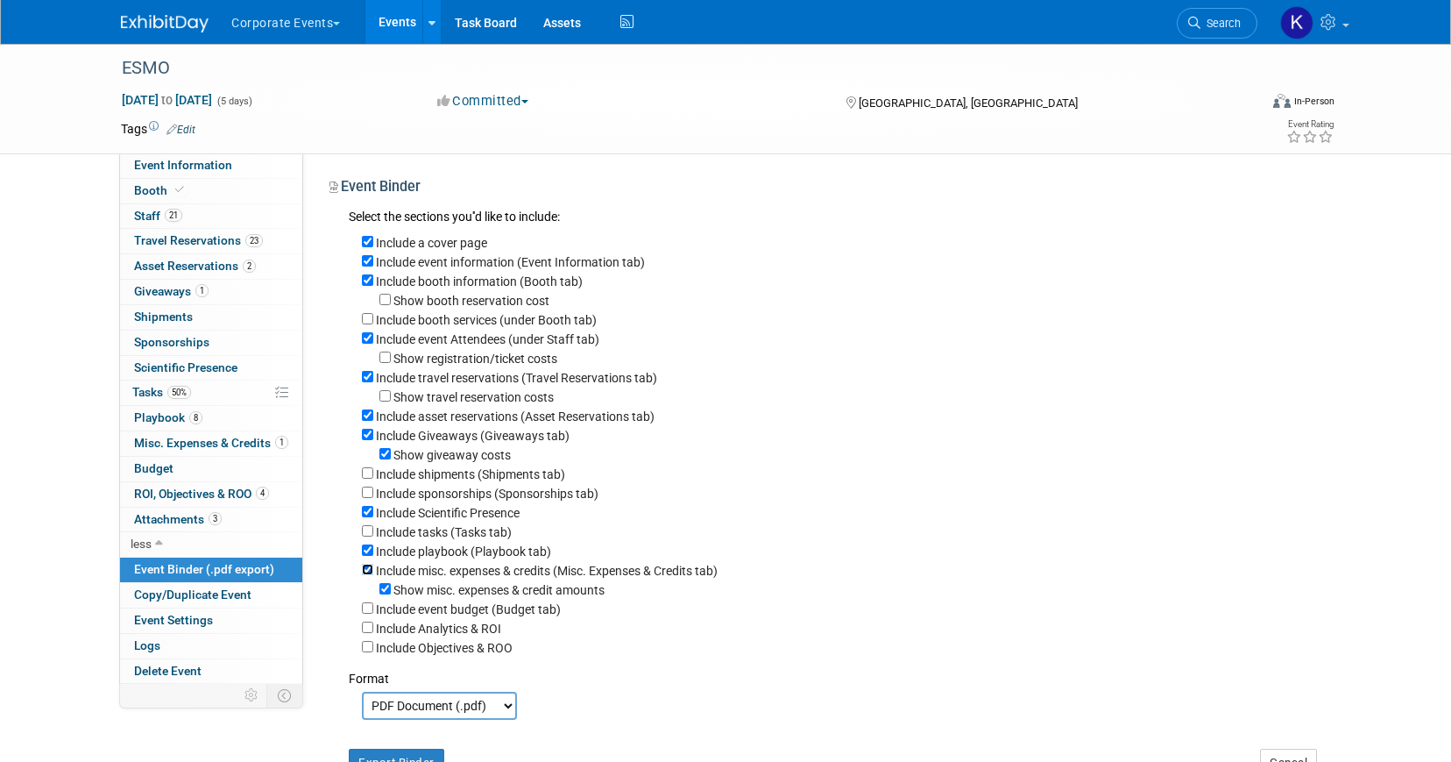
checkbox input "false"
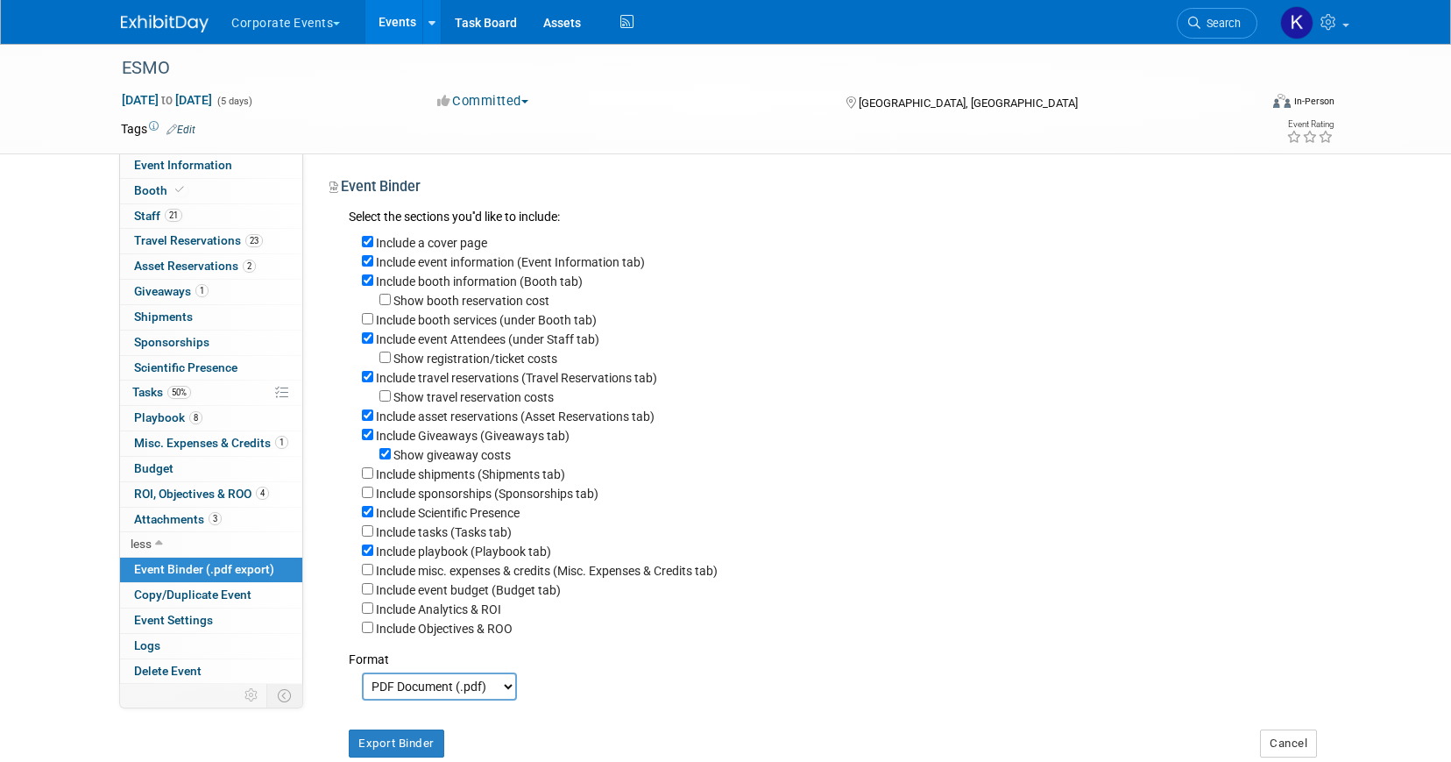
click at [407, 635] on label "Include Objectives & ROO" at bounding box center [444, 628] width 137 height 14
click at [373, 633] on input "Include Objectives & ROO" at bounding box center [367, 626] width 11 height 11
checkbox input "true"
click at [394, 745] on button "Export Binder" at bounding box center [397, 743] width 96 height 28
click at [189, 332] on link "0 Sponsorships 0" at bounding box center [211, 342] width 182 height 25
